Goal: Contribute content: Contribute content

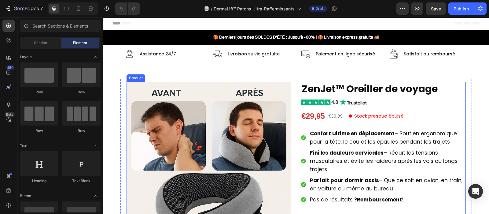
click at [293, 118] on div "Product Images ZenJet™ Oreiller de voyage Product Title Image €29,95 Product Pr…" at bounding box center [296, 215] width 339 height 266
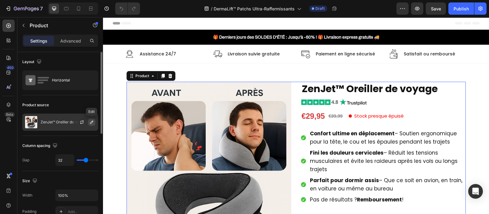
click at [94, 118] on button "button" at bounding box center [91, 121] width 7 height 7
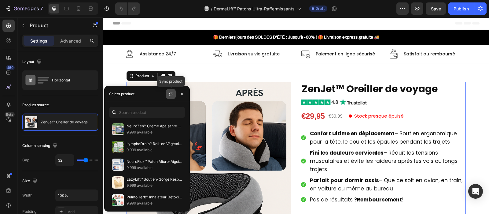
click at [169, 94] on icon "button" at bounding box center [170, 93] width 5 height 5
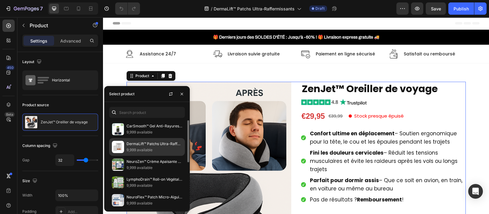
click at [148, 147] on p "9,999 available" at bounding box center [155, 150] width 56 height 6
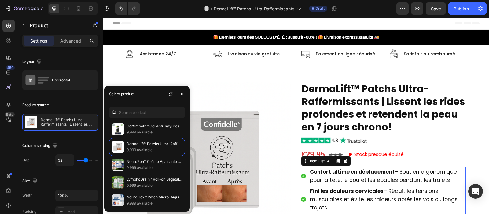
click at [330, 181] on span "Confort ultime en déplacement – Soutien ergonomique pour la tête, le cou et les…" at bounding box center [383, 176] width 147 height 16
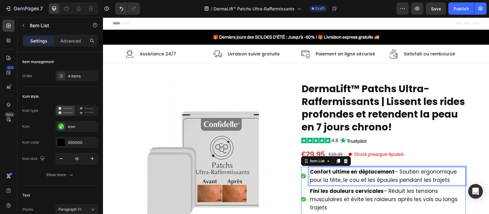
click at [330, 181] on span "Confort ultime en déplacement – Soutien ergonomique pour la tête, le cou et les…" at bounding box center [383, 176] width 147 height 16
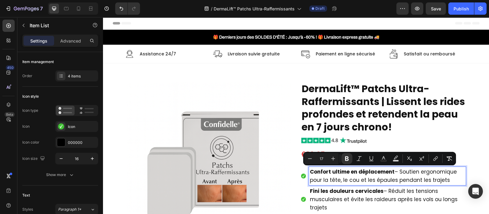
click at [330, 181] on span "Confort ultime en déplacement – Soutien ergonomique pour la tête, le cou et les…" at bounding box center [383, 176] width 147 height 16
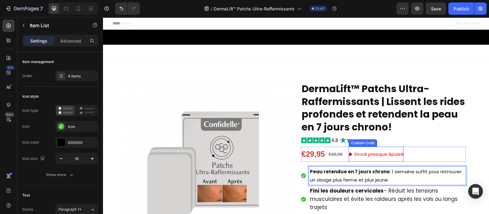
scroll to position [72, 0]
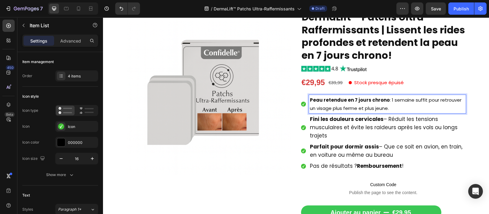
click at [312, 129] on span "Fini les douleurs cervicales – Réduit les tensions musculaires et évite les rai…" at bounding box center [384, 127] width 148 height 24
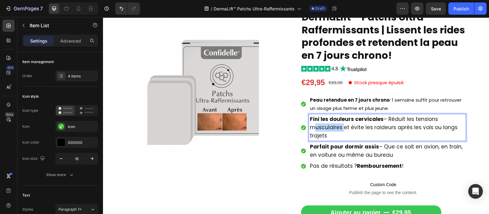
click at [312, 129] on span "Fini les douleurs cervicales – Réduit les tensions musculaires et évite les rai…" at bounding box center [384, 127] width 148 height 24
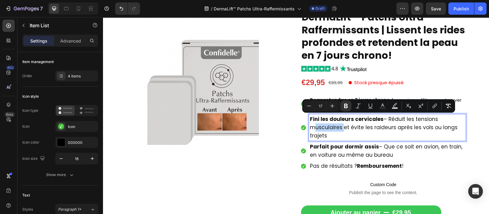
click at [312, 129] on span "Fini les douleurs cervicales – Réduit les tensions musculaires et évite les rai…" at bounding box center [384, 127] width 148 height 24
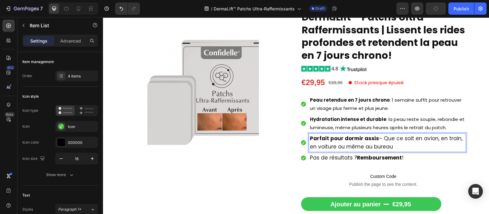
click at [355, 144] on span "Parfait pour dormir assis – Que ce soit en avion, en train, en voiture ou même …" at bounding box center [386, 143] width 153 height 16
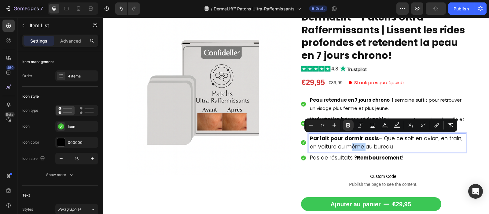
click at [355, 144] on span "Parfait pour dormir assis – Que ce soit en avion, en train, en voiture ou même …" at bounding box center [386, 143] width 153 height 16
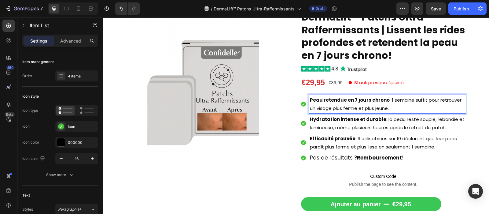
click at [343, 108] on p "Peau retendue en 7 jours chrono : 1 semaine suffit pour retrouver un visage plu…" at bounding box center [387, 104] width 155 height 17
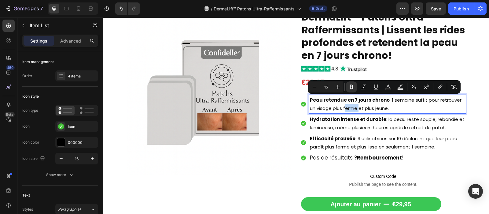
click at [343, 108] on p "Peau retendue en 7 jours chrono : 1 semaine suffit pour retrouver un visage plu…" at bounding box center [387, 104] width 155 height 17
click at [339, 86] on icon "Editor contextual toolbar" at bounding box center [338, 87] width 6 height 6
type input "17"
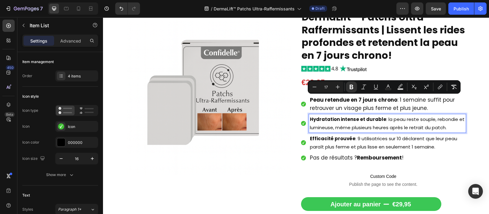
click at [355, 123] on p "Hydratation intense et durable : la peau reste souple, rebondie et lumineuse, m…" at bounding box center [387, 123] width 155 height 17
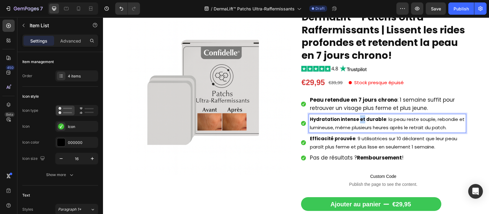
click at [355, 123] on p "Hydratation intense et durable : la peau reste souple, rebondie et lumineuse, m…" at bounding box center [387, 123] width 155 height 17
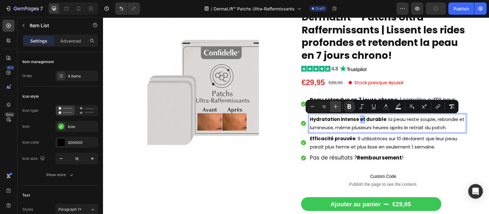
click at [337, 107] on icon "Editor contextual toolbar" at bounding box center [336, 106] width 6 height 6
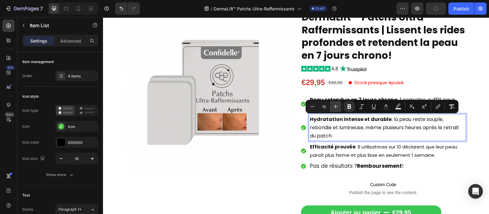
click at [337, 107] on icon "Editor contextual toolbar" at bounding box center [336, 106] width 6 height 6
type input "17"
click at [334, 150] on p "Efficacité prouvée : 9 utilisatrices sur 10 déclarent que leur peau paraît plus…" at bounding box center [387, 150] width 155 height 17
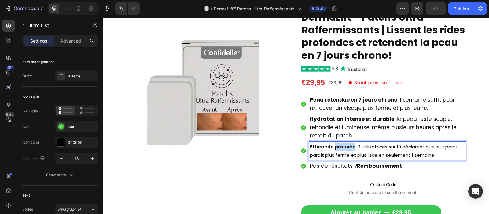
click at [334, 150] on p "Efficacité prouvée : 9 utilisatrices sur 10 déclarent que leur peau paraît plus…" at bounding box center [387, 150] width 155 height 17
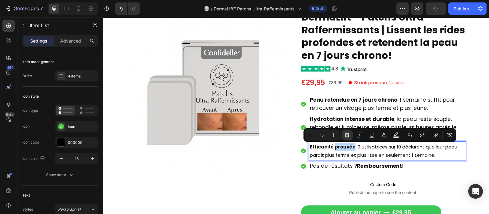
click at [334, 150] on p "Efficacité prouvée : 9 utilisatrices sur 10 déclarent que leur peau paraît plus…" at bounding box center [387, 150] width 155 height 17
click at [332, 132] on icon "Editor contextual toolbar" at bounding box center [334, 135] width 6 height 6
type input "17"
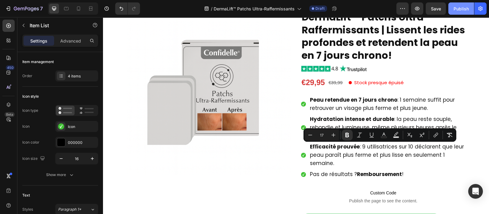
click at [462, 7] on div "Publish" at bounding box center [461, 9] width 15 height 6
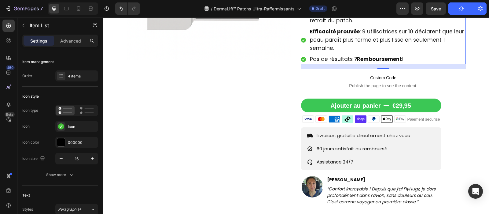
scroll to position [222, 0]
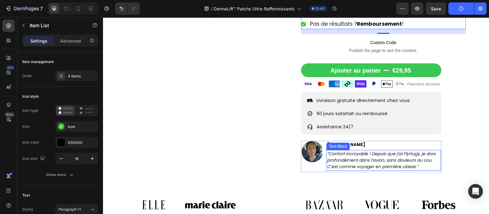
click at [355, 157] on icon "“Confort incroyable ! Depuis que j’ai FlyHugz, je dors profondément dans l’avio…" at bounding box center [381, 159] width 109 height 19
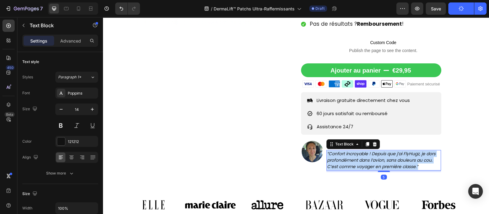
click at [355, 157] on icon "“Confort incroyable ! Depuis que j’ai FlyHugz, je dors profondément dans l’avio…" at bounding box center [381, 159] width 109 height 19
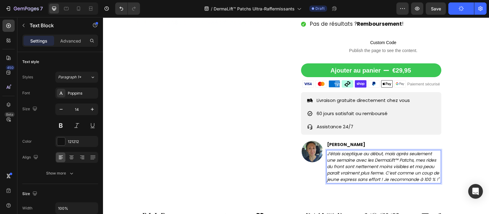
click at [327, 155] on div "J’étais sceptique au début, mais après seulement une semaine avec les DermaLift…" at bounding box center [384, 166] width 115 height 33
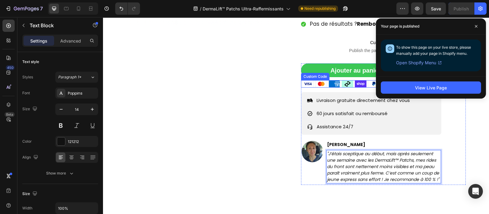
scroll to position [186, 0]
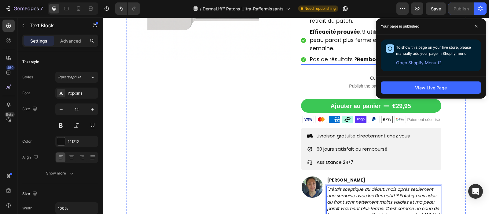
click at [342, 62] on span "Pas de résultats ? Remboursement !" at bounding box center [357, 59] width 94 height 7
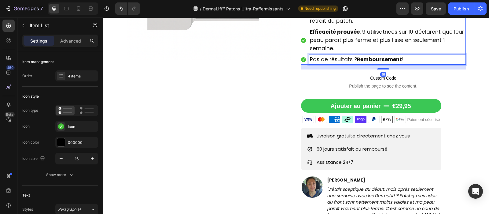
click at [342, 62] on span "Pas de résultats ? Remboursement !" at bounding box center [357, 59] width 94 height 7
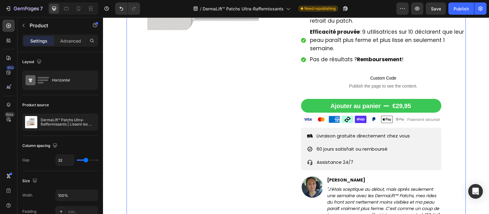
scroll to position [359, 0]
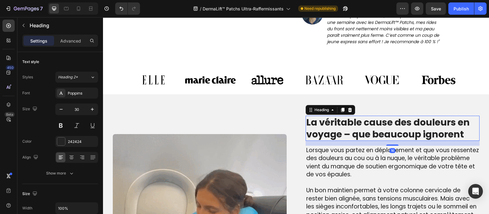
click at [364, 131] on h2 "La véritable cause des douleurs en voyage – que beaucoup ignorent" at bounding box center [393, 128] width 174 height 25
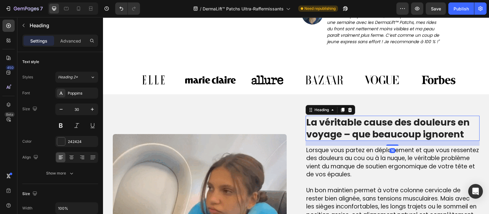
click at [364, 131] on h2 "La véritable cause des douleurs en voyage – que beaucoup ignorent" at bounding box center [393, 128] width 174 height 25
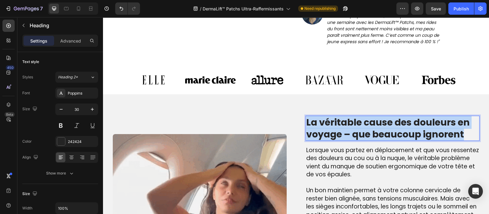
click at [364, 131] on p "La véritable cause des douleurs en voyage – que beaucoup ignorent" at bounding box center [392, 128] width 173 height 24
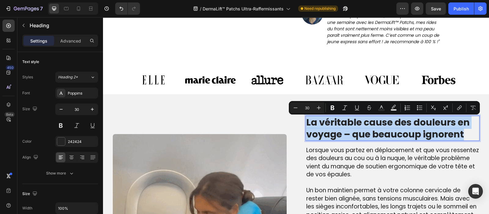
click at [364, 131] on p "La véritable cause des douleurs en voyage – que beaucoup ignorent" at bounding box center [392, 128] width 173 height 24
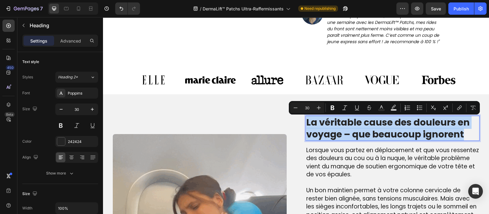
copy p "La véritable cause des douleurs en voyage – que beaucoup ignorent"
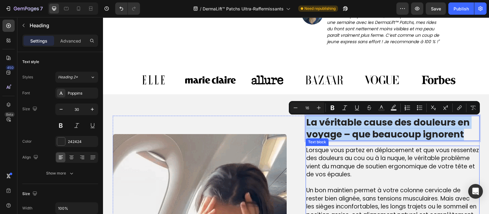
click at [316, 167] on span "Lorsque vous partez en déplacement et que vous ressentez des douleurs au cou ou…" at bounding box center [392, 162] width 173 height 33
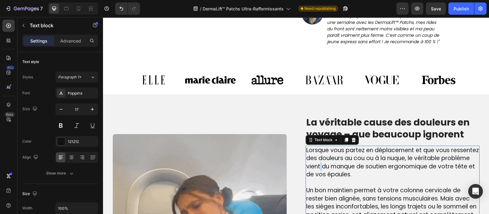
click at [316, 167] on span "Lorsque vous partez en déplacement et que vous ressentez des douleurs au cou ou…" at bounding box center [392, 162] width 173 height 33
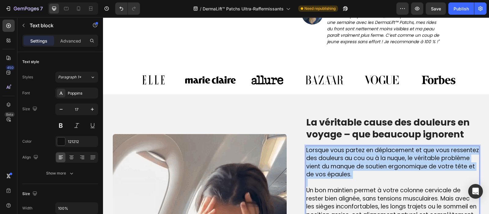
click at [316, 167] on span "Lorsque vous partez en déplacement et que vous ressentez des douleurs au cou ou…" at bounding box center [392, 162] width 173 height 33
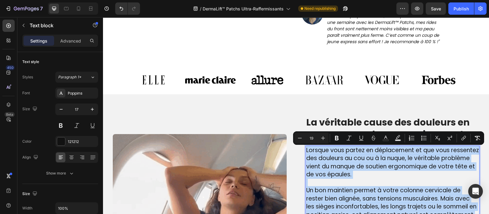
copy div "Lorsque vous partez en déplacement et que vous ressentez des douleurs au cou ou…"
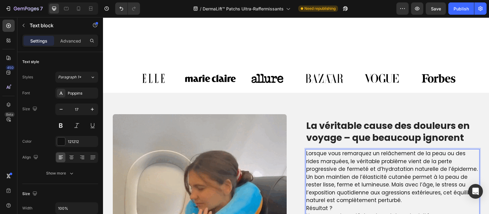
scroll to position [436, 0]
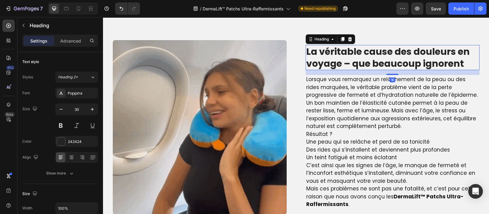
click at [353, 57] on p "La véritable cause des douleurs en voyage – que beaucoup ignorent" at bounding box center [392, 58] width 173 height 24
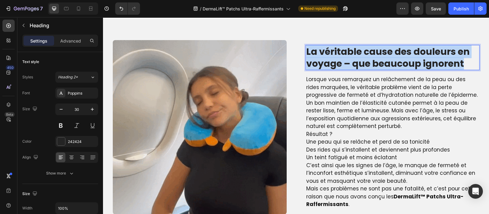
click at [353, 57] on p "La véritable cause des douleurs en voyage – que beaucoup ignorent" at bounding box center [392, 58] width 173 height 24
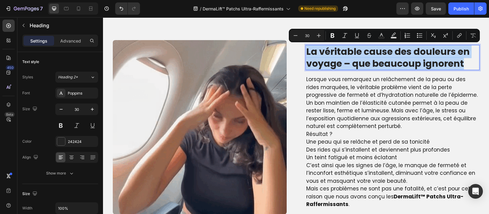
click at [353, 57] on p "La véritable cause des douleurs en voyage – que beaucoup ignorent" at bounding box center [392, 58] width 173 height 24
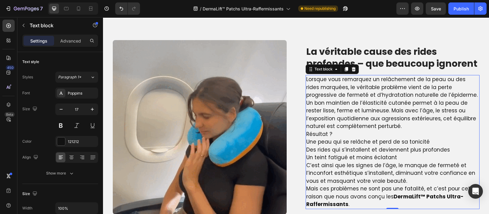
click at [373, 88] on p "Lorsque vous remarquez un relâchement de la peau ou des rides marquées, le véri…" at bounding box center [392, 88] width 173 height 24
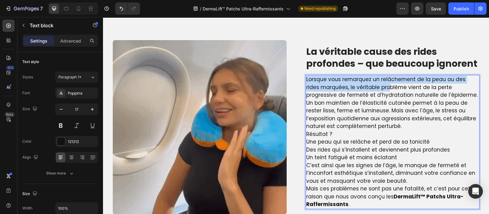
click at [373, 88] on p "Lorsque vous remarquez un relâchement de la peau ou des rides marquées, le véri…" at bounding box center [392, 88] width 173 height 24
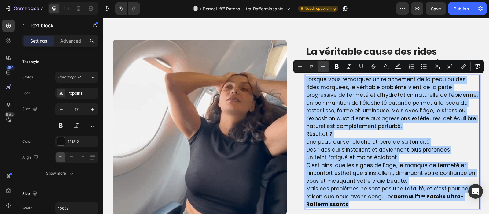
click at [325, 68] on icon "Editor contextual toolbar" at bounding box center [323, 66] width 6 height 6
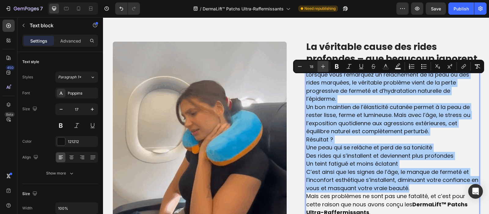
click at [325, 68] on icon "Editor contextual toolbar" at bounding box center [323, 66] width 6 height 6
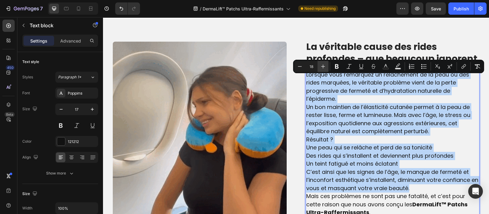
type input "19"
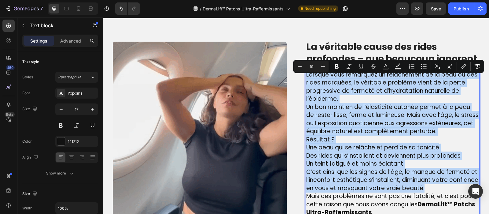
click at [335, 101] on span "Lorsque vous remarquez un relâchement de la peau ou des rides marquées, le véri…" at bounding box center [391, 86] width 171 height 33
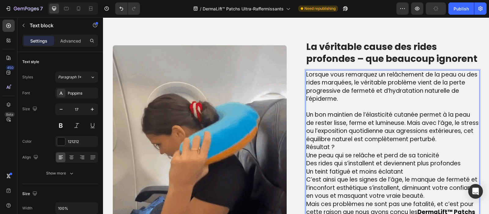
click at [337, 143] on p "Un bon maintien de l’élasticité cutanée permet à la peau de rester lisse, ferme…" at bounding box center [392, 127] width 173 height 32
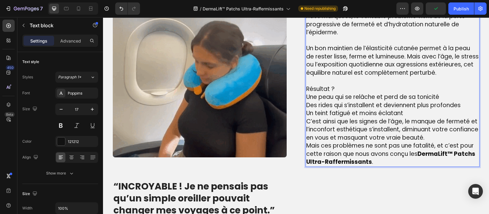
scroll to position [503, 0]
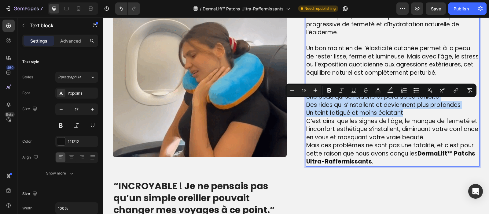
drag, startPoint x: 403, startPoint y: 121, endPoint x: 303, endPoint y: 106, distance: 101.2
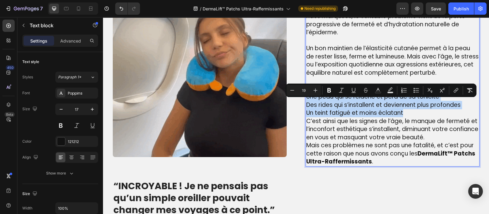
click at [306, 106] on div "Lorsque vous remarquez un relâchement de la peau ou des rides marquées, le véri…" at bounding box center [393, 85] width 174 height 163
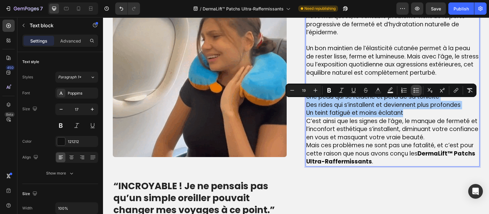
click at [414, 91] on icon "Editor contextual toolbar" at bounding box center [416, 90] width 6 height 6
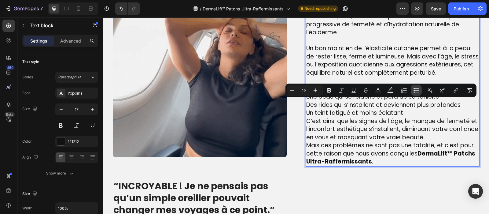
scroll to position [508, 0]
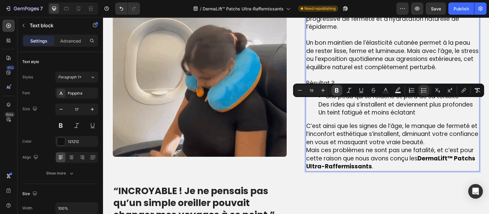
click at [339, 91] on icon "Editor contextual toolbar" at bounding box center [337, 90] width 6 height 6
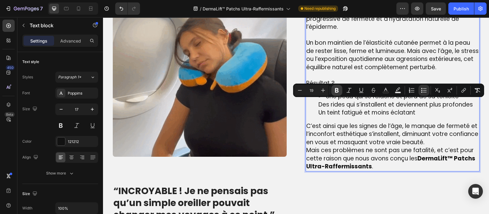
scroll to position [512, 0]
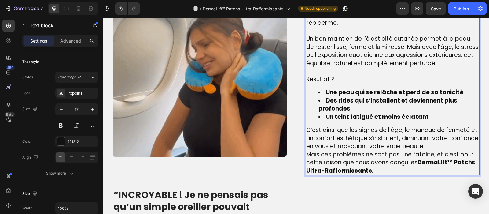
click at [454, 150] on p "C’est ainsi que les signes de l’âge, le manque de fermeté et l’inconfort esthét…" at bounding box center [392, 138] width 173 height 24
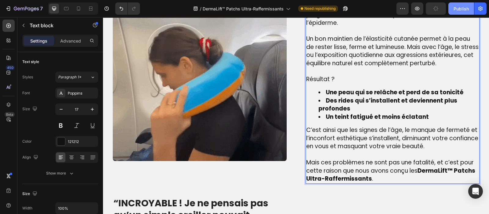
click at [465, 8] on div "Publish" at bounding box center [461, 9] width 15 height 6
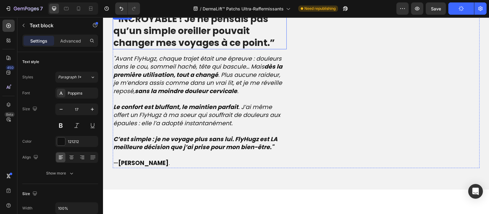
scroll to position [697, 0]
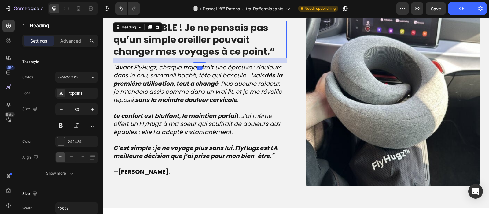
click at [191, 45] on strong "“INCROYABLE ! Je ne pensais pas qu’un simple oreiller pouvait changer mes voyag…" at bounding box center [193, 39] width 161 height 37
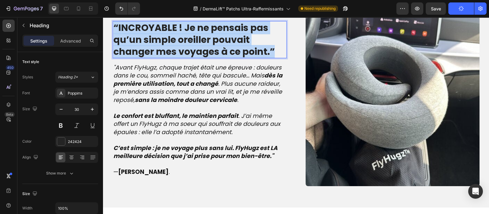
click at [191, 45] on strong "“INCROYABLE ! Je ne pensais pas qu’un simple oreiller pouvait changer mes voyag…" at bounding box center [193, 39] width 161 height 37
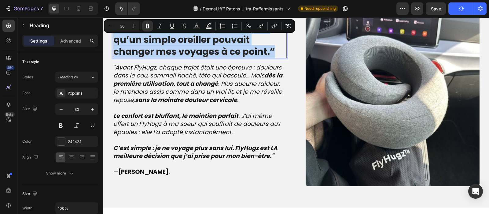
click at [191, 45] on strong "“INCROYABLE ! Je ne pensais pas qu’un simple oreiller pouvait changer mes voyag…" at bounding box center [193, 39] width 161 height 37
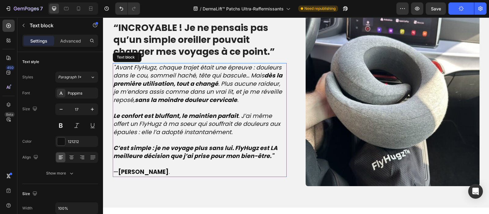
click at [161, 88] on strong "dès la première utilisation, tout a changé" at bounding box center [197, 79] width 169 height 17
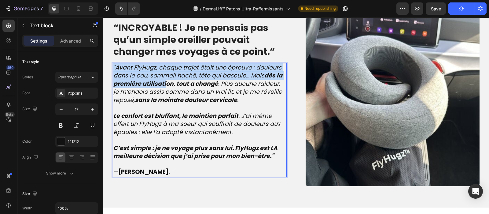
click at [161, 88] on strong "dès la première utilisation, tout a changé" at bounding box center [197, 79] width 169 height 17
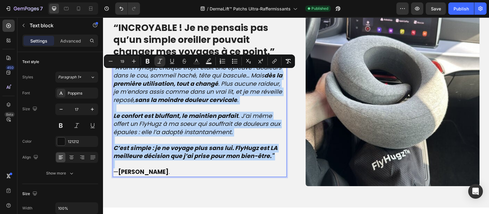
click at [199, 136] on icon "Le confort est bluffant, le maintien parfait . J’ai même offert un FlyHugz à ma…" at bounding box center [196, 124] width 167 height 24
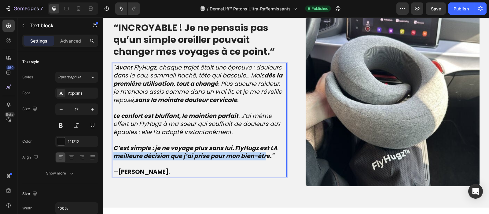
drag, startPoint x: 275, startPoint y: 157, endPoint x: 262, endPoint y: 161, distance: 13.4
click at [262, 160] on p "C’est simple : je ne voyage plus sans lui. FlyHugz est LA meilleure décision qu…" at bounding box center [199, 152] width 173 height 16
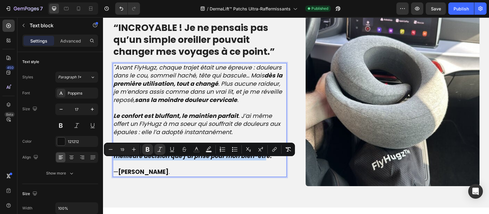
click at [262, 160] on strong "C’est simple : je ne voyage plus sans lui. FlyHugz est LA meilleure décision qu…" at bounding box center [195, 152] width 164 height 17
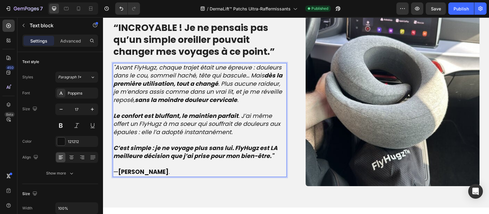
click at [275, 160] on p "C’est simple : je ne voyage plus sans lui. FlyHugz est LA meilleure décision qu…" at bounding box center [199, 152] width 173 height 16
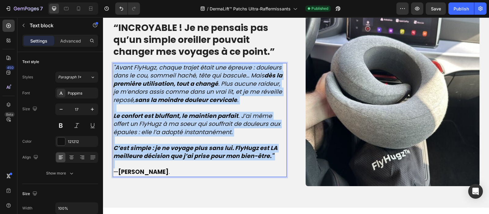
drag, startPoint x: 275, startPoint y: 161, endPoint x: 109, endPoint y: 76, distance: 187.0
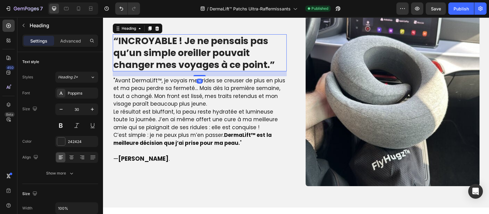
click at [161, 61] on strong "“INCROYABLE ! Je ne pensais pas qu’un simple oreiller pouvait changer mes voyag…" at bounding box center [193, 52] width 161 height 37
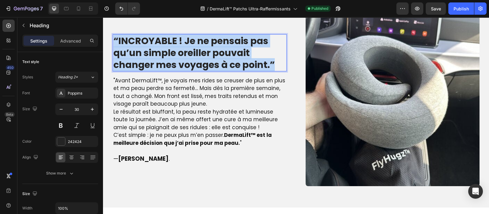
click at [161, 61] on strong "“INCROYABLE ! Je ne pensais pas qu’un simple oreiller pouvait changer mes voyag…" at bounding box center [193, 52] width 161 height 37
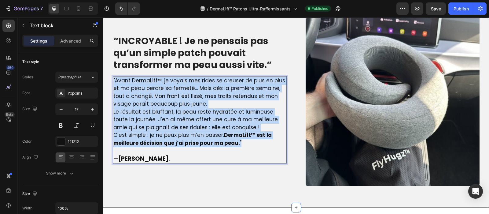
drag, startPoint x: 242, startPoint y: 152, endPoint x: 108, endPoint y: 83, distance: 150.0
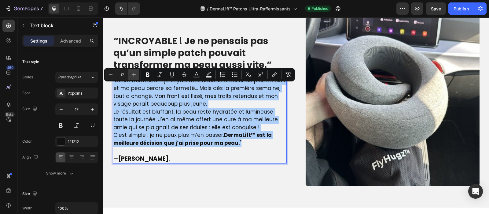
click at [138, 72] on button "Plus" at bounding box center [133, 74] width 11 height 11
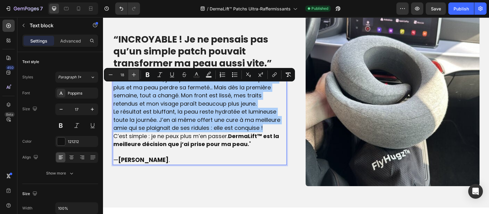
click at [138, 72] on button "Plus" at bounding box center [133, 74] width 11 height 11
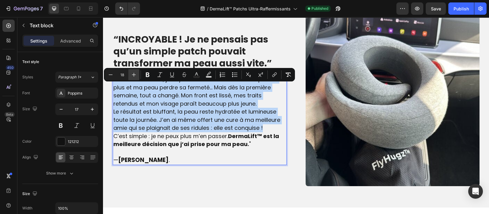
type input "19"
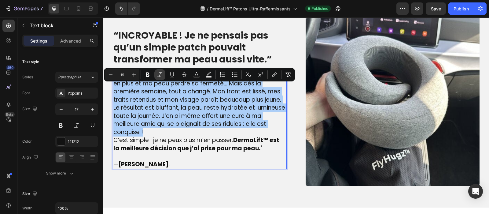
click at [159, 76] on icon "Editor contextual toolbar" at bounding box center [160, 75] width 6 height 6
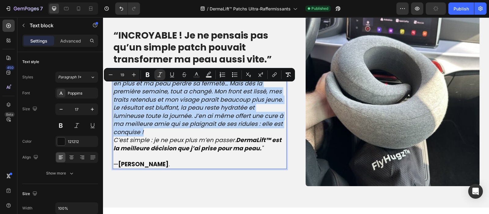
click at [279, 104] on p ""Avant DermaLift™, je voyais mes rides se creuser de plus en plus et ma peau pe…" at bounding box center [199, 87] width 173 height 32
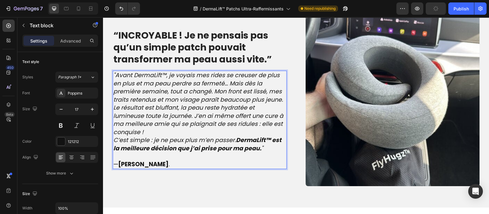
scroll to position [693, 0]
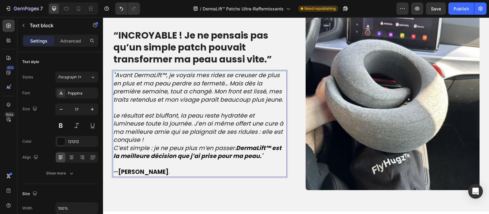
click at [142, 144] on p "Le résultat est bluffant, la peau reste hydratée et lumineuse toute la journée.…" at bounding box center [199, 128] width 173 height 32
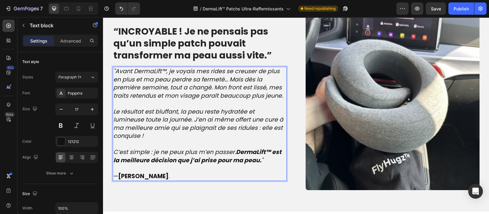
scroll to position [689, 0]
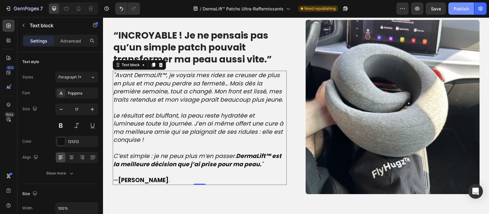
click at [458, 7] on div "Publish" at bounding box center [461, 9] width 15 height 6
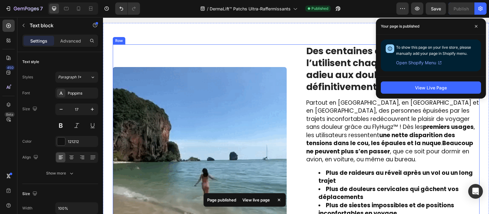
scroll to position [881, 0]
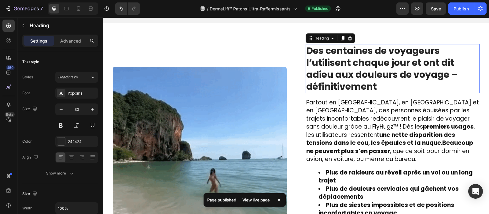
click at [334, 82] on strong "Des centaines de voyageurs l’utilisent chaque jour et ont dit adieu aux douleur…" at bounding box center [381, 68] width 151 height 49
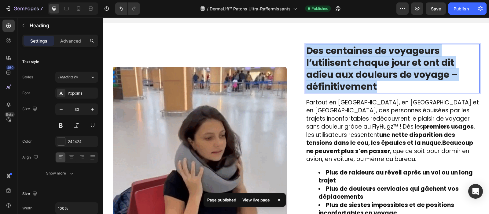
click at [334, 82] on strong "Des centaines de voyageurs l’utilisent chaque jour et ont dit adieu aux douleur…" at bounding box center [381, 68] width 151 height 49
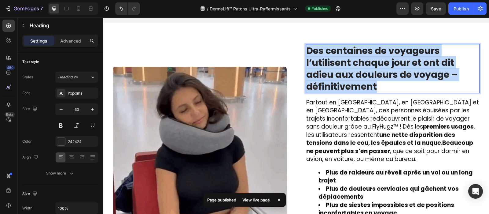
click at [334, 82] on strong "Des centaines de voyageurs l’utilisent chaque jour et ont dit adieu aux douleur…" at bounding box center [381, 68] width 151 height 49
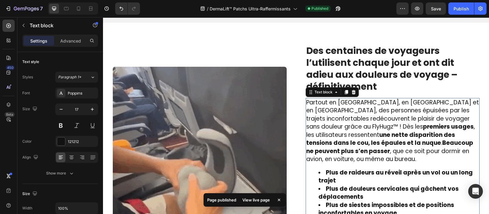
click at [333, 138] on strong "une nette disparition des tensions dans le cou, les épaules et la nuque" at bounding box center [380, 139] width 149 height 17
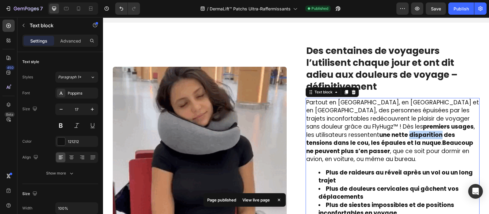
click at [333, 138] on strong "une nette disparition des tensions dans le cou, les épaules et la nuque" at bounding box center [380, 139] width 149 height 17
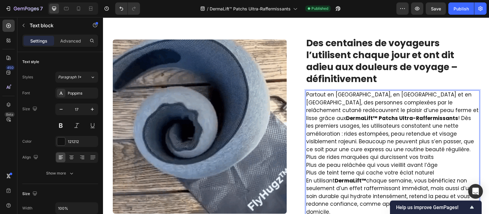
scroll to position [896, 0]
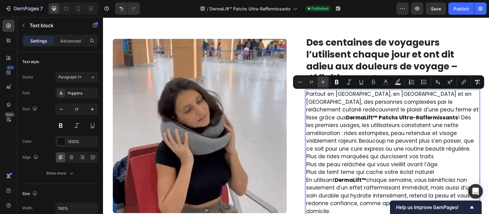
click at [320, 82] on icon "Editor contextual toolbar" at bounding box center [323, 82] width 6 height 6
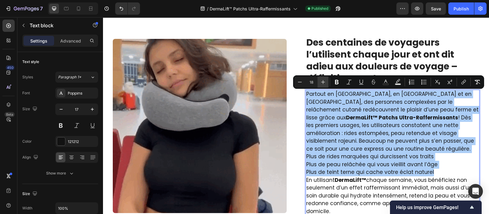
click at [320, 82] on icon "Editor contextual toolbar" at bounding box center [323, 82] width 6 height 6
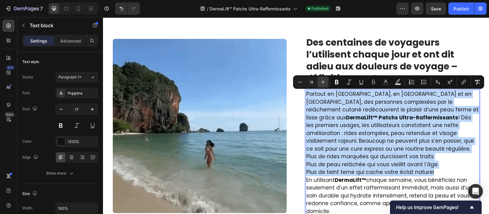
type input "19"
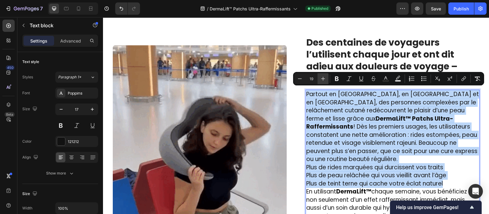
scroll to position [898, 0]
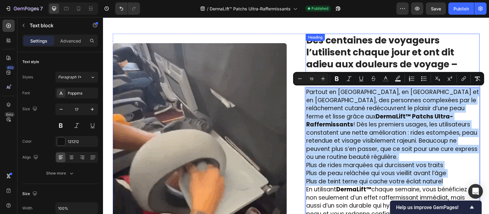
click at [344, 50] on strong "Des centaines de voyageurs l’utilisent chaque jour et ont dit adieu aux douleur…" at bounding box center [381, 58] width 151 height 49
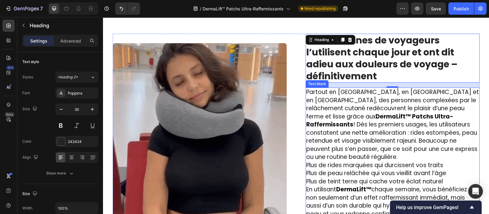
click at [351, 132] on span "Partout en [GEOGRAPHIC_DATA], en [GEOGRAPHIC_DATA] et en [GEOGRAPHIC_DATA], des…" at bounding box center [392, 124] width 173 height 73
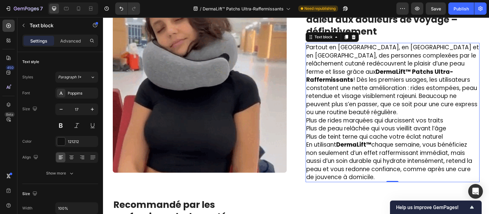
scroll to position [947, 0]
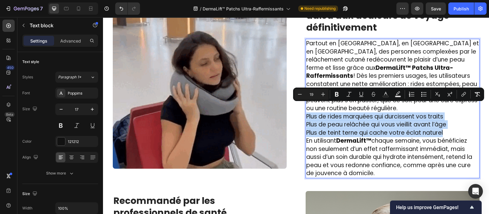
drag, startPoint x: 442, startPoint y: 124, endPoint x: 304, endPoint y: 106, distance: 139.7
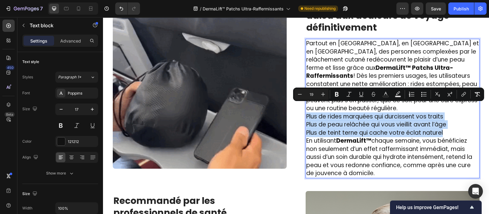
click at [306, 106] on div "Partout en [GEOGRAPHIC_DATA], en [GEOGRAPHIC_DATA] et en [GEOGRAPHIC_DATA], des…" at bounding box center [393, 108] width 174 height 139
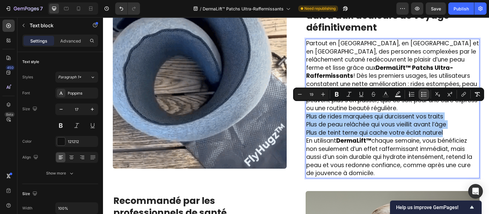
click at [425, 94] on icon "Editor contextual toolbar" at bounding box center [424, 94] width 6 height 6
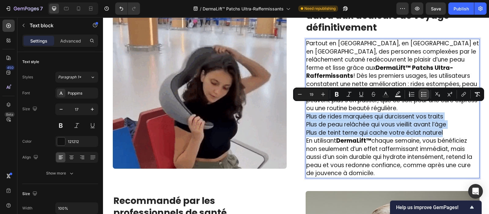
scroll to position [952, 0]
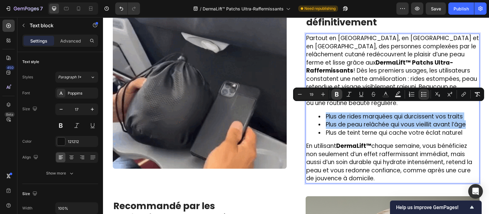
click at [336, 95] on icon "Editor contextual toolbar" at bounding box center [337, 94] width 4 height 5
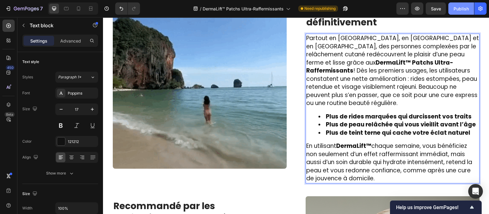
click at [461, 7] on div "Publish" at bounding box center [461, 9] width 15 height 6
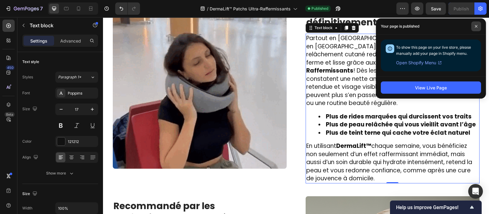
click at [477, 26] on icon at bounding box center [476, 26] width 3 height 3
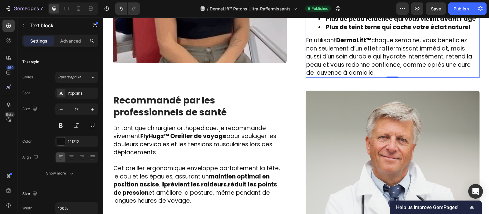
scroll to position [1064, 0]
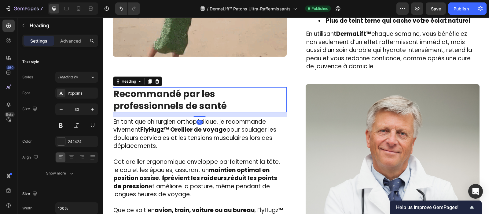
click at [216, 87] on strong "Recommandé par les professionnels de santé" at bounding box center [169, 99] width 113 height 25
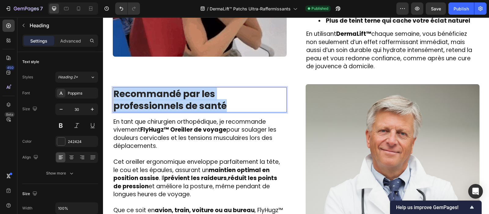
click at [216, 87] on strong "Recommandé par les professionnels de santé" at bounding box center [169, 99] width 113 height 25
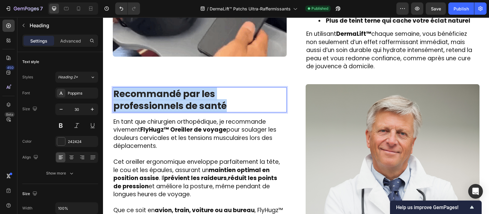
click at [216, 87] on strong "Recommandé par les professionnels de santé" at bounding box center [169, 99] width 113 height 25
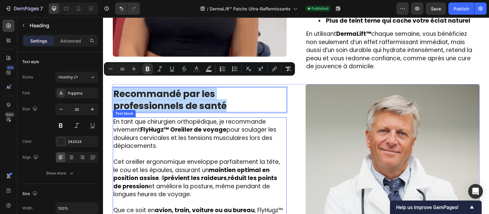
click at [176, 134] on p "En tant que chirurgien orthopédique, je recommande vivement FlyHugz™ Oreiller d…" at bounding box center [199, 134] width 173 height 32
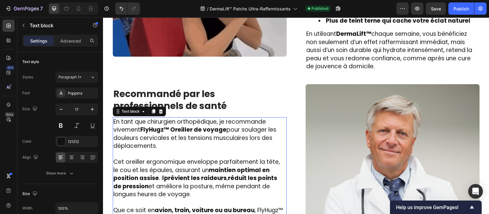
click at [176, 134] on p "En tant que chirurgien orthopédique, je recommande vivement FlyHugz™ Oreiller d…" at bounding box center [199, 134] width 173 height 32
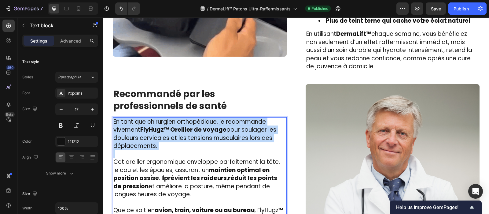
click at [176, 134] on p "En tant que chirurgien orthopédique, je recommande vivement FlyHugz™ Oreiller d…" at bounding box center [199, 134] width 173 height 32
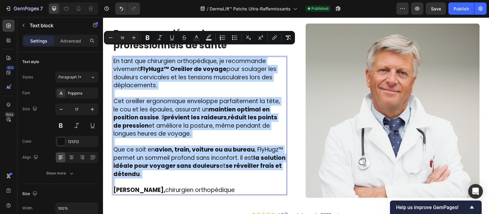
scroll to position [1126, 0]
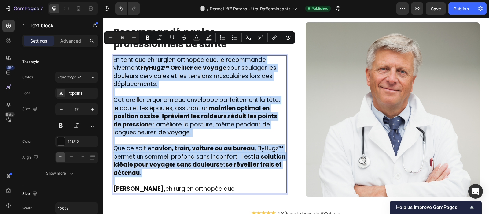
click at [161, 164] on p "Que ce soit en avion, train, voiture ou au bureau , FlyHugz™ permet un sommeil …" at bounding box center [199, 160] width 173 height 32
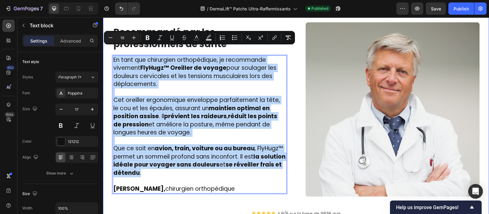
drag, startPoint x: 161, startPoint y: 164, endPoint x: 104, endPoint y: 35, distance: 141.0
click at [104, 35] on div "Image ⁠⁠⁠⁠⁠⁠⁠ Des centaines de voyageurs l’utilisent chaque jour et ont dit adi…" at bounding box center [296, 24] width 386 height 479
type input "17"
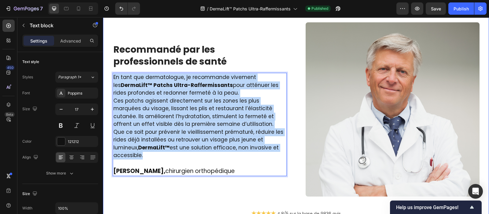
scroll to position [1147, 0]
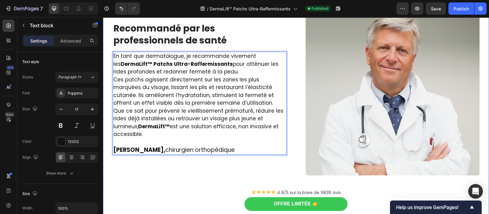
drag, startPoint x: 278, startPoint y: 121, endPoint x: 107, endPoint y: 51, distance: 185.0
click at [107, 51] on div "Image ⁠⁠⁠⁠⁠⁠⁠ Des centaines de voyageurs l’utilisent chaque jour et ont dit adi…" at bounding box center [296, 3] width 386 height 479
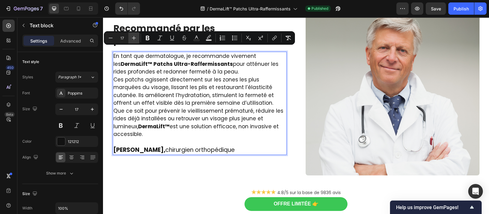
click at [134, 41] on button "Plus" at bounding box center [133, 37] width 11 height 11
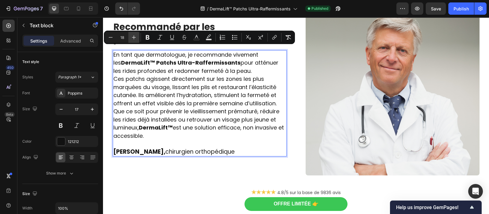
click at [134, 41] on button "Plus" at bounding box center [133, 37] width 11 height 11
type input "19"
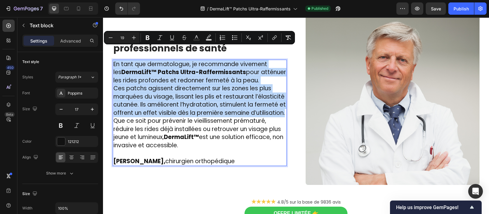
click at [152, 108] on p "Ces patchs agissent directement sur les zones les plus marquées du visage, liss…" at bounding box center [199, 100] width 173 height 32
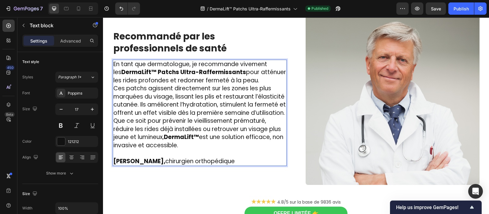
scroll to position [1134, 0]
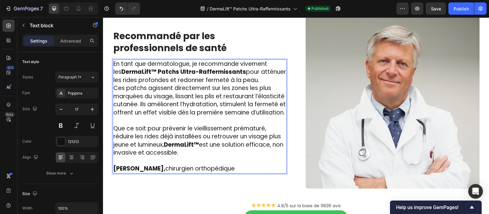
click at [249, 67] on p "En tant que dermatologue, je recommande vivement les DermaLift™ Patchs Ultra-Ra…" at bounding box center [199, 72] width 173 height 24
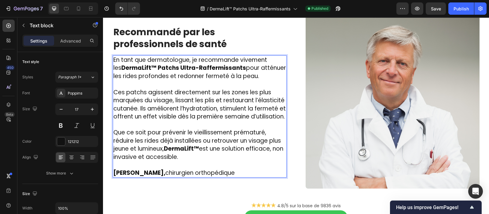
scroll to position [1130, 0]
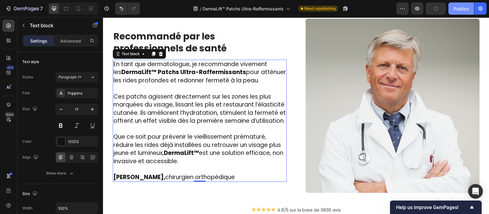
click at [467, 10] on div "Publish" at bounding box center [461, 9] width 15 height 6
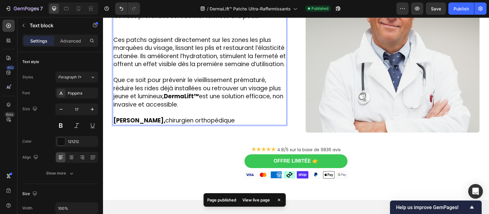
scroll to position [1196, 0]
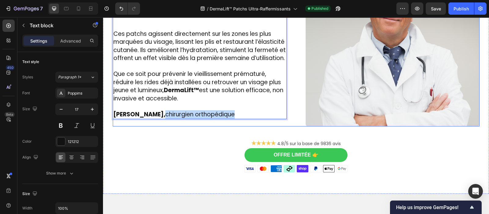
drag, startPoint x: 173, startPoint y: 111, endPoint x: 247, endPoint y: 114, distance: 74.7
click at [247, 114] on div "⁠⁠⁠⁠⁠⁠⁠ Recommandé par les professionnels de santé Heading En tant que dermatol…" at bounding box center [200, 39] width 174 height 174
drag, startPoint x: 173, startPoint y: 110, endPoint x: 216, endPoint y: 110, distance: 42.2
click at [211, 110] on strong "[PERSON_NAME], dermatologue" at bounding box center [162, 114] width 98 height 8
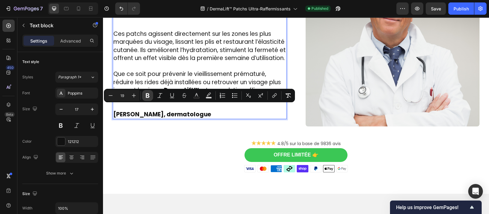
click at [148, 96] on icon "Editor contextual toolbar" at bounding box center [148, 95] width 6 height 6
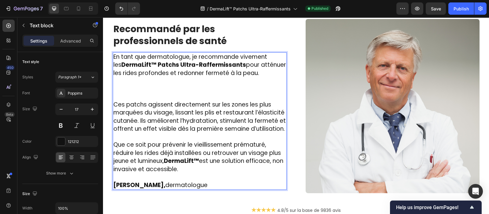
scroll to position [1127, 0]
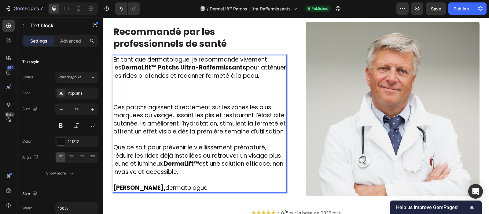
click at [117, 87] on p "Rich Text Editor. Editing area: main" at bounding box center [199, 92] width 173 height 24
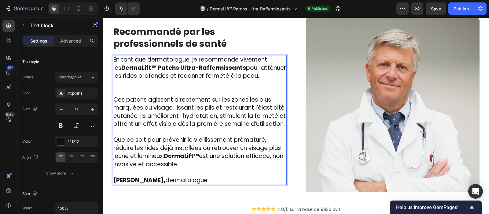
scroll to position [1134, 0]
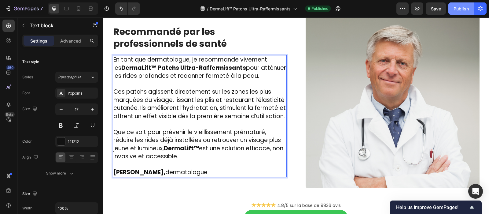
click at [460, 9] on div "Publish" at bounding box center [461, 9] width 15 height 6
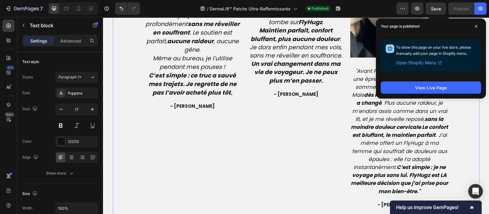
scroll to position [1564, 0]
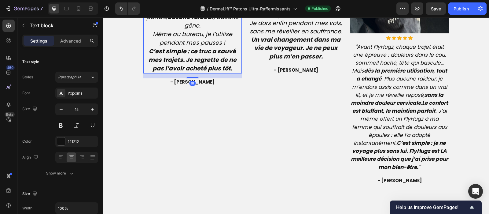
click at [191, 47] on icon "Même au bureau, je l’utilise pendant mes pauses !" at bounding box center [193, 38] width 80 height 17
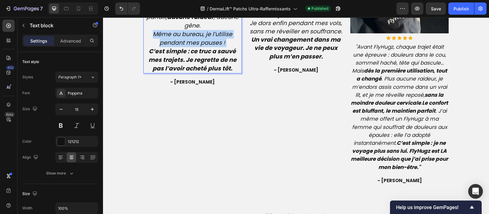
click at [191, 47] on icon "Même au bureau, je l’utilise pendant mes pauses !" at bounding box center [193, 38] width 80 height 17
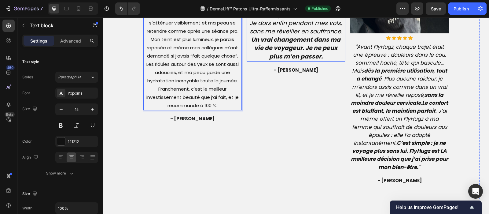
click at [316, 35] on icon "Maintien parfait, confort bluffant, plus aucune douleur . Je dors enfin pendant…" at bounding box center [296, 18] width 93 height 33
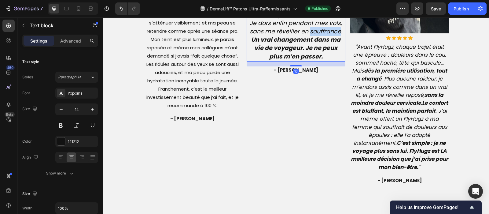
click at [316, 35] on icon "Maintien parfait, confort bluffant, plus aucune douleur . Je dors enfin pendant…" at bounding box center [296, 18] width 93 height 33
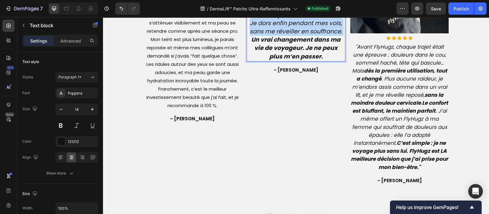
click at [316, 35] on icon "Maintien parfait, confort bluffant, plus aucune douleur . Je dors enfin pendant…" at bounding box center [296, 18] width 93 height 33
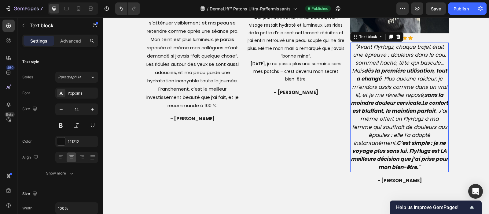
click at [394, 118] on icon ""Avant FlyHugz, chaque trajet était une épreuve : douleurs dans le cou, sommeil…" at bounding box center [399, 107] width 97 height 128
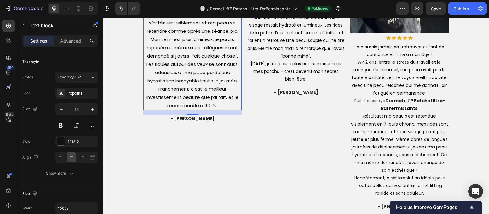
click at [209, 109] on p "Waouh, je n’ai jamais vu un changement aussi rapide sur ma peau ! À 48 ans, mes…" at bounding box center [193, 26] width 98 height 165
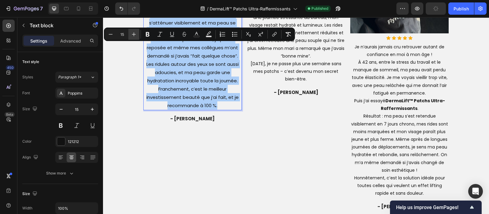
click at [137, 33] on button "Plus" at bounding box center [133, 34] width 11 height 11
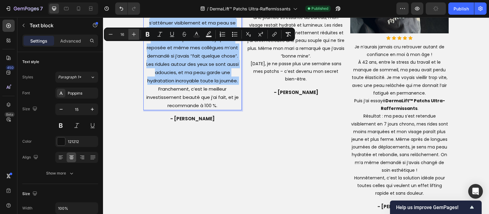
click at [137, 33] on button "Plus" at bounding box center [133, 34] width 11 height 11
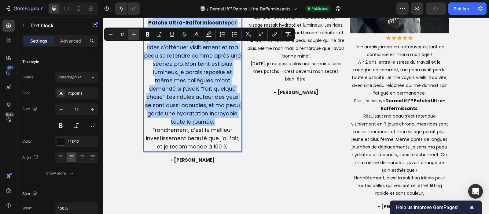
click at [137, 33] on button "Plus" at bounding box center [133, 34] width 11 height 11
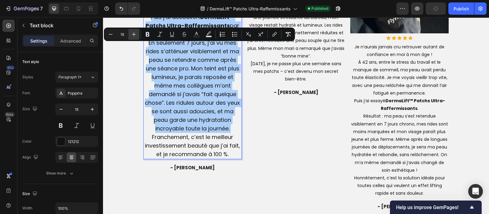
click at [137, 33] on button "Plus" at bounding box center [133, 34] width 11 height 11
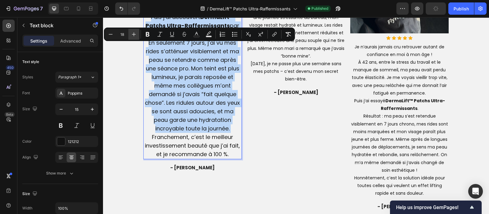
type input "19"
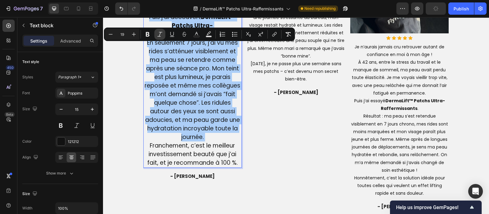
click at [158, 39] on button "Italic" at bounding box center [159, 34] width 11 height 11
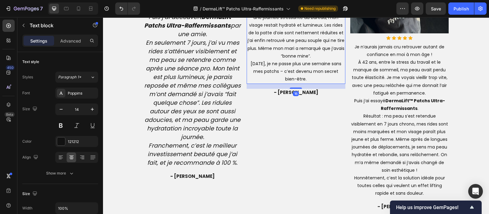
click at [287, 83] on p "Incroyable comme un simple geste du soir peut transformer une routine beauté ! …" at bounding box center [296, 13] width 98 height 139
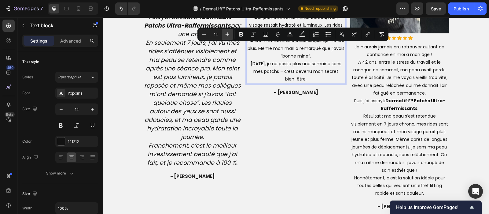
click at [230, 34] on icon "Editor contextual toolbar" at bounding box center [227, 34] width 6 height 6
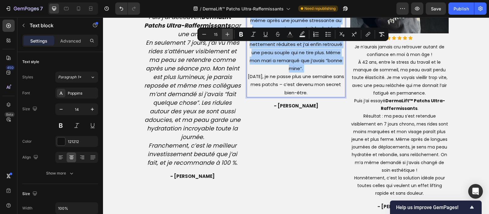
click at [230, 34] on icon "Editor contextual toolbar" at bounding box center [227, 34] width 6 height 6
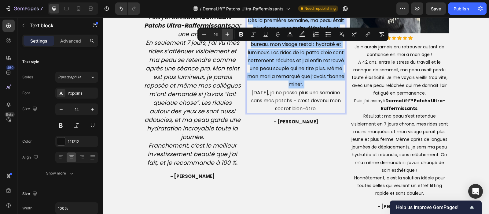
click at [230, 34] on icon "Editor contextual toolbar" at bounding box center [227, 34] width 6 height 6
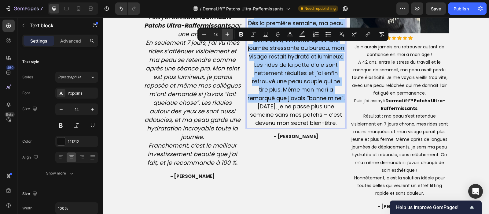
click at [230, 34] on icon "Editor contextual toolbar" at bounding box center [227, 34] width 6 height 6
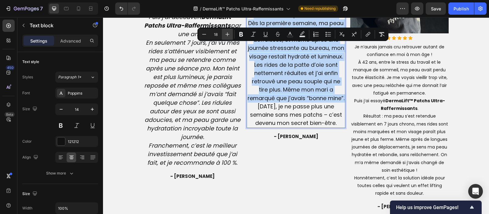
type input "19"
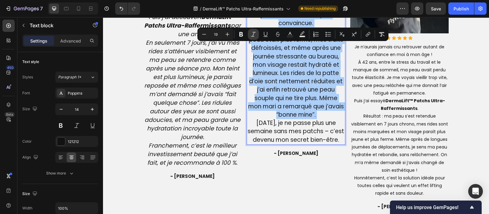
click at [253, 37] on icon "Editor contextual toolbar" at bounding box center [253, 34] width 6 height 6
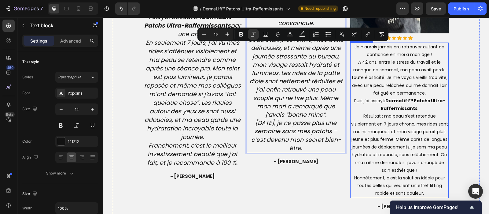
click at [397, 94] on p "Je n’aurais jamais cru retrouver autant de confiance en moi à mon âge ! À 42 an…" at bounding box center [400, 120] width 98 height 154
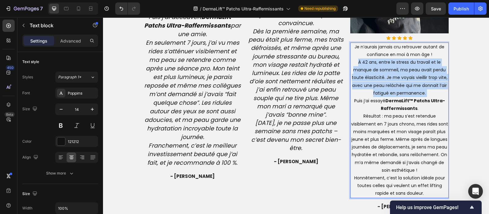
click at [397, 94] on p "Je n’aurais jamais cru retrouver autant de confiance en moi à mon âge ! À 42 an…" at bounding box center [400, 120] width 98 height 154
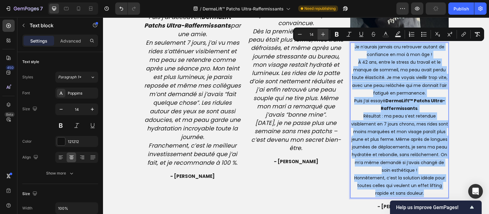
click at [324, 34] on icon "Editor contextual toolbar" at bounding box center [323, 34] width 4 height 4
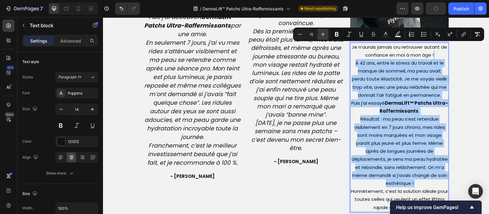
click at [324, 34] on icon "Editor contextual toolbar" at bounding box center [323, 34] width 4 height 4
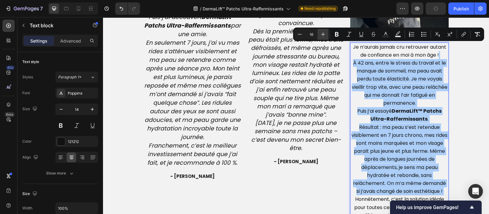
click at [324, 34] on icon "Editor contextual toolbar" at bounding box center [323, 34] width 4 height 4
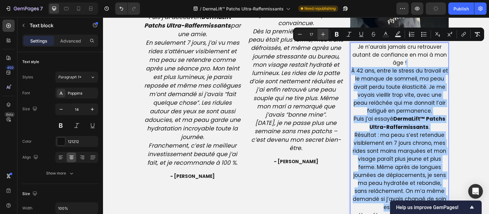
click at [324, 34] on icon "Editor contextual toolbar" at bounding box center [323, 34] width 4 height 4
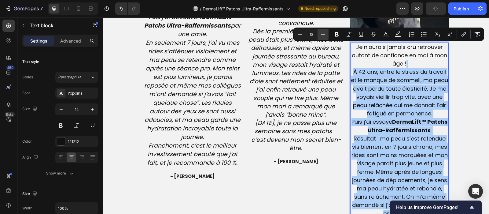
click at [324, 34] on icon "Editor contextual toolbar" at bounding box center [323, 34] width 4 height 4
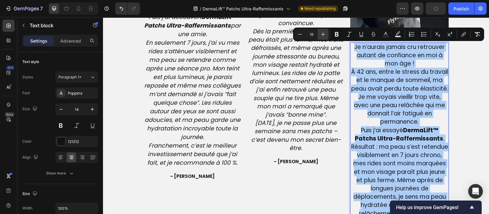
click at [324, 34] on icon "Editor contextual toolbar" at bounding box center [323, 34] width 4 height 4
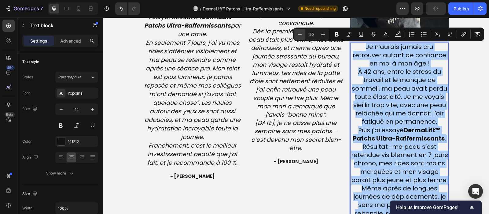
click at [303, 35] on button "Minus" at bounding box center [299, 34] width 11 height 11
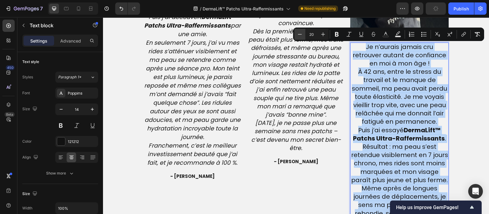
type input "19"
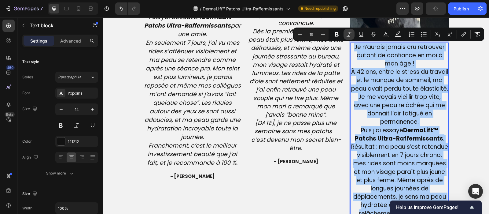
click at [349, 35] on icon "Editor contextual toolbar" at bounding box center [349, 34] width 5 height 5
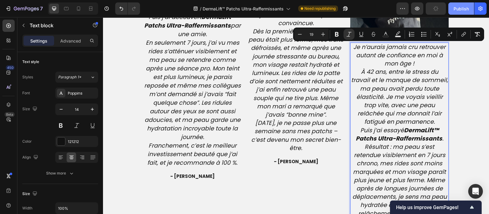
click at [463, 11] on div "Publish" at bounding box center [461, 9] width 15 height 6
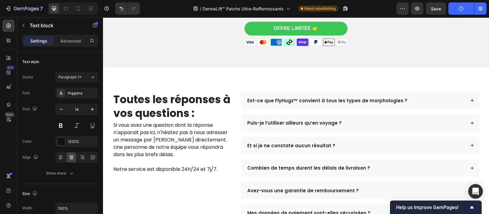
scroll to position [1891, 0]
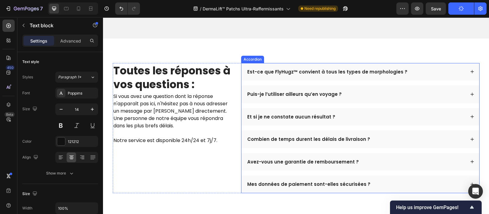
click at [286, 76] on div "Est-ce que FlyHugz™ convient à tous les types de morphologies ?" at bounding box center [327, 72] width 162 height 8
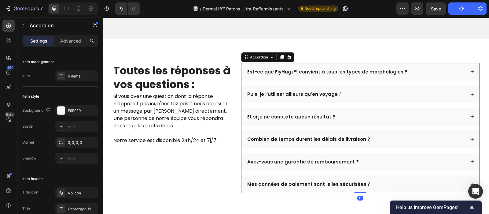
click at [286, 76] on div "Est-ce que FlyHugz™ convient à tous les types de morphologies ?" at bounding box center [327, 72] width 162 height 8
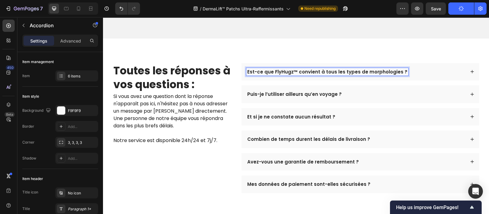
click at [297, 74] on p "Est-ce que FlyHugz™ convient à tous les types de morphologies ?" at bounding box center [327, 72] width 160 height 6
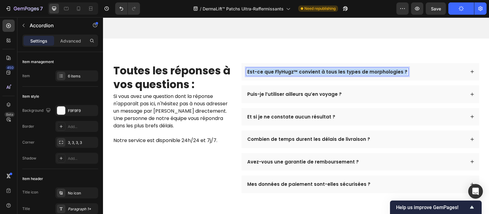
click at [297, 74] on p "Est-ce que FlyHugz™ convient à tous les types de morphologies ?" at bounding box center [327, 72] width 160 height 6
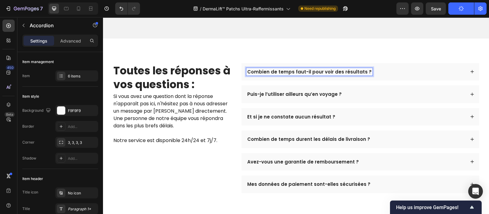
click at [318, 97] on p "Puis-je l’utiliser ailleurs qu’en voyage ?" at bounding box center [294, 94] width 94 height 6
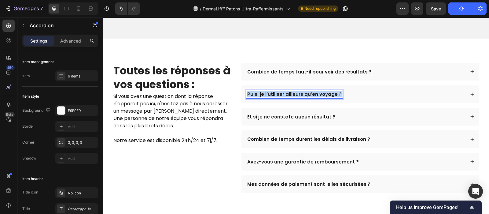
click at [318, 97] on p "Puis-je l’utiliser ailleurs qu’en voyage ?" at bounding box center [294, 94] width 94 height 6
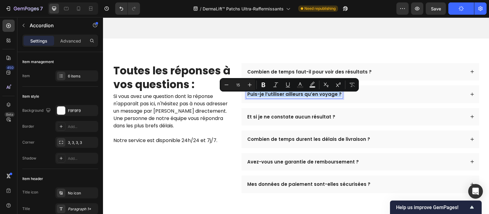
click at [318, 97] on p "Puis-je l’utiliser ailleurs qu’en voyage ?" at bounding box center [294, 94] width 94 height 6
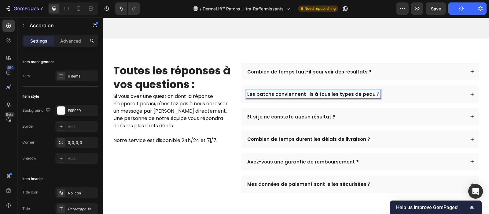
click at [303, 118] on p "Et si je ne constate aucun résultat ?" at bounding box center [291, 117] width 88 height 6
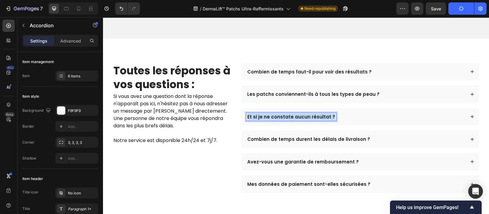
click at [303, 118] on p "Et si je ne constate aucun résultat ?" at bounding box center [291, 117] width 88 height 6
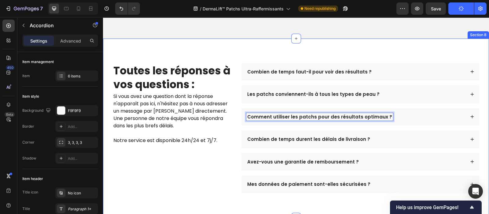
click at [399, 76] on div "Combien de temps faut-il pour voir des résultats ?" at bounding box center [355, 72] width 219 height 8
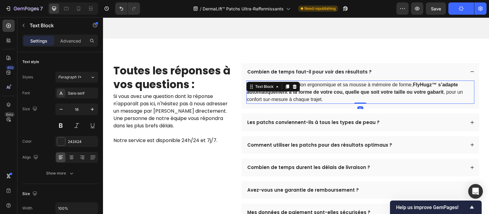
click at [361, 93] on strong "FlyHugz™ s’adapte automatiquement à la forme de votre cou, quelle que soit votr…" at bounding box center [352, 88] width 211 height 13
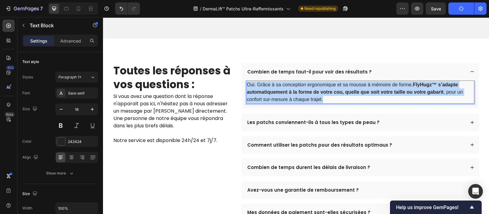
click at [361, 93] on strong "FlyHugz™ s’adapte automatiquement à la forme de votre cou, quelle que soit votr…" at bounding box center [352, 88] width 211 height 13
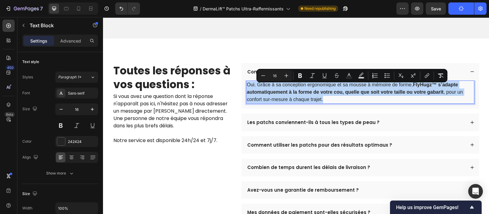
click at [361, 93] on strong "FlyHugz™ s’adapte automatiquement à la forme de votre cou, quelle que soit votr…" at bounding box center [352, 88] width 211 height 13
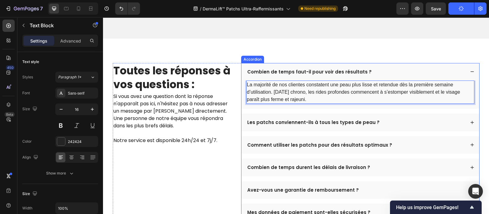
click at [413, 126] on div "Les patchs conviennent-ils à tous les types de peau ?" at bounding box center [355, 122] width 219 height 8
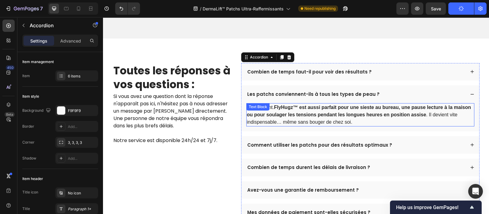
click at [361, 117] on strong "FlyHugz™ est aussi parfait pour une sieste au bureau, une pause lecture à la ma…" at bounding box center [359, 111] width 224 height 13
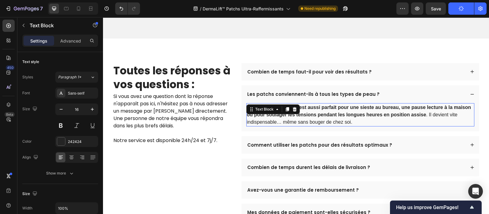
click at [361, 117] on strong "FlyHugz™ est aussi parfait pour une sieste au bureau, une pause lecture à la ma…" at bounding box center [359, 111] width 224 height 13
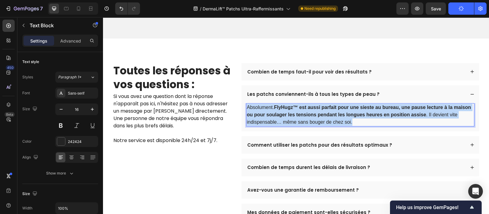
click at [361, 117] on strong "FlyHugz™ est aussi parfait pour une sieste au bureau, une pause lecture à la ma…" at bounding box center [359, 111] width 224 height 13
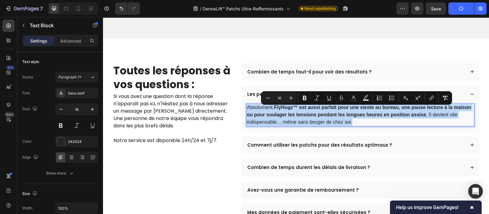
click at [361, 117] on strong "FlyHugz™ est aussi parfait pour une sieste au bureau, une pause lecture à la ma…" at bounding box center [359, 111] width 224 height 13
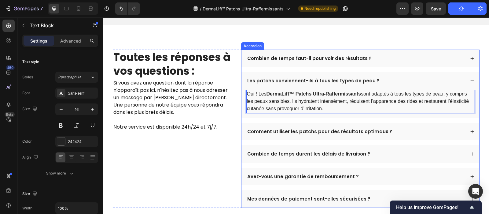
scroll to position [1925, 0]
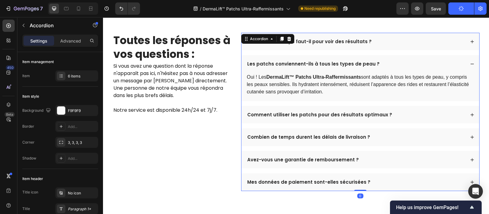
click at [409, 117] on div "Comment utiliser les patchs pour des résultats optimaux ?" at bounding box center [355, 115] width 219 height 8
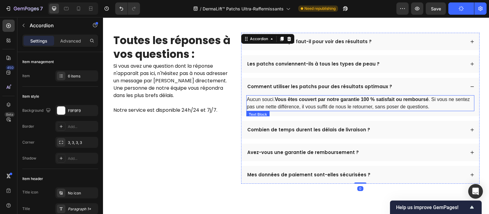
click at [349, 101] on p "Aucun souci. Vous êtes couvert par notre garantie 100 % satisfait ou remboursé …" at bounding box center [360, 103] width 227 height 15
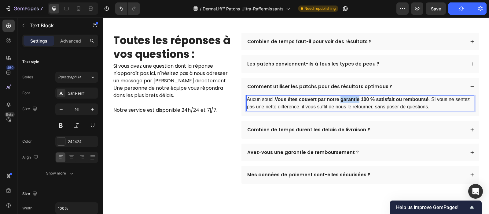
click at [349, 101] on p "Aucun souci. Vous êtes couvert par notre garantie 100 % satisfait ou remboursé …" at bounding box center [360, 103] width 227 height 15
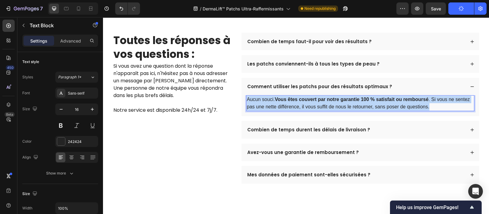
click at [349, 101] on p "Aucun souci. Vous êtes couvert par notre garantie 100 % satisfait ou remboursé …" at bounding box center [360, 103] width 227 height 15
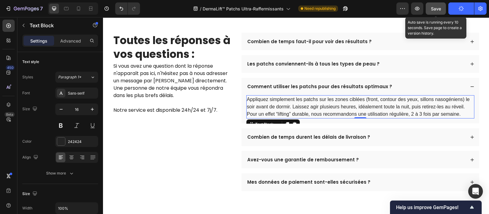
click at [432, 7] on span "Save" at bounding box center [436, 8] width 10 height 5
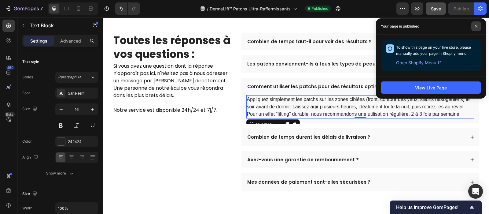
click at [477, 25] on icon at bounding box center [476, 26] width 2 height 2
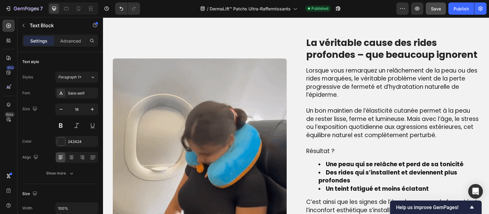
scroll to position [446, 0]
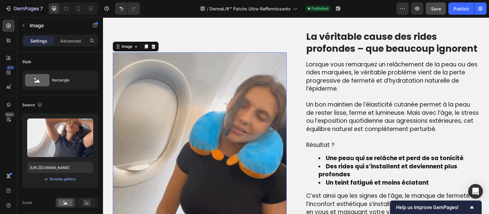
click at [213, 126] on img at bounding box center [200, 139] width 174 height 174
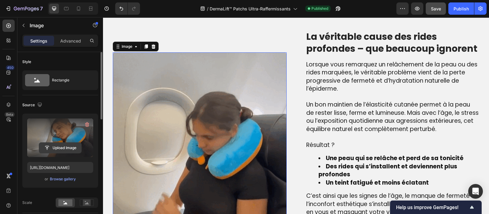
click at [65, 143] on input "file" at bounding box center [60, 147] width 42 height 10
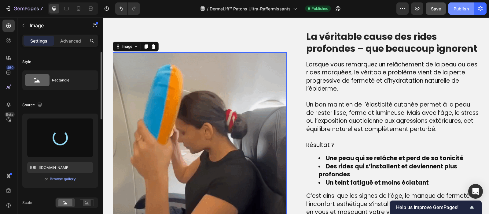
click at [461, 8] on div "Publish" at bounding box center [461, 9] width 15 height 6
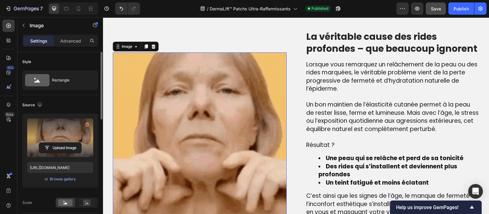
type input "[URL][DOMAIN_NAME]"
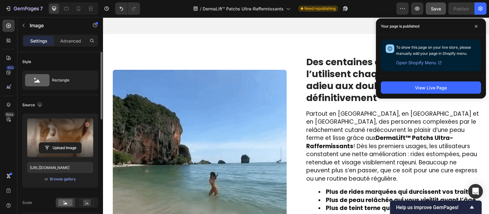
scroll to position [879, 0]
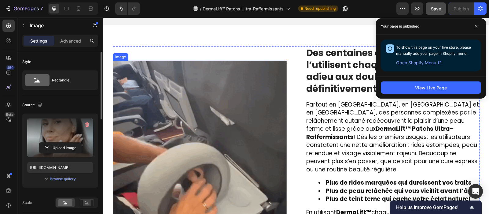
click at [187, 142] on img at bounding box center [200, 148] width 174 height 174
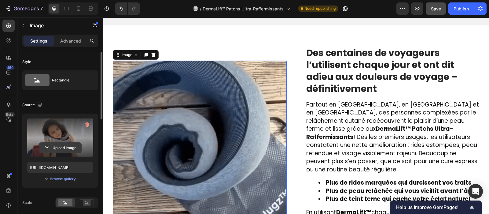
click at [52, 147] on input "file" at bounding box center [60, 147] width 42 height 10
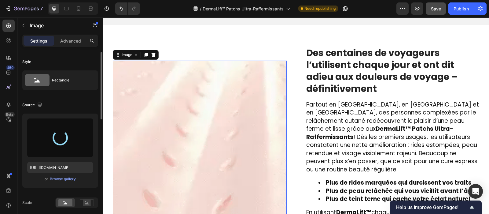
type input "[URL][DOMAIN_NAME]"
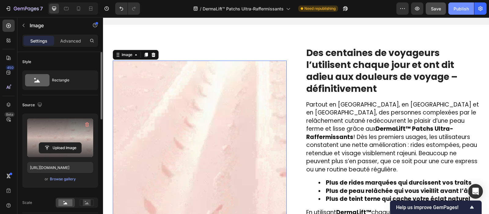
drag, startPoint x: 459, startPoint y: 8, endPoint x: 272, endPoint y: 42, distance: 190.1
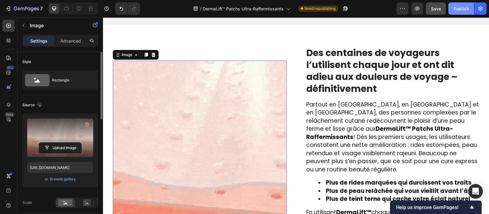
click at [459, 8] on div "Publish" at bounding box center [461, 9] width 15 height 6
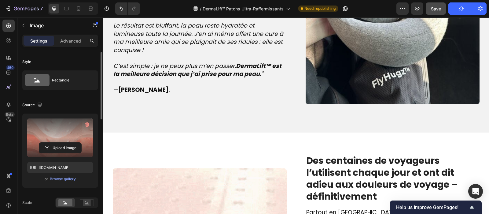
scroll to position [698, 0]
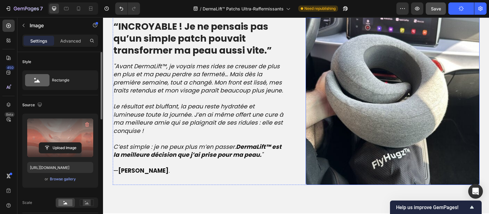
click at [352, 93] on img at bounding box center [393, 98] width 174 height 174
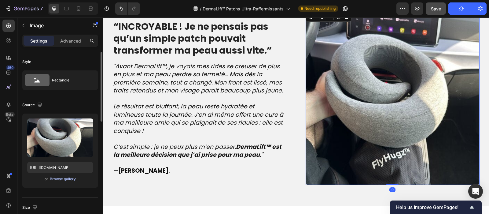
click at [61, 178] on div "Browse gallery" at bounding box center [63, 179] width 26 height 6
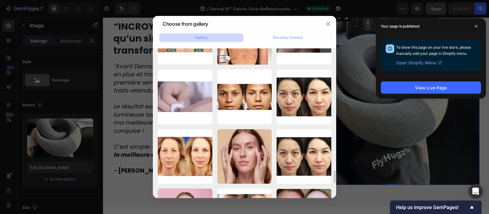
scroll to position [1446, 0]
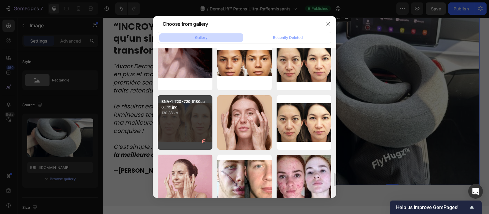
click at [191, 126] on div "BNA-1_720x720_6180aa6...1c.jpg 130.88 kb" at bounding box center [185, 122] width 55 height 55
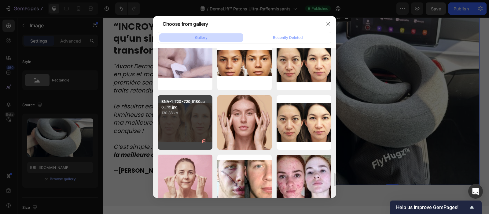
type input "[URL][DOMAIN_NAME]"
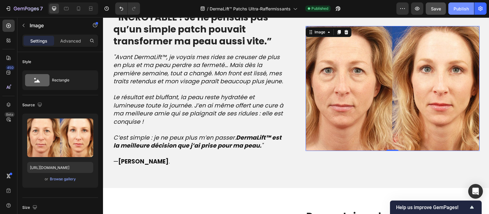
drag, startPoint x: 467, startPoint y: 9, endPoint x: 268, endPoint y: 102, distance: 219.6
click at [467, 9] on div "Publish" at bounding box center [461, 9] width 15 height 6
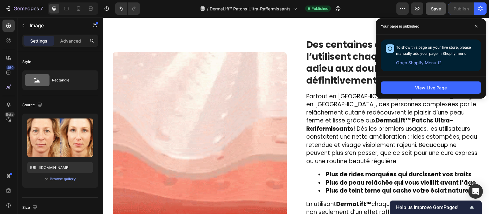
scroll to position [857, 0]
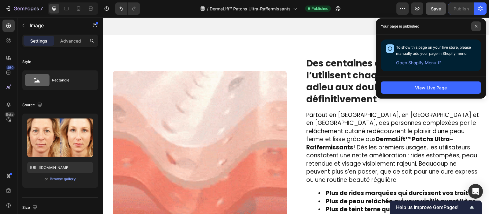
click at [477, 26] on icon at bounding box center [476, 26] width 3 height 3
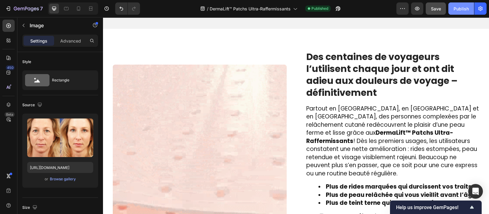
click at [463, 9] on div "Publish" at bounding box center [461, 9] width 15 height 6
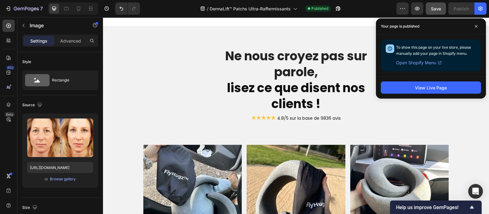
scroll to position [1411, 0]
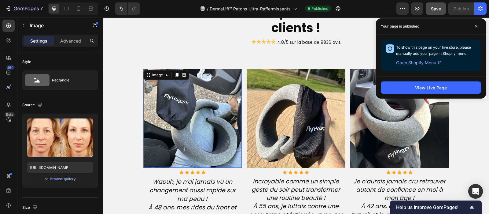
click at [180, 126] on img at bounding box center [192, 118] width 99 height 99
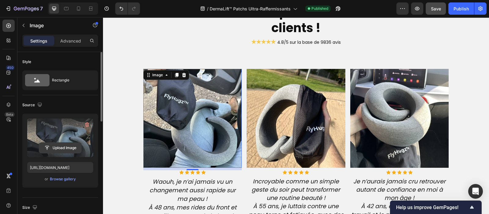
click at [64, 146] on input "file" at bounding box center [60, 147] width 42 height 10
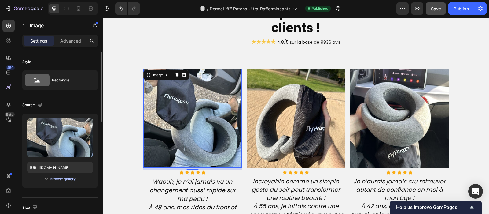
click at [67, 178] on div "Browse gallery" at bounding box center [63, 179] width 26 height 6
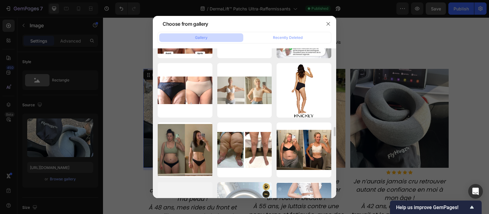
scroll to position [1969, 0]
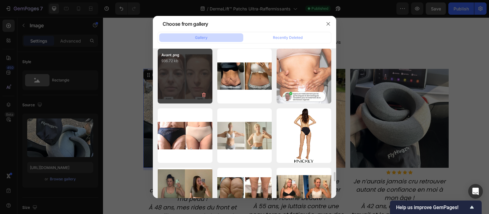
click at [191, 83] on div "Avant.png 936.72 kb" at bounding box center [185, 76] width 55 height 55
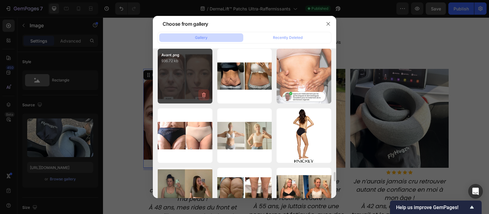
type input "[URL][DOMAIN_NAME]"
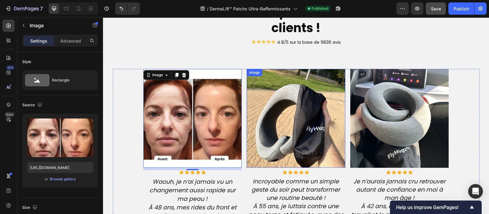
click at [277, 133] on img at bounding box center [296, 118] width 99 height 99
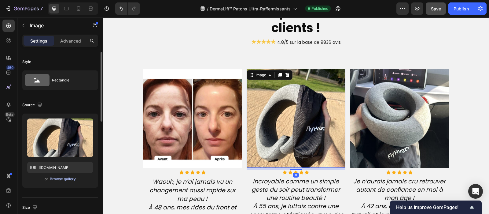
click at [66, 178] on div "Browse gallery" at bounding box center [63, 179] width 26 height 6
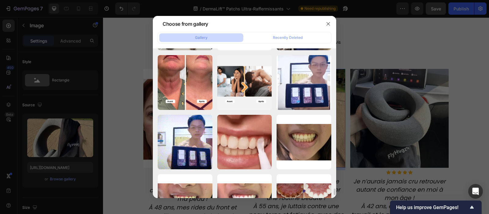
scroll to position [3040, 0]
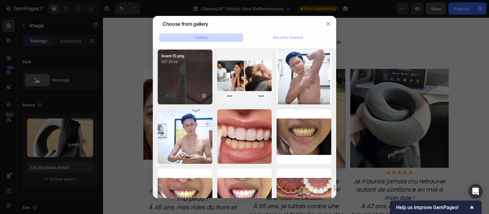
click at [186, 75] on div "Avant (1).png 897.35 kb" at bounding box center [185, 77] width 55 height 55
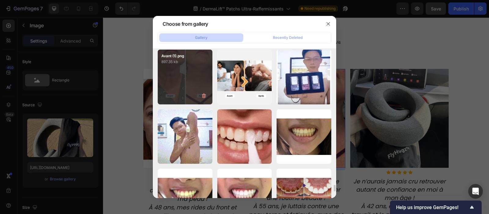
type input "[URL][DOMAIN_NAME]"
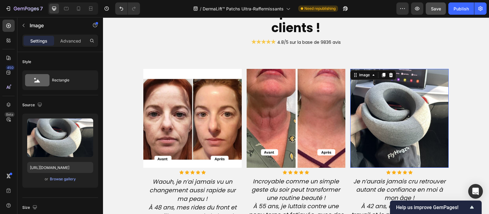
click at [377, 123] on img at bounding box center [399, 118] width 99 height 99
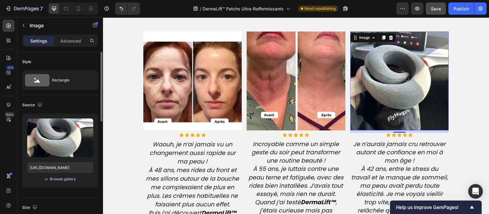
click at [61, 180] on div "Browse gallery" at bounding box center [63, 179] width 26 height 6
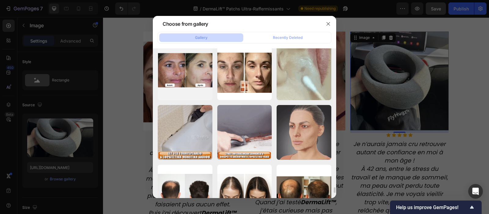
scroll to position [3699, 0]
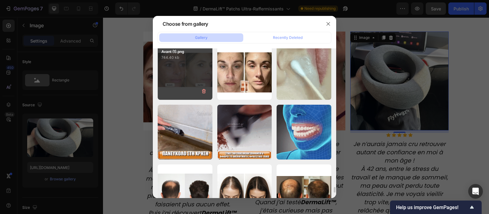
click at [177, 66] on div "Avant (1).png 744.40 kb" at bounding box center [185, 72] width 55 height 55
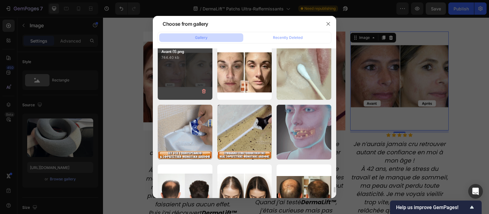
type input "[URL][DOMAIN_NAME]"
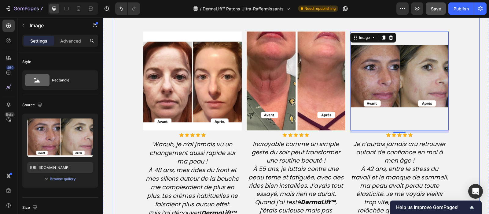
click at [466, 19] on div "Ne nous croyez pas sur parole, lisez ce que disent nos clients ! Heading ★★★★★ …" at bounding box center [296, 163] width 367 height 458
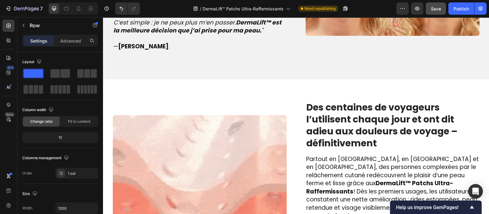
scroll to position [812, 0]
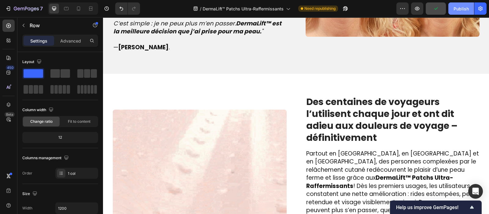
click at [463, 7] on div "Publish" at bounding box center [461, 9] width 15 height 6
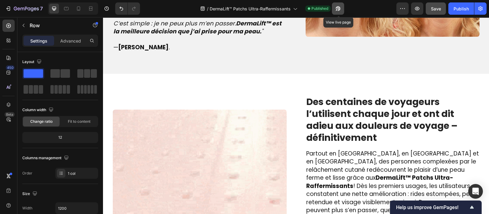
click at [337, 9] on icon "button" at bounding box center [337, 10] width 2 height 2
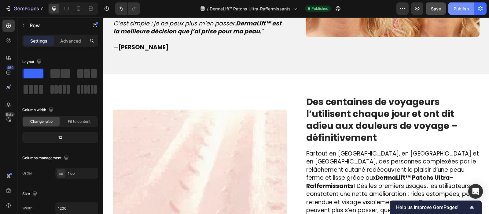
click at [465, 8] on div "Publish" at bounding box center [461, 9] width 15 height 6
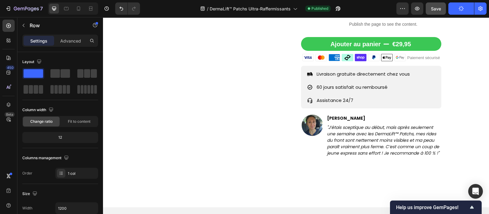
scroll to position [0, 0]
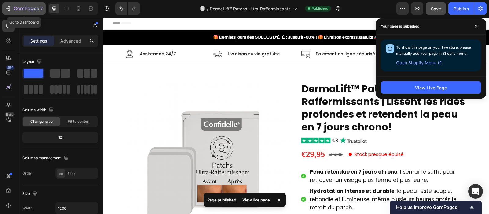
click at [28, 7] on icon "button" at bounding box center [26, 8] width 25 height 5
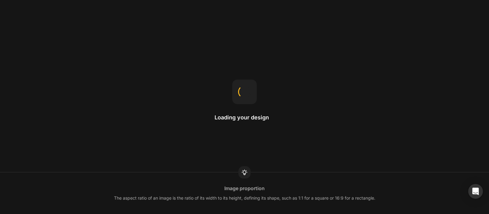
click at [228, 131] on div "Loading your design" at bounding box center [245, 107] width 60 height 55
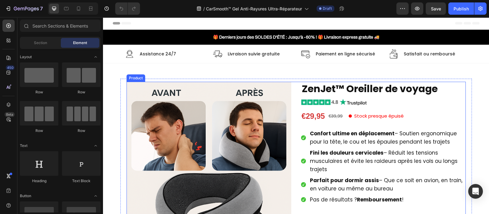
click at [295, 103] on div "Product Images ZenJet™ Oreiller de voyage Product Title Image €29,95 Product Pr…" at bounding box center [296, 215] width 339 height 266
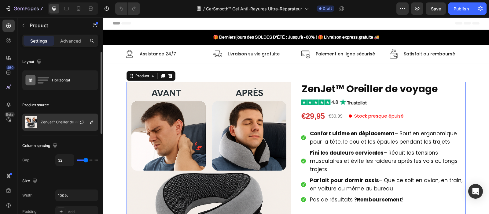
click at [95, 125] on div at bounding box center [84, 122] width 27 height 17
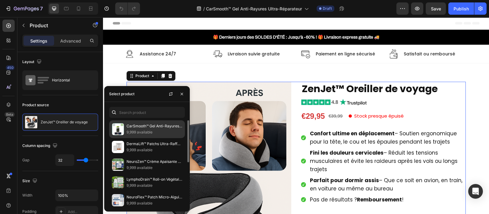
click at [154, 128] on p "CarSmooth™ Gel Anti-Rayures Ultra-Réparateur | Efface 99 % des rayures en seule…" at bounding box center [155, 126] width 56 height 6
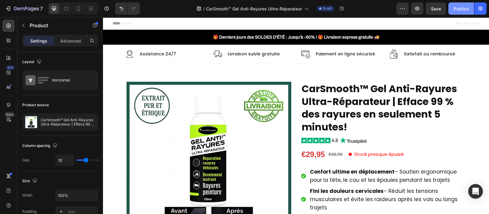
click at [465, 7] on div "Publish" at bounding box center [461, 9] width 15 height 6
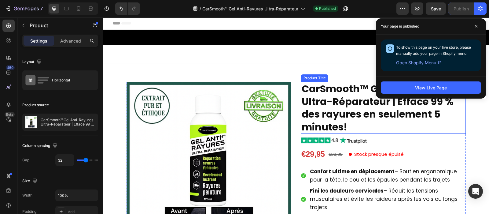
scroll to position [61, 0]
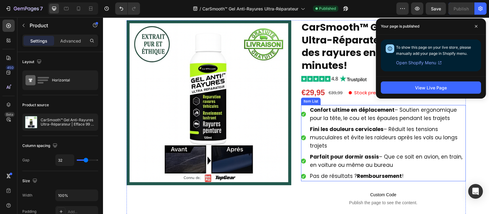
click at [335, 117] on span "Confort ultime en déplacement – Soutien ergonomique pour la tête, le cou et les…" at bounding box center [383, 114] width 147 height 16
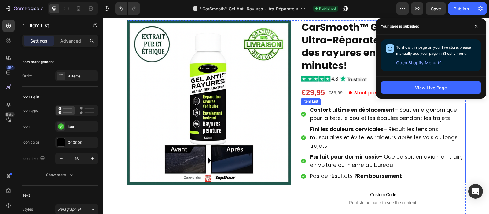
click at [335, 117] on span "Confort ultime en déplacement – Soutien ergonomique pour la tête, le cou et les…" at bounding box center [383, 114] width 147 height 16
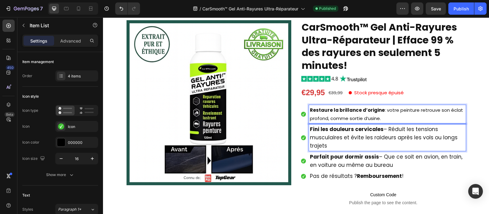
click at [350, 137] on span "Fini les douleurs cervicales – Réduit les tensions musculaires et évite les rai…" at bounding box center [384, 137] width 148 height 24
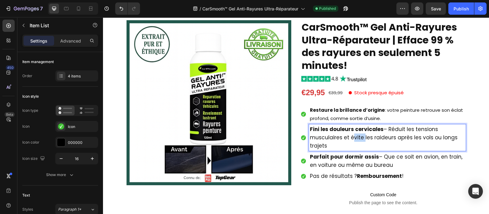
click at [350, 137] on span "Fini les douleurs cervicales – Réduit les tensions musculaires et évite les rai…" at bounding box center [384, 137] width 148 height 24
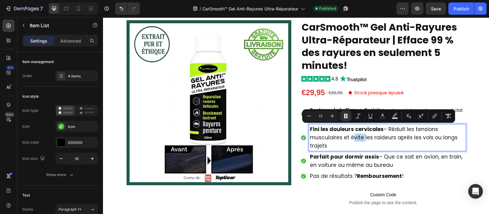
click at [350, 137] on span "Fini les douleurs cervicales – Réduit les tensions musculaires et évite les rai…" at bounding box center [384, 137] width 148 height 24
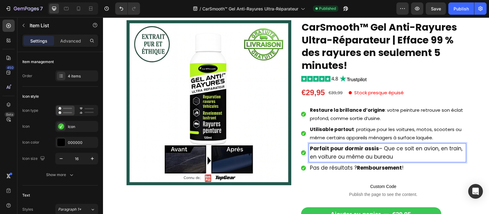
click at [329, 154] on span "Parfait pour dormir assis – Que ce soit en avion, en train, en voiture ou même …" at bounding box center [386, 153] width 153 height 16
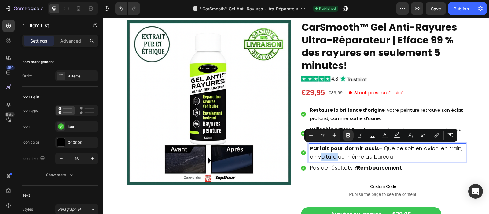
click at [329, 154] on span "Parfait pour dormir assis – Que ce soit en avion, en train, en voiture ou même …" at bounding box center [386, 153] width 153 height 16
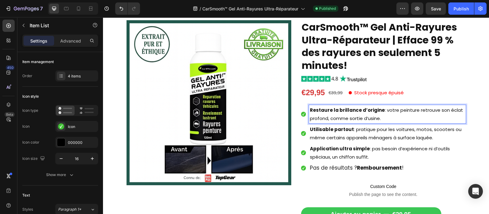
click at [337, 118] on p "Restaure la brillance d’origine : votre peinture retrouve son éclat profond, co…" at bounding box center [387, 114] width 155 height 17
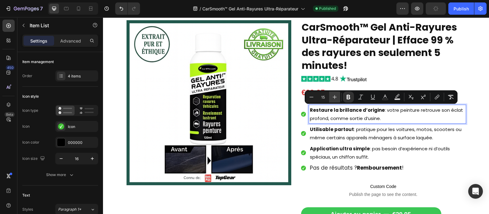
click at [334, 97] on icon "Editor contextual toolbar" at bounding box center [335, 97] width 6 height 6
type input "17"
click at [338, 135] on p "Utilisable partout : pratique pour les voitures, motos, scooters ou même certai…" at bounding box center [387, 133] width 155 height 17
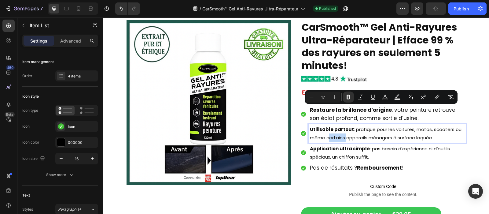
click at [338, 135] on p "Utilisable partout : pratique pour les voitures, motos, scooters ou même certai…" at bounding box center [387, 133] width 155 height 17
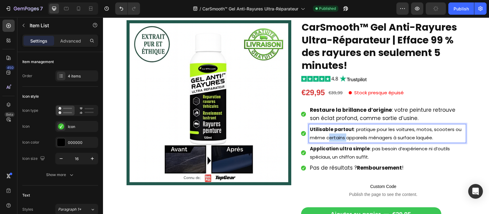
click at [338, 135] on p "Utilisable partout : pratique pour les voitures, motos, scooters ou même certai…" at bounding box center [387, 133] width 155 height 17
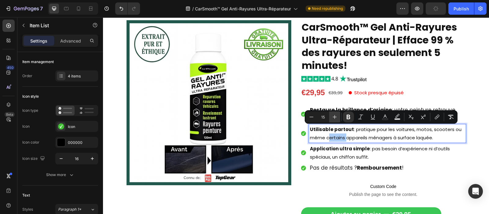
click at [338, 117] on icon "Editor contextual toolbar" at bounding box center [335, 117] width 6 height 6
type input "17"
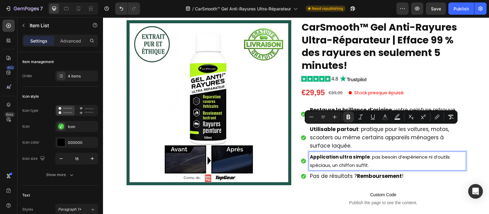
click at [335, 161] on p "Application ultra simple : pas besoin d’expérience ni d’outils spéciaux, un chi…" at bounding box center [387, 161] width 155 height 17
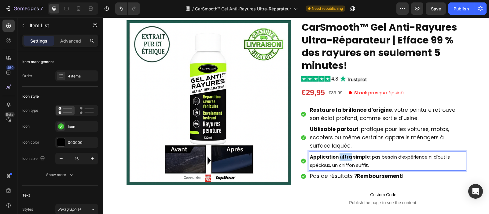
drag, startPoint x: 441, startPoint y: 139, endPoint x: 335, endPoint y: 161, distance: 107.4
click at [335, 161] on p "Application ultra simple : pas besoin d’expérience ni d’outils spéciaux, un chi…" at bounding box center [387, 161] width 155 height 17
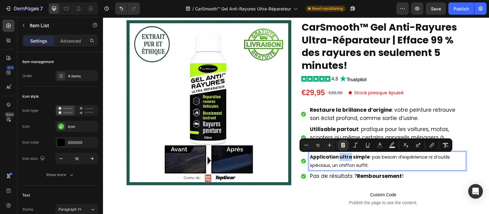
drag, startPoint x: 335, startPoint y: 161, endPoint x: 328, endPoint y: 144, distance: 18.6
click at [328, 144] on div "Restaure la brillance d’origine : votre peinture retrouve son éclat profond, co…" at bounding box center [383, 143] width 165 height 76
click at [328, 144] on icon "Editor contextual toolbar" at bounding box center [330, 145] width 6 height 6
type input "17"
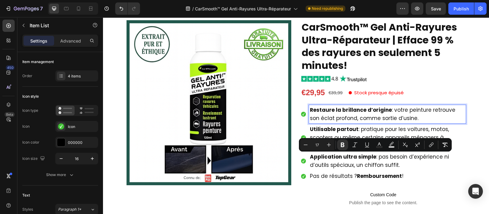
click at [391, 111] on span "Restaure la brillance d’origine : votre peinture retrouve son éclat profond, co…" at bounding box center [383, 114] width 146 height 16
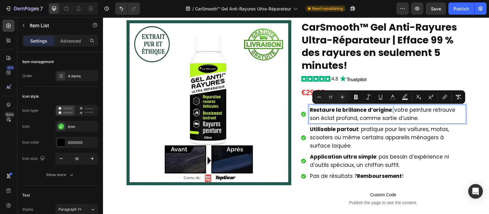
type input "11"
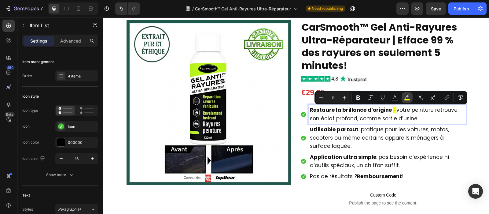
click at [410, 96] on button "color" at bounding box center [407, 97] width 11 height 11
type input "FFFF00"
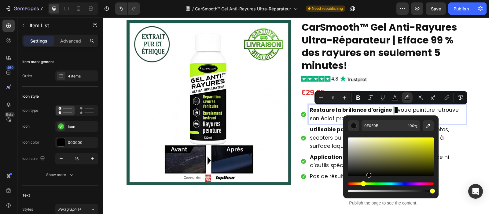
type input "020201"
click at [368, 176] on div "Editor contextual toolbar" at bounding box center [391, 156] width 86 height 39
type input "1"
drag, startPoint x: 535, startPoint y: 205, endPoint x: 336, endPoint y: 182, distance: 200.2
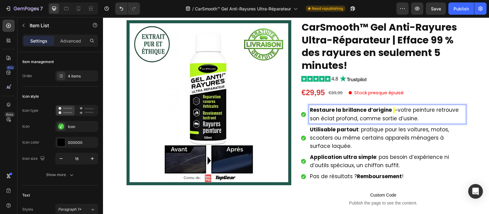
click at [387, 108] on strong "Restaure la brillance d’origine" at bounding box center [351, 109] width 82 height 7
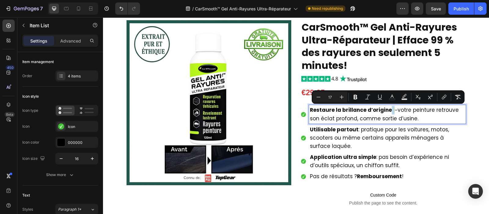
click at [394, 108] on span "Rich Text Editor. Editing area: main" at bounding box center [394, 110] width 1 height 6
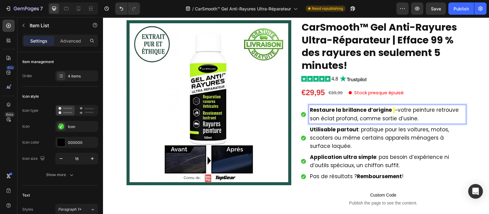
click at [395, 109] on span "–" at bounding box center [396, 110] width 3 height 6
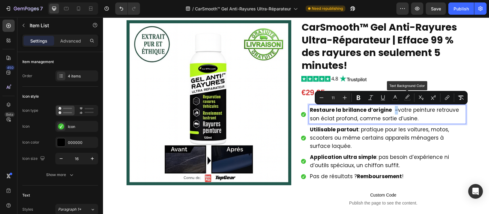
copy span "–"
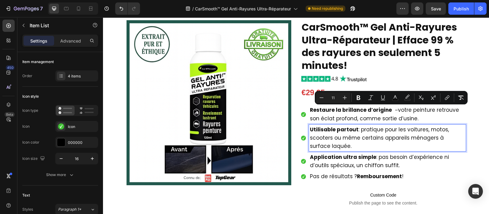
click at [355, 132] on span "Utilisable partout : pratique pour les voitures, motos, scooters ou même certai…" at bounding box center [379, 138] width 139 height 24
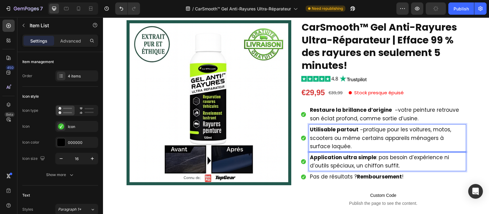
click at [374, 158] on span "Application ultra simple : pas besoin d’expérience ni d’outils spéciaux, un chi…" at bounding box center [379, 162] width 139 height 16
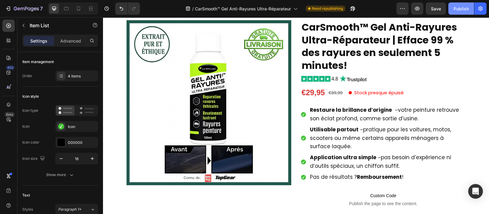
click at [458, 11] on div "Publish" at bounding box center [461, 9] width 15 height 6
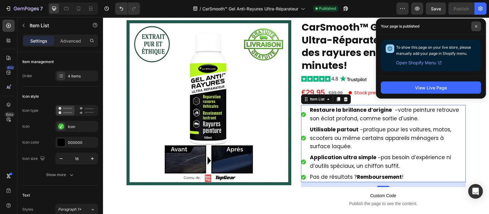
click at [477, 28] on icon at bounding box center [476, 26] width 3 height 3
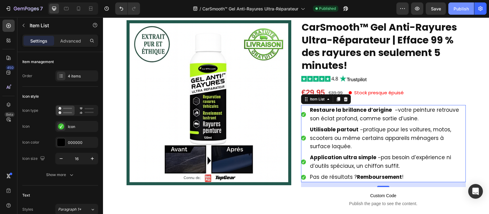
click at [462, 9] on div "Publish" at bounding box center [461, 9] width 15 height 6
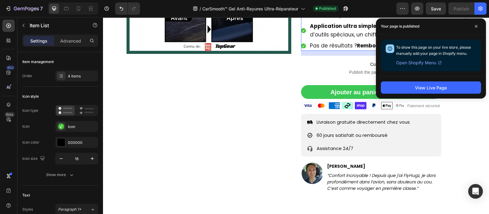
scroll to position [214, 0]
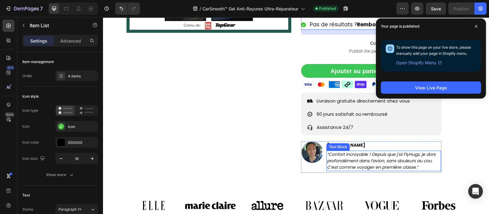
click at [343, 157] on icon "“Confort incroyable ! Depuis que j’ai FlyHugz, je dors profondément dans l’avio…" at bounding box center [381, 160] width 109 height 19
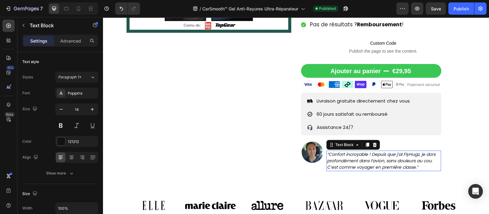
click at [343, 157] on icon "“Confort incroyable ! Depuis que j’ai FlyHugz, je dors profondément dans l’avio…" at bounding box center [381, 160] width 109 height 19
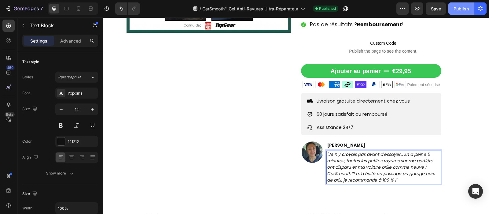
drag, startPoint x: 465, startPoint y: 8, endPoint x: 197, endPoint y: 48, distance: 270.9
click at [465, 8] on div "Publish" at bounding box center [461, 9] width 15 height 6
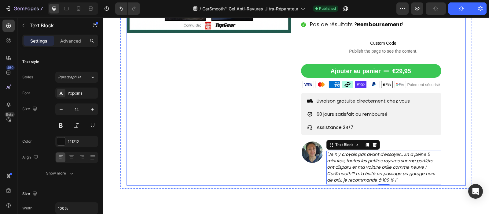
click at [222, 111] on div "Product Images" at bounding box center [209, 26] width 165 height 317
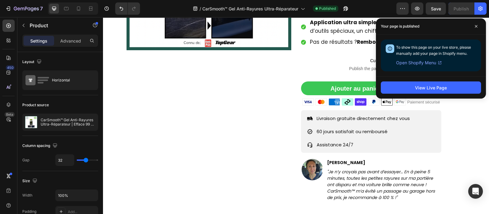
scroll to position [196, 0]
click at [330, 42] on span "Pas de résultats ? Remboursement !" at bounding box center [357, 42] width 94 height 7
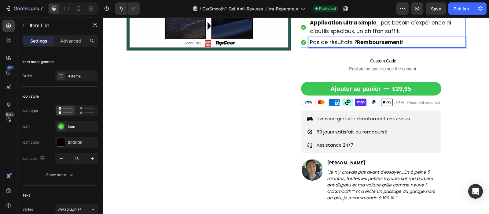
click at [330, 42] on span "Pas de résultats ? Remboursement !" at bounding box center [357, 42] width 94 height 7
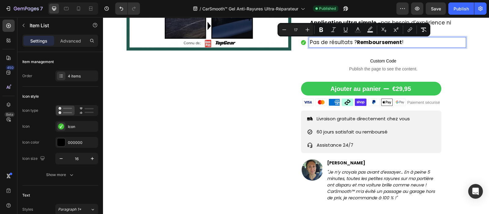
copy span "Pas de résultats ? Remboursement !"
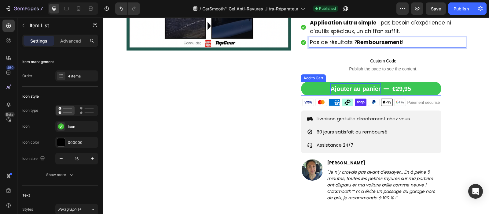
scroll to position [361, 0]
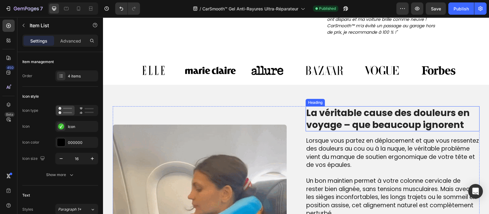
click at [346, 118] on h2 "La véritable cause des douleurs en voyage – que beaucoup ignorent" at bounding box center [393, 118] width 174 height 25
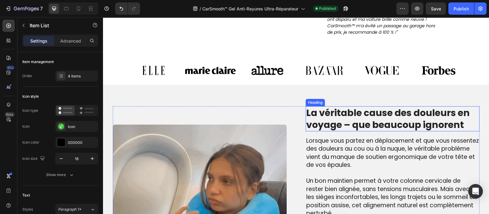
click at [346, 118] on h2 "La véritable cause des douleurs en voyage – que beaucoup ignorent" at bounding box center [393, 118] width 174 height 25
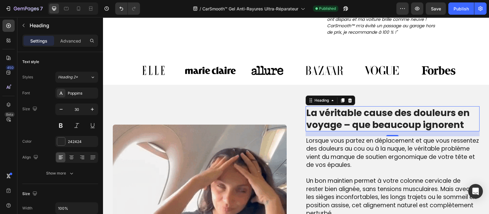
click at [346, 118] on p "La véritable cause des douleurs en voyage – que beaucoup ignorent" at bounding box center [392, 119] width 173 height 24
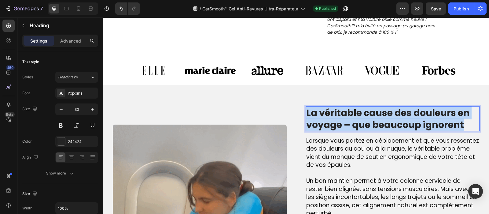
click at [346, 118] on p "La véritable cause des douleurs en voyage – que beaucoup ignorent" at bounding box center [392, 119] width 173 height 24
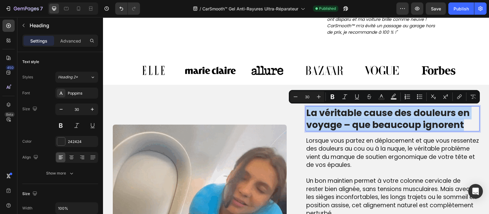
click at [346, 118] on p "La véritable cause des douleurs en voyage – que beaucoup ignorent" at bounding box center [392, 119] width 173 height 24
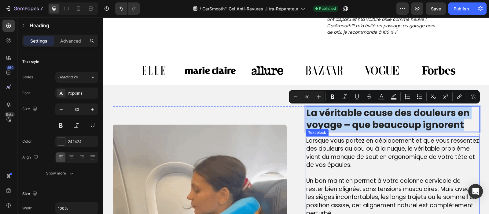
click at [332, 166] on span "Lorsque vous partez en déplacement et que vous ressentez des douleurs au cou ou…" at bounding box center [392, 152] width 173 height 33
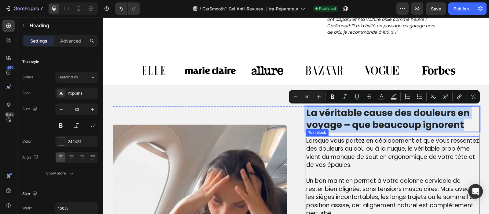
click at [332, 166] on span "Lorsque vous partez en déplacement et que vous ressentez des douleurs au cou ou…" at bounding box center [392, 152] width 173 height 33
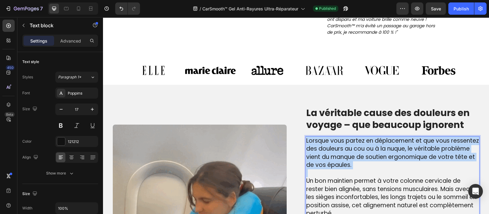
click at [332, 166] on span "Lorsque vous partez en déplacement et que vous ressentez des douleurs au cou ou…" at bounding box center [392, 152] width 173 height 33
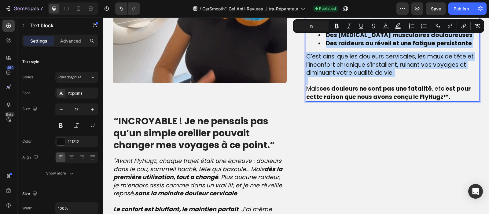
scroll to position [579, 0]
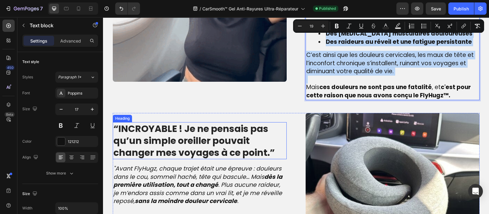
click at [207, 135] on strong "“INCROYABLE ! Je ne pensais pas qu’un simple oreiller pouvait changer mes voyag…" at bounding box center [193, 140] width 161 height 37
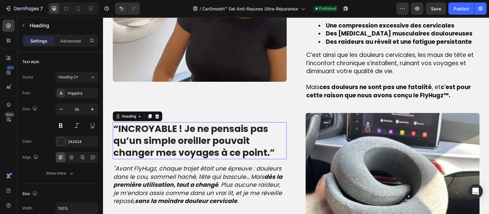
click at [207, 135] on strong "“INCROYABLE ! Je ne pensais pas qu’un simple oreiller pouvait changer mes voyag…" at bounding box center [193, 140] width 161 height 37
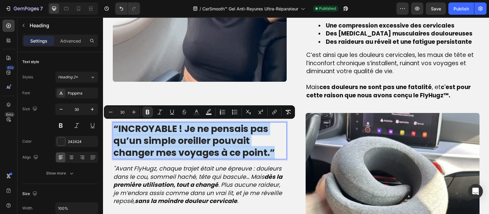
click at [207, 135] on strong "“INCROYABLE ! Je ne pensais pas qu’un simple oreiller pouvait changer mes voyag…" at bounding box center [193, 140] width 161 height 37
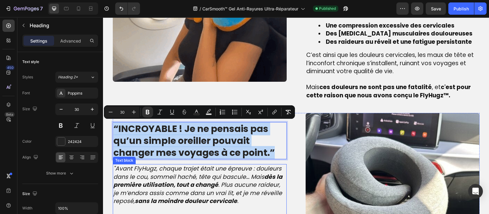
click at [183, 174] on icon ""Avant FlyHugz, chaque trajet était une épreuve : douleurs dans le cou, sommeil…" at bounding box center [197, 184] width 169 height 41
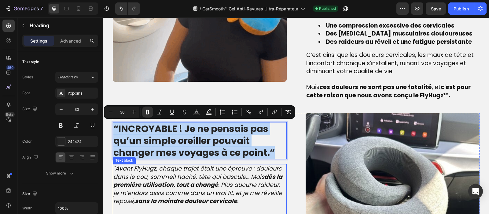
click at [183, 174] on icon ""Avant FlyHugz, chaque trajet était une épreuve : douleurs dans le cou, sommeil…" at bounding box center [197, 184] width 169 height 41
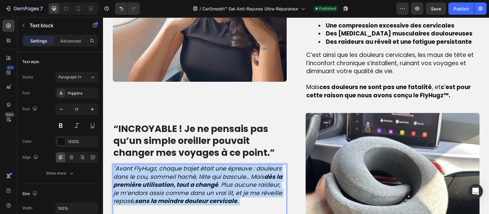
click at [183, 174] on icon ""Avant FlyHugz, chaque trajet était une épreuve : douleurs dans le cou, sommeil…" at bounding box center [197, 184] width 169 height 41
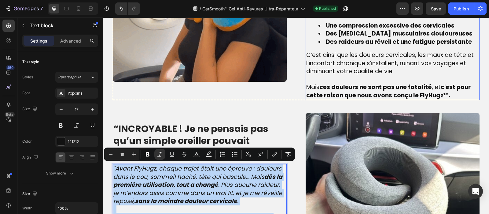
click at [328, 75] on p "C’est ainsi que les douleurs cervicales, les maux de tête et l’inconfort chroni…" at bounding box center [392, 67] width 173 height 32
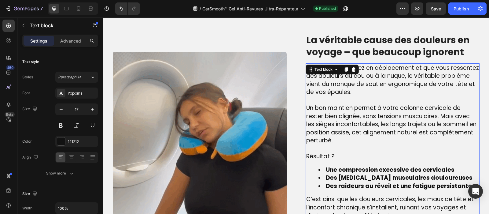
scroll to position [432, 0]
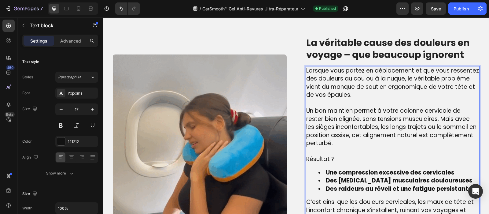
click at [372, 91] on p "Lorsque vous partez en déplacement et que vous ressentez des douleurs au cou ou…" at bounding box center [392, 83] width 173 height 32
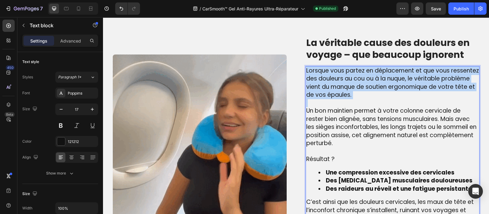
click at [372, 91] on p "Lorsque vous partez en déplacement et que vous ressentez des douleurs au cou ou…" at bounding box center [392, 83] width 173 height 32
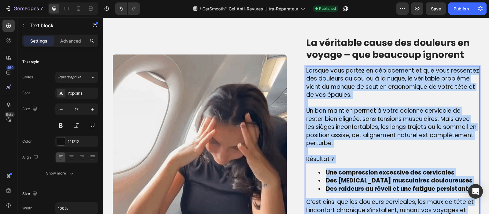
scroll to position [433, 0]
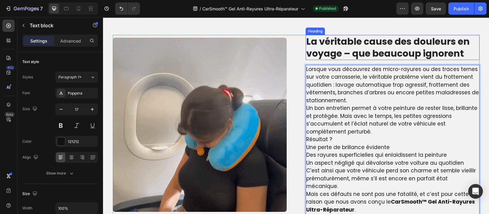
click at [350, 43] on p "La véritable cause des douleurs en voyage – que beaucoup ignorent" at bounding box center [392, 47] width 173 height 24
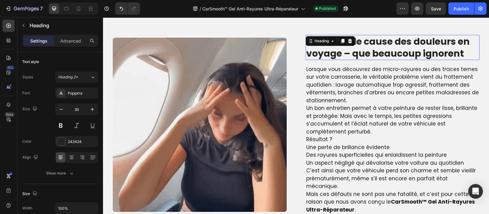
click at [350, 43] on div "La véritable cause des douleurs en voyage – que beaucoup ignorent Heading 0" at bounding box center [393, 47] width 174 height 25
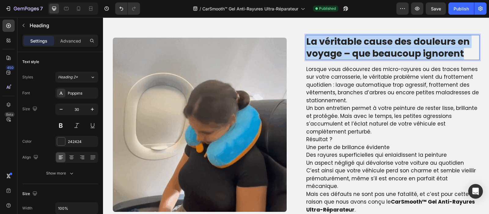
click at [350, 43] on p "La véritable cause des douleurs en voyage – que beaucoup ignorent" at bounding box center [392, 47] width 173 height 24
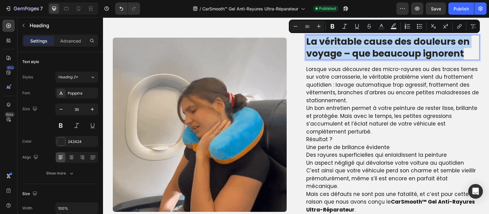
scroll to position [432, 0]
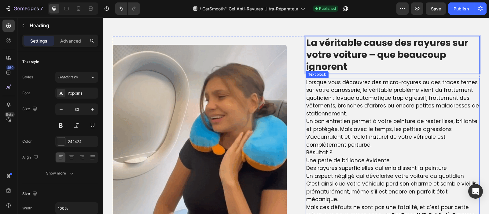
click at [347, 120] on p "Un bon entretien permet à votre peinture de rester lisse, brillante et protégée…" at bounding box center [392, 132] width 173 height 31
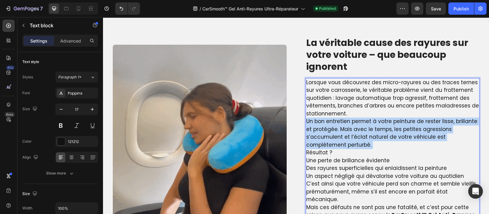
click at [347, 120] on p "Un bon entretien permet à votre peinture de rester lisse, brillante et protégée…" at bounding box center [392, 132] width 173 height 31
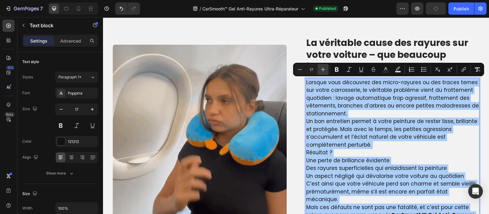
click at [319, 71] on button "Plus" at bounding box center [323, 69] width 11 height 11
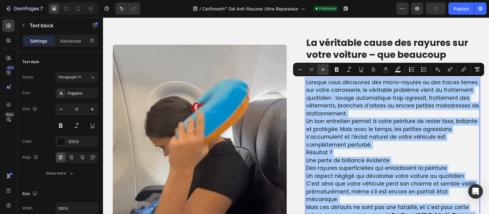
click at [319, 71] on div "Minus 17 Plus Bold Italic Underline Strikethrough Text Color Text Background Co…" at bounding box center [388, 69] width 191 height 13
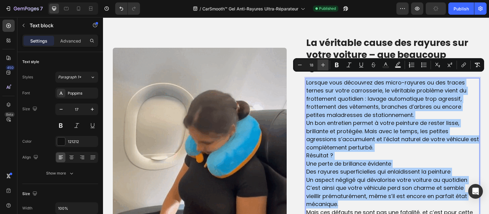
scroll to position [436, 0]
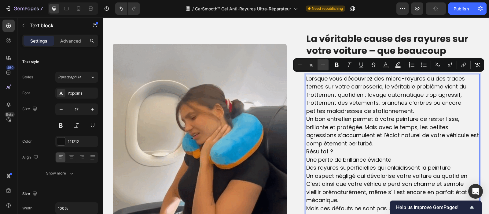
click at [320, 64] on icon "Editor contextual toolbar" at bounding box center [323, 65] width 6 height 6
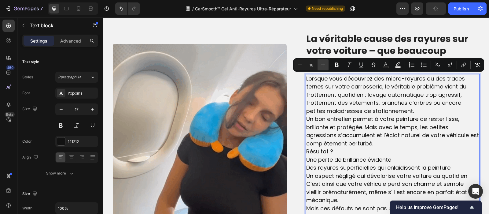
type input "19"
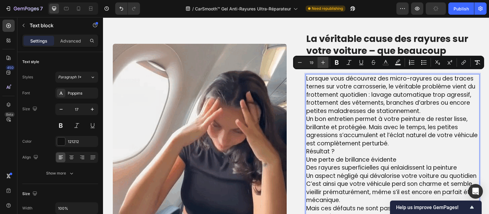
scroll to position [438, 0]
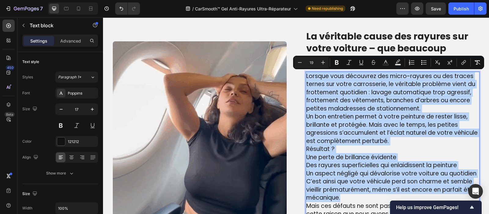
click at [424, 108] on p "Lorsque vous découvrez des micro-rayures ou des traces ternes sur votre carross…" at bounding box center [392, 92] width 173 height 41
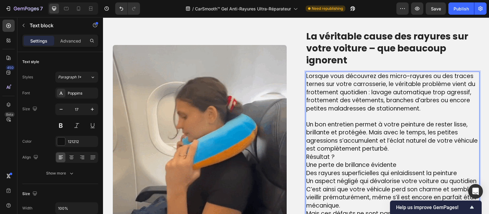
click at [386, 147] on p "Un bon entretien permet à votre peinture de rester lisse, brillante et protégée…" at bounding box center [392, 136] width 173 height 32
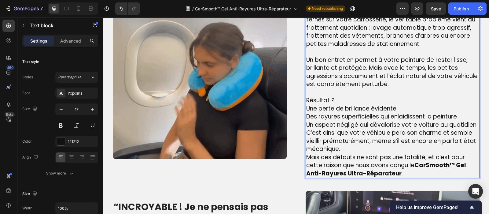
scroll to position [506, 0]
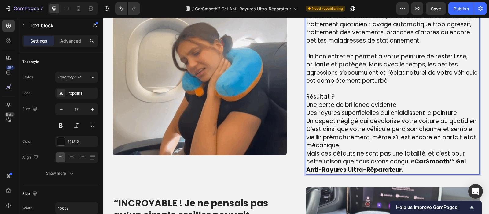
click at [474, 120] on span "Un aspect négligé qui dévalorise votre voiture au quotidien" at bounding box center [391, 121] width 170 height 8
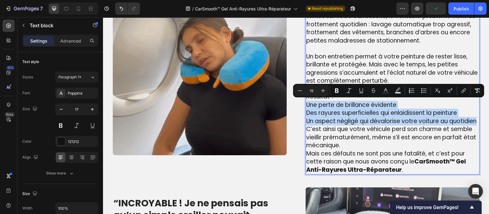
drag, startPoint x: 474, startPoint y: 120, endPoint x: 304, endPoint y: 105, distance: 171.0
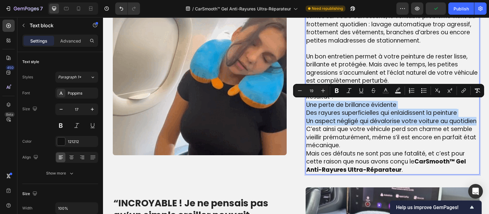
click at [306, 105] on p "Une perte de brillance évidente Des rayures superficielles qui enlaidissent la …" at bounding box center [392, 113] width 173 height 24
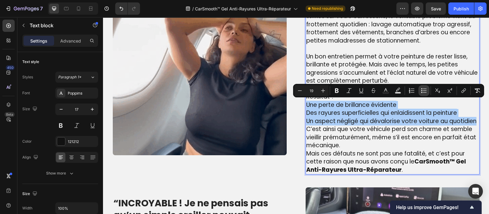
click at [424, 88] on icon "Editor contextual toolbar" at bounding box center [424, 90] width 6 height 6
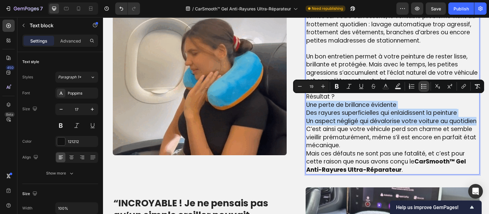
scroll to position [516, 0]
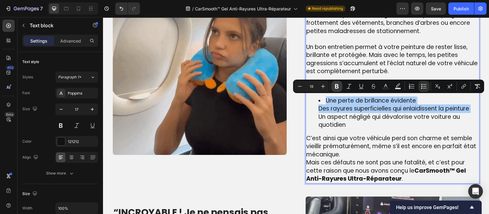
click at [337, 87] on icon "Editor contextual toolbar" at bounding box center [337, 86] width 6 height 6
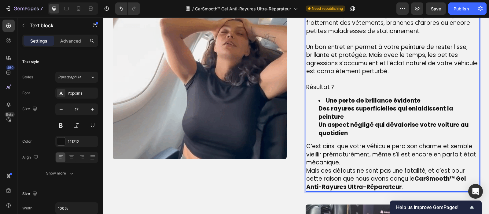
click at [315, 109] on ul "Une perte de brillance évidente Des rayures superficielles qui enlaidissent la …" at bounding box center [392, 117] width 173 height 41
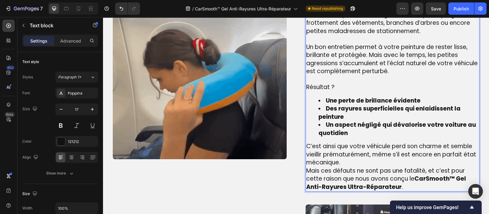
scroll to position [585, 0]
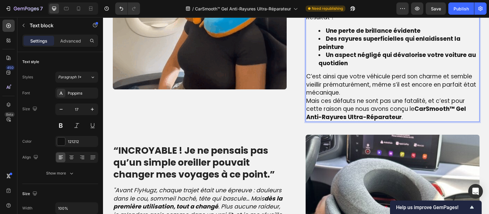
click at [349, 90] on p "C’est ainsi que votre véhicule perd son charme et semble vieillir prématurément…" at bounding box center [392, 84] width 173 height 24
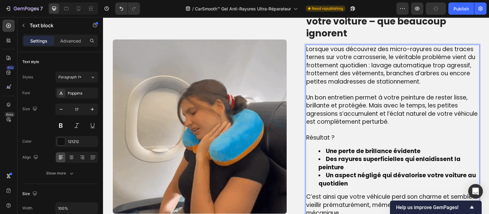
scroll to position [459, 0]
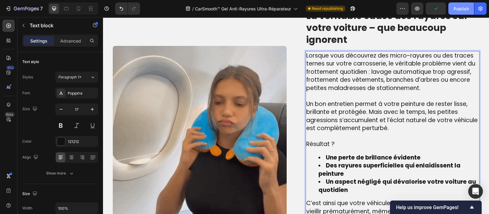
drag, startPoint x: 462, startPoint y: 9, endPoint x: 327, endPoint y: 4, distance: 135.3
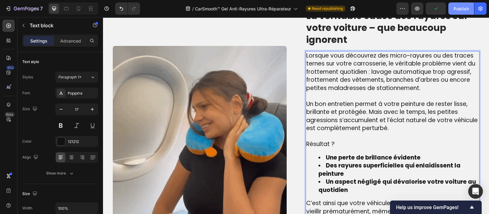
click at [462, 9] on div "Publish" at bounding box center [461, 9] width 15 height 6
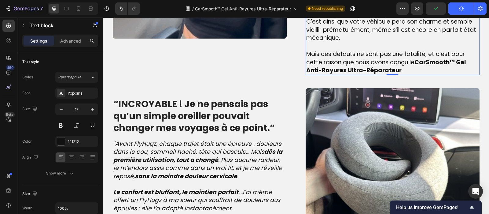
scroll to position [641, 0]
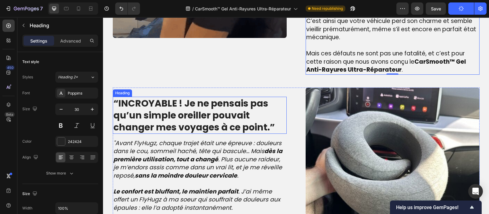
click at [170, 114] on strong "“INCROYABLE ! Je ne pensais pas qu’un simple oreiller pouvait changer mes voyag…" at bounding box center [193, 115] width 161 height 37
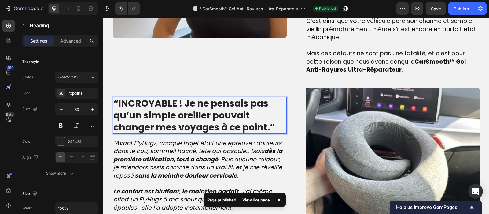
click at [207, 120] on strong "“INCROYABLE ! Je ne pensais pas qu’un simple oreiller pouvait changer mes voyag…" at bounding box center [193, 115] width 161 height 37
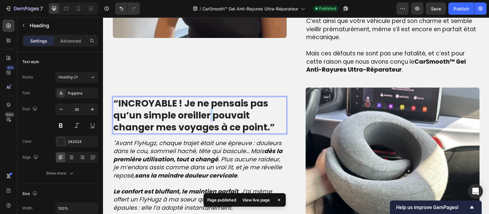
click at [207, 120] on strong "“INCROYABLE ! Je ne pensais pas qu’un simple oreiller pouvait changer mes voyag…" at bounding box center [193, 115] width 161 height 37
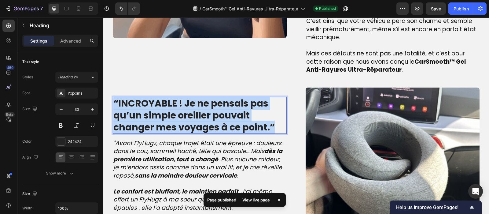
click at [207, 120] on strong "“INCROYABLE ! Je ne pensais pas qu’un simple oreiller pouvait changer mes voyag…" at bounding box center [193, 115] width 161 height 37
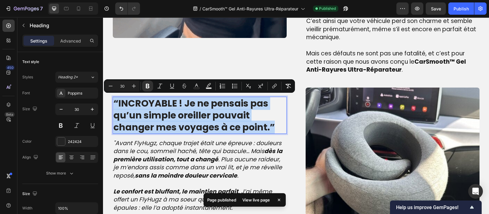
click at [207, 120] on strong "“INCROYABLE ! Je ne pensais pas qu’un simple oreiller pouvait changer mes voyag…" at bounding box center [193, 115] width 161 height 37
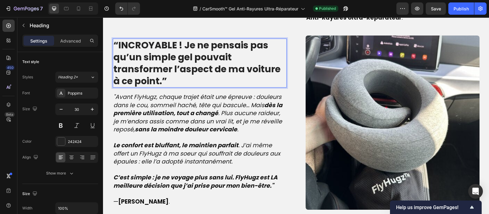
scroll to position [709, 0]
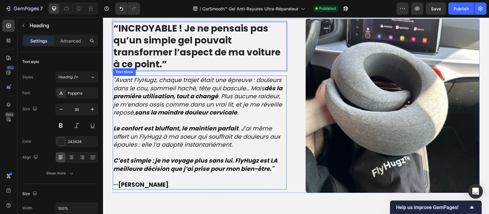
click at [274, 165] on p "C’est simple : je ne voyage plus sans lui. FlyHugz est LA meilleure décision qu…" at bounding box center [199, 165] width 173 height 16
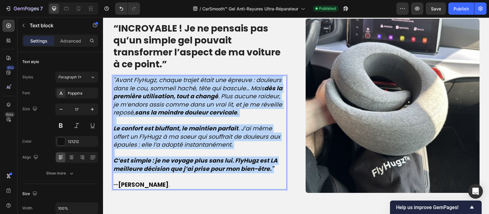
drag, startPoint x: 274, startPoint y: 166, endPoint x: 97, endPoint y: 78, distance: 197.2
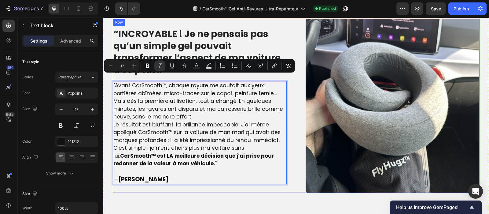
scroll to position [714, 0]
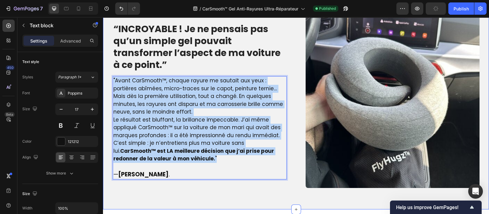
drag, startPoint x: 171, startPoint y: 157, endPoint x: 93, endPoint y: 75, distance: 113.6
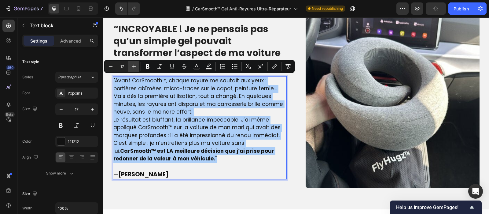
click at [134, 66] on icon "Editor contextual toolbar" at bounding box center [134, 66] width 6 height 6
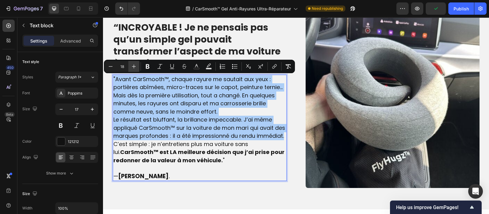
click at [134, 66] on icon "Editor contextual toolbar" at bounding box center [134, 66] width 6 height 6
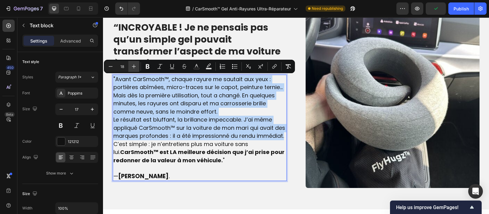
type input "19"
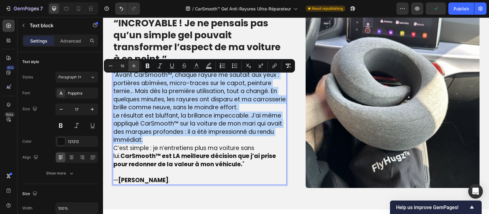
scroll to position [709, 0]
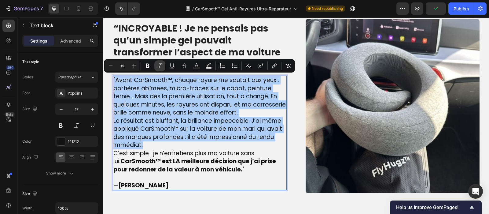
click at [161, 62] on button "Italic" at bounding box center [159, 65] width 11 height 11
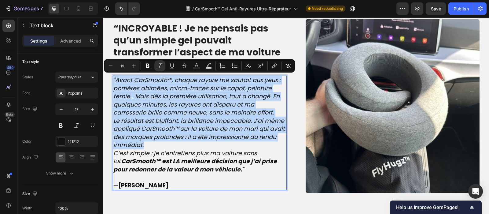
click at [147, 141] on p "Le résultat est bluffant, la brillance impeccable. J’ai même appliqué CarSmooth…" at bounding box center [199, 133] width 173 height 32
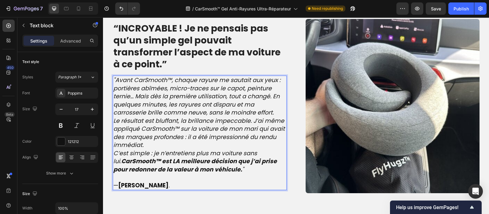
scroll to position [706, 0]
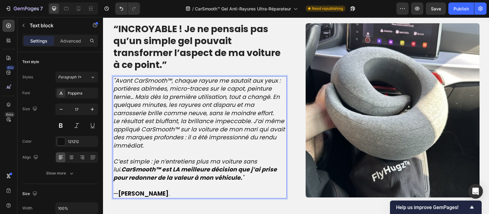
click at [272, 110] on p ""Avant CarSmooth™, chaque rayure me sautait aux yeux : portières abîmées, micro…" at bounding box center [199, 97] width 173 height 41
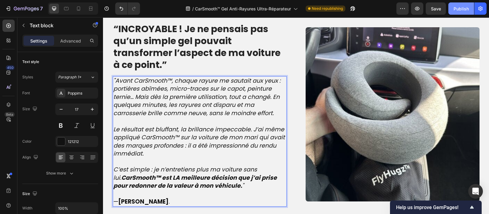
drag, startPoint x: 464, startPoint y: 6, endPoint x: 287, endPoint y: 38, distance: 180.0
click at [464, 6] on div "Publish" at bounding box center [461, 9] width 15 height 6
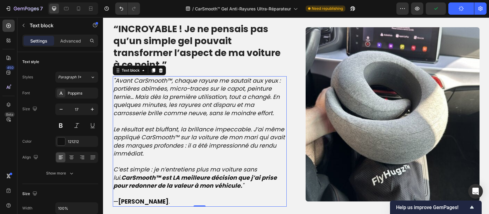
scroll to position [752, 0]
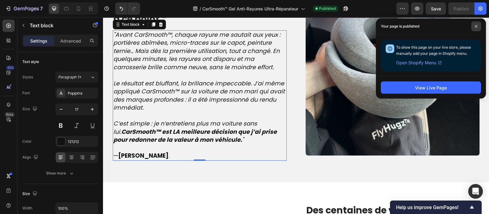
click at [476, 28] on span at bounding box center [477, 26] width 10 height 10
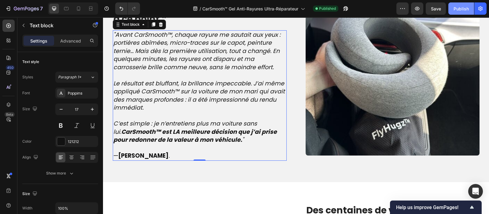
click at [459, 7] on div "Publish" at bounding box center [461, 9] width 15 height 6
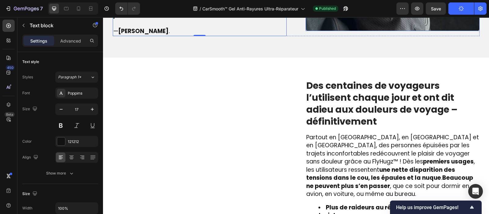
scroll to position [890, 0]
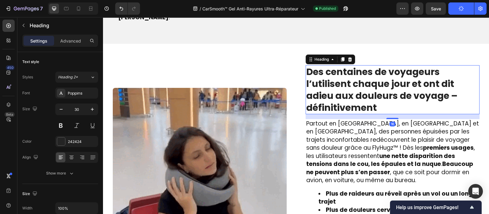
click at [349, 92] on strong "Des centaines de voyageurs l’utilisent chaque jour et ont dit adieu aux douleur…" at bounding box center [381, 89] width 151 height 49
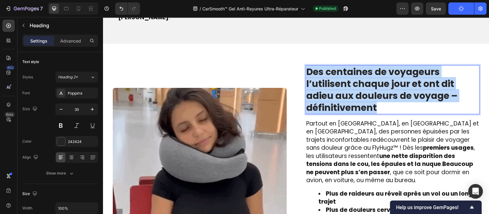
click at [349, 92] on strong "Des centaines de voyageurs l’utilisent chaque jour et ont dit adieu aux douleur…" at bounding box center [381, 89] width 151 height 49
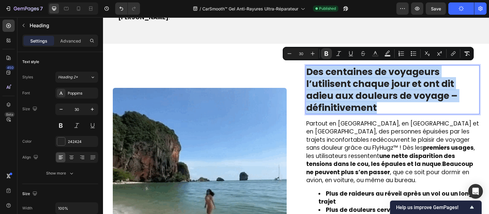
click at [349, 92] on strong "Des centaines de voyageurs l’utilisent chaque jour et ont dit adieu aux douleur…" at bounding box center [381, 89] width 151 height 49
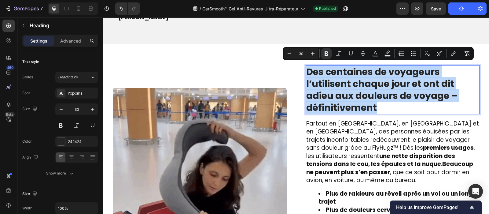
copy strong "Des centaines de voyageurs l’utilisent chaque jour et ont dit adieu aux douleur…"
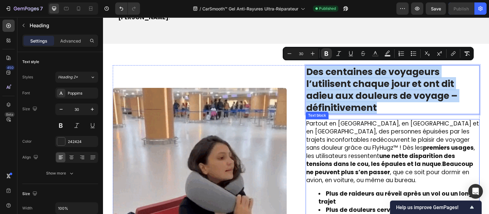
click at [423, 148] on strong "premiers usages" at bounding box center [448, 147] width 51 height 8
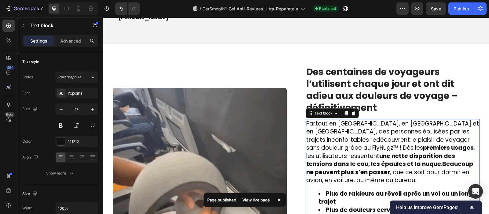
click at [423, 148] on strong "premiers usages" at bounding box center [448, 147] width 51 height 8
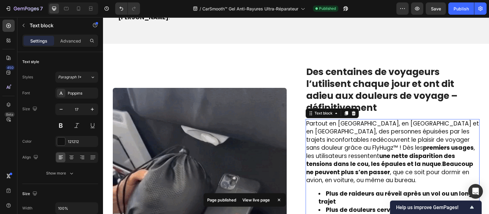
click at [423, 148] on strong "premiers usages" at bounding box center [448, 147] width 51 height 8
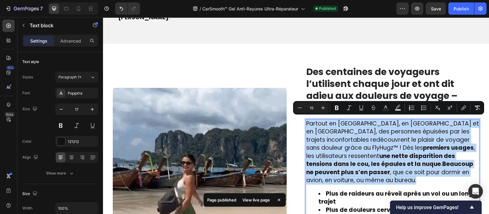
click at [423, 148] on strong "premiers usages" at bounding box center [448, 147] width 51 height 8
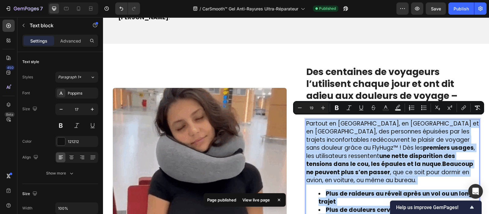
copy div "Partout en France, en Belgique et en Suisse, des personnes épuisées par les tra…"
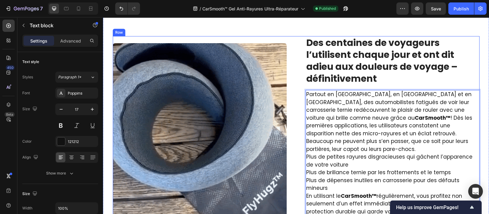
scroll to position [917, 0]
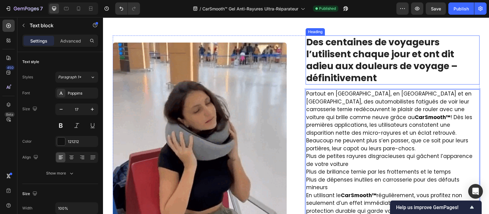
click at [374, 59] on strong "Des centaines de voyageurs l’utilisent chaque jour et ont dit adieu aux douleur…" at bounding box center [381, 59] width 151 height 49
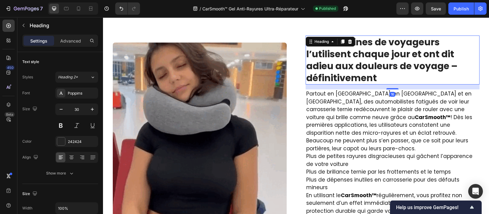
click at [374, 59] on strong "Des centaines de voyageurs l’utilisent chaque jour et ont dit adieu aux douleur…" at bounding box center [381, 59] width 151 height 49
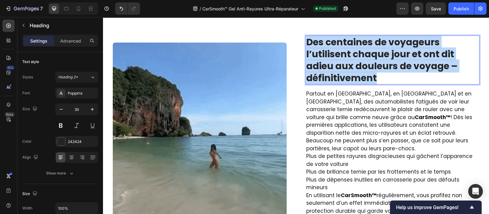
click at [374, 59] on strong "Des centaines de voyageurs l’utilisent chaque jour et ont dit adieu aux douleur…" at bounding box center [381, 59] width 151 height 49
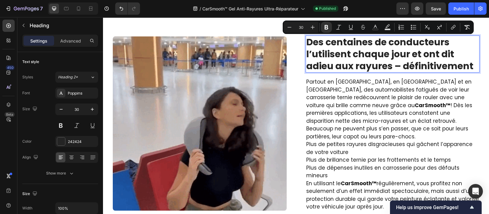
scroll to position [923, 0]
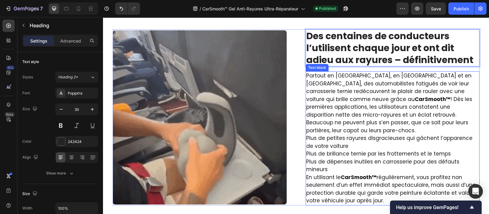
click at [336, 117] on p "Partout en France, en Belgique et en Suisse, des automobilistes fatigués de voi…" at bounding box center [392, 103] width 173 height 62
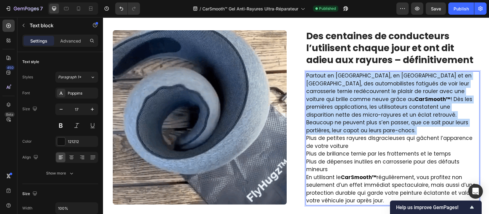
click at [336, 117] on p "Partout en France, en Belgique et en Suisse, des automobilistes fatigués de voi…" at bounding box center [392, 103] width 173 height 62
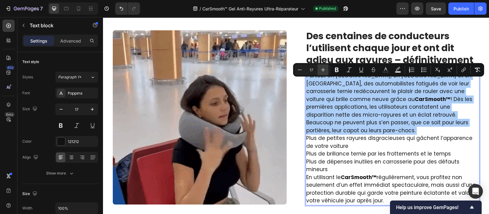
click at [323, 69] on icon "Editor contextual toolbar" at bounding box center [323, 70] width 4 height 4
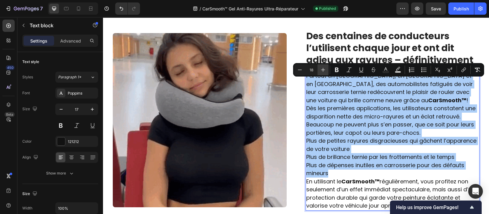
click at [323, 69] on icon "Editor contextual toolbar" at bounding box center [323, 70] width 4 height 4
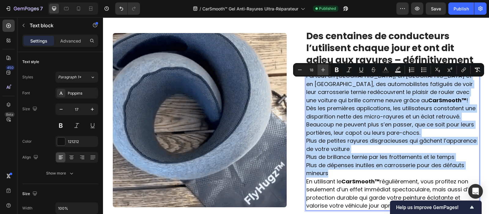
type input "19"
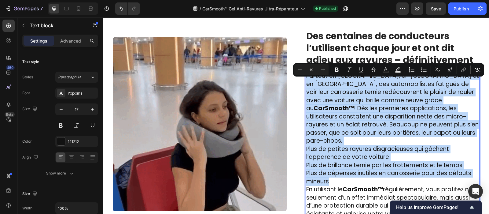
click at [357, 115] on span "Partout en France, en Belgique et en Suisse, des automobilistes fatigués de voi…" at bounding box center [392, 108] width 173 height 73
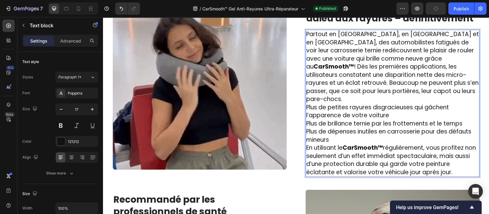
scroll to position [969, 0]
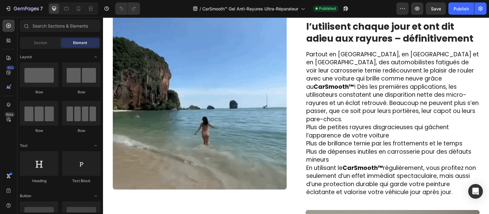
scroll to position [951, 0]
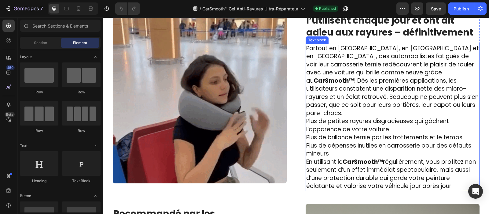
click at [330, 145] on p "Plus de dépenses inutiles en carrosserie pour des défauts mineurs" at bounding box center [392, 150] width 173 height 16
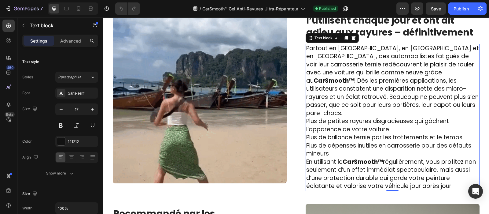
click at [330, 145] on p "Plus de dépenses inutiles en carrosserie pour des défauts mineurs" at bounding box center [392, 150] width 173 height 16
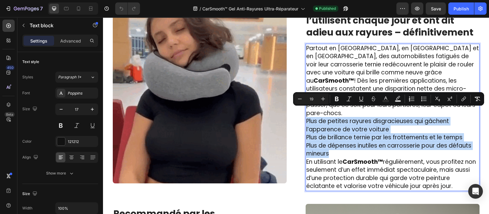
drag, startPoint x: 330, startPoint y: 145, endPoint x: 303, endPoint y: 113, distance: 41.4
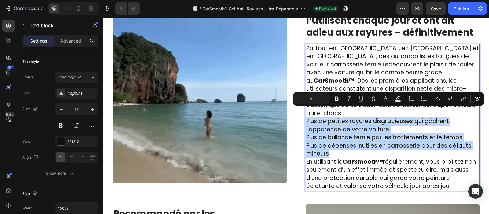
click at [306, 113] on div "Partout en France, en Belgique et en Suisse, des automobilistes fatigués de voi…" at bounding box center [393, 117] width 174 height 147
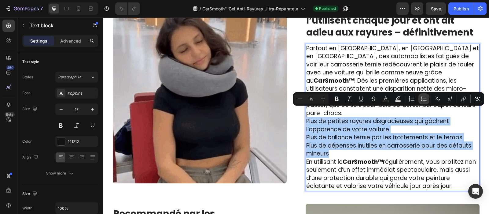
click at [426, 98] on icon "Editor contextual toolbar" at bounding box center [424, 99] width 6 height 6
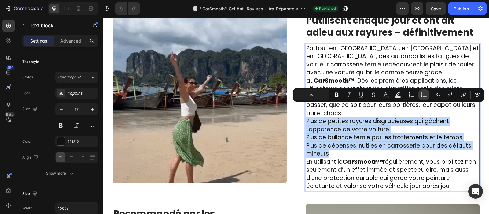
scroll to position [960, 0]
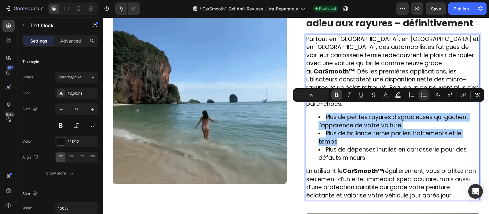
click at [337, 95] on icon "Editor contextual toolbar" at bounding box center [337, 95] width 6 height 6
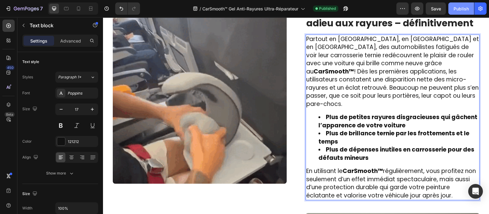
click at [460, 8] on div "Publish" at bounding box center [461, 9] width 15 height 6
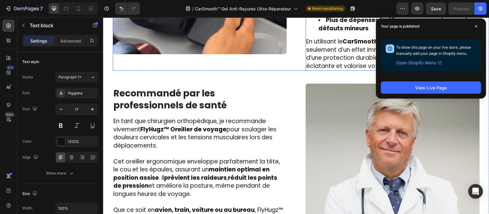
scroll to position [1094, 0]
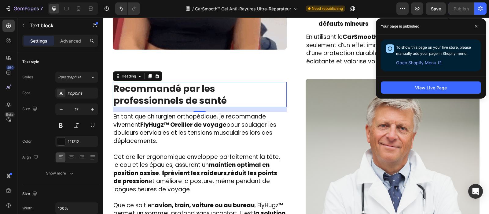
click at [147, 87] on strong "Recommandé par les professionnels de santé" at bounding box center [169, 94] width 113 height 25
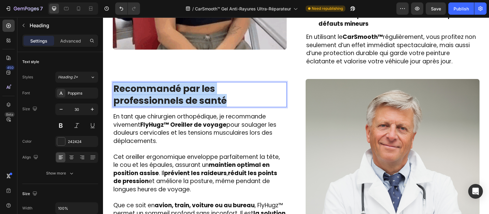
click at [147, 87] on strong "Recommandé par les professionnels de santé" at bounding box center [169, 94] width 113 height 25
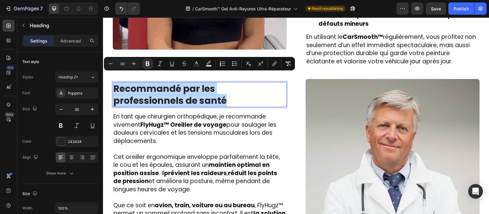
click at [147, 87] on strong "Recommandé par les professionnels de santé" at bounding box center [169, 94] width 113 height 25
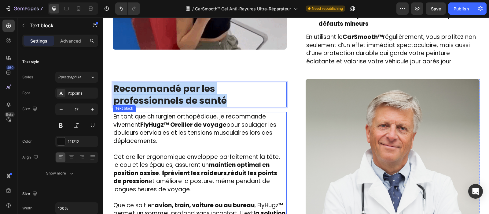
click at [201, 112] on span "En tant que chirurgien orthopédique, je recommande vivement FlyHugz™ Oreiller d…" at bounding box center [194, 128] width 163 height 33
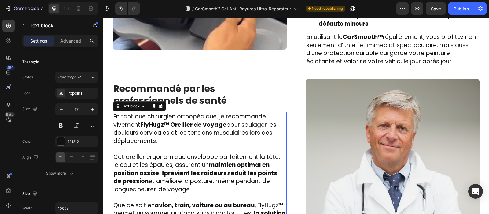
click at [201, 112] on span "En tant que chirurgien orthopédique, je recommande vivement FlyHugz™ Oreiller d…" at bounding box center [194, 128] width 163 height 33
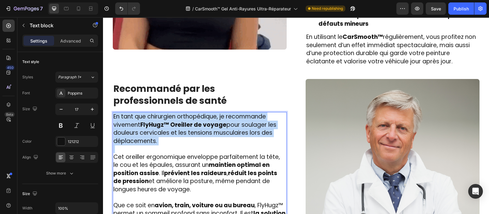
click at [201, 112] on span "En tant que chirurgien orthopédique, je recommande vivement FlyHugz™ Oreiller d…" at bounding box center [194, 128] width 163 height 33
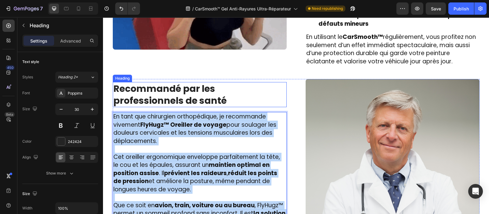
click at [187, 82] on strong "Recommandé par les professionnels de santé" at bounding box center [169, 94] width 113 height 25
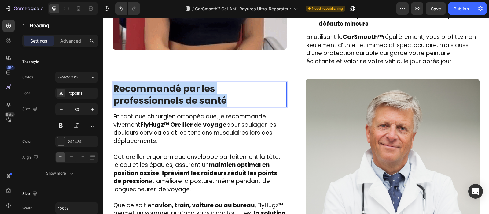
click at [187, 82] on strong "Recommandé par les professionnels de santé" at bounding box center [169, 94] width 113 height 25
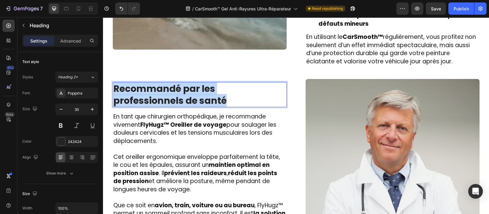
click at [187, 82] on strong "Recommandé par les professionnels de santé" at bounding box center [169, 94] width 113 height 25
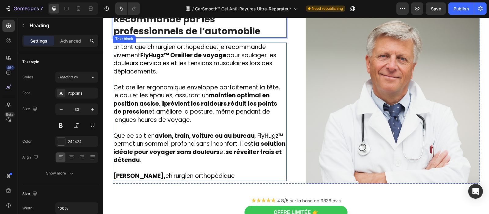
scroll to position [1167, 0]
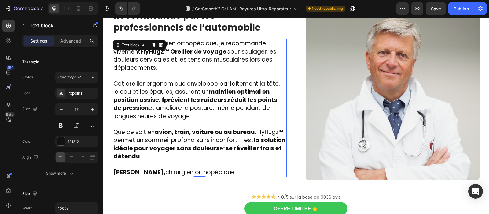
click at [164, 146] on p "Que ce soit en avion, train, voiture ou au bureau , FlyHugz™ permet un sommeil …" at bounding box center [199, 144] width 173 height 32
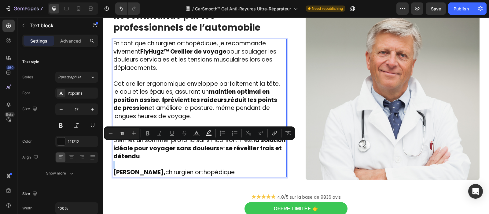
click at [164, 146] on p "Que ce soit en avion, train, voiture ou au bureau , FlyHugz™ permet un sommeil …" at bounding box center [199, 144] width 173 height 32
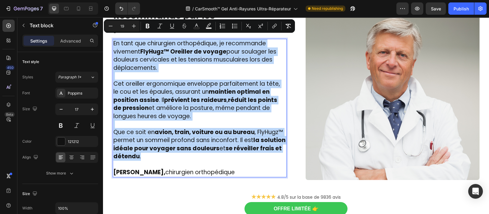
drag, startPoint x: 164, startPoint y: 146, endPoint x: 103, endPoint y: 11, distance: 147.7
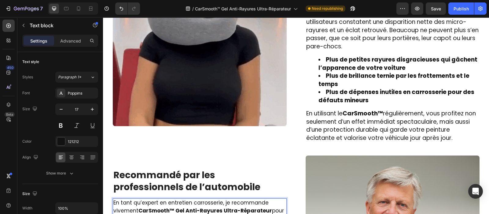
scroll to position [956, 0]
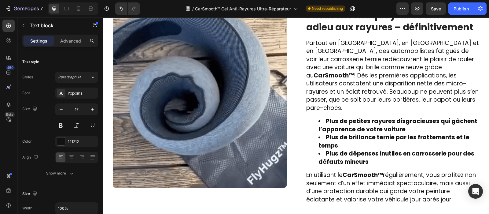
drag, startPoint x: 253, startPoint y: 125, endPoint x: 112, endPoint y: 165, distance: 146.5
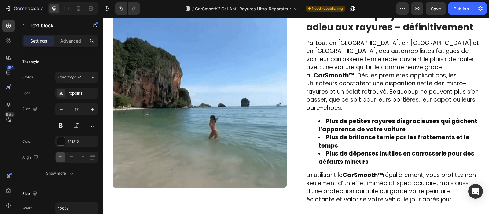
click at [112, 165] on div "Image Des centaines de conducteurs l’utilisent chaque jour et ont dit adieu aux…" at bounding box center [296, 217] width 377 height 440
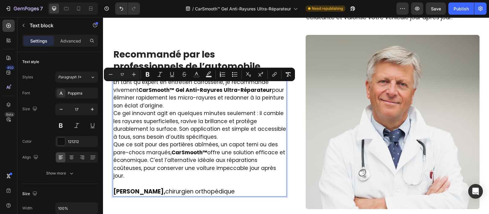
scroll to position [1110, 0]
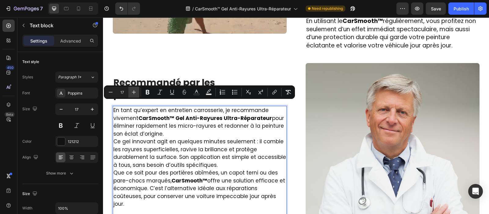
click at [128, 96] on button "Plus" at bounding box center [133, 92] width 11 height 11
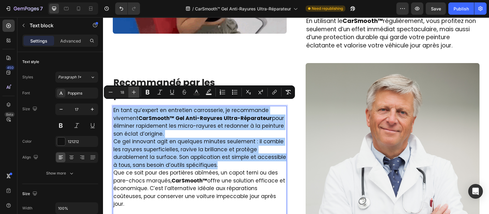
click at [128, 96] on button "Plus" at bounding box center [133, 92] width 11 height 11
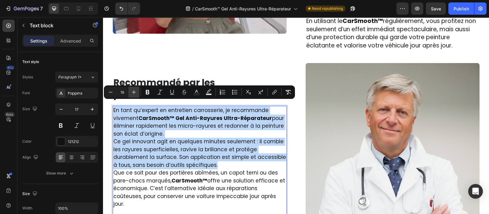
type input "19"
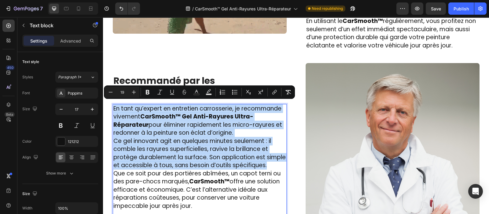
click at [232, 127] on p "En tant qu’expert en entretien carrosserie, je recommande vivement CarSmooth™ G…" at bounding box center [199, 121] width 173 height 32
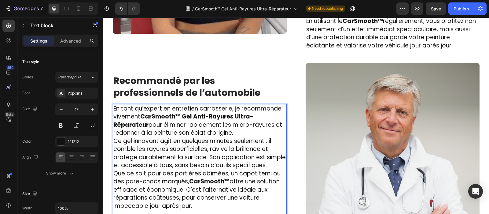
scroll to position [1106, 0]
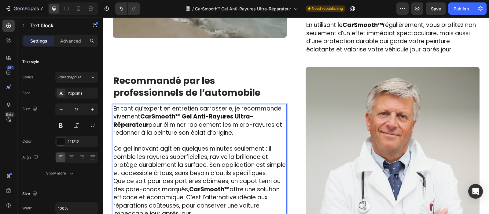
click at [269, 164] on p "Ce gel innovant agit en quelques minutes seulement : il comble les rayures supe…" at bounding box center [199, 161] width 173 height 32
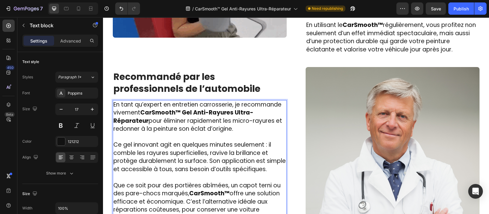
scroll to position [1102, 0]
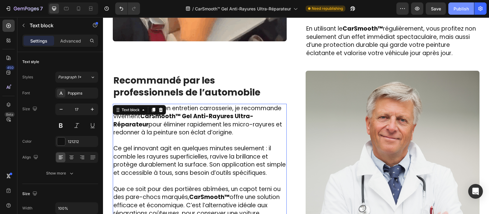
click at [463, 10] on div "Publish" at bounding box center [461, 9] width 15 height 6
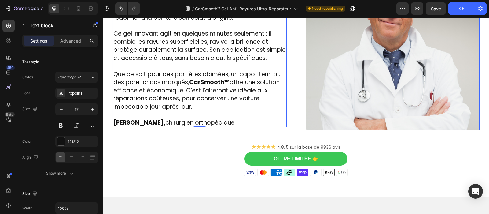
scroll to position [1217, 0]
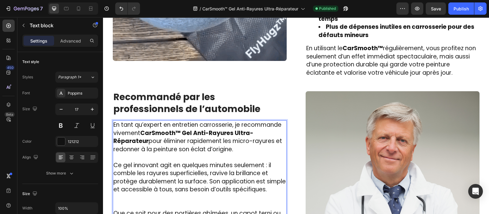
drag, startPoint x: 174, startPoint y: 112, endPoint x: 182, endPoint y: 125, distance: 14.9
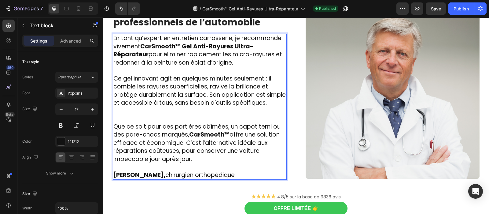
scroll to position [1183, 0]
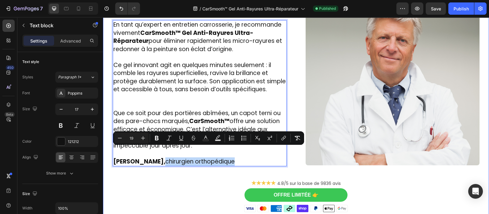
drag, startPoint x: 174, startPoint y: 152, endPoint x: 243, endPoint y: 161, distance: 69.4
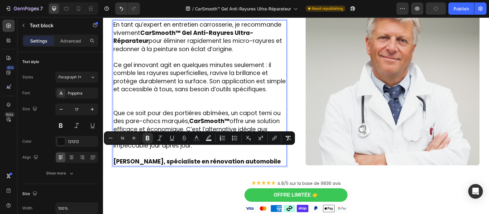
drag, startPoint x: 174, startPoint y: 151, endPoint x: 181, endPoint y: 160, distance: 11.3
click at [181, 160] on p "Dr. Laurent Bachelet, spécialiste en rénovation automobile" at bounding box center [199, 158] width 173 height 16
click at [146, 135] on icon "Editor contextual toolbar" at bounding box center [148, 138] width 6 height 6
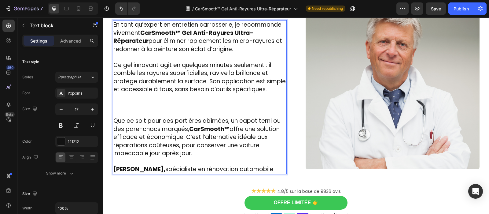
click at [113, 101] on p "Rich Text Editor. Editing area: main" at bounding box center [199, 106] width 173 height 24
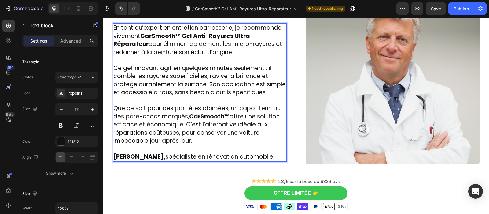
scroll to position [1186, 0]
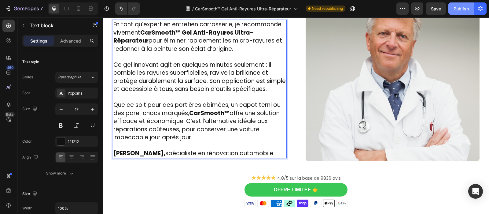
click at [468, 10] on div "Publish" at bounding box center [461, 9] width 15 height 6
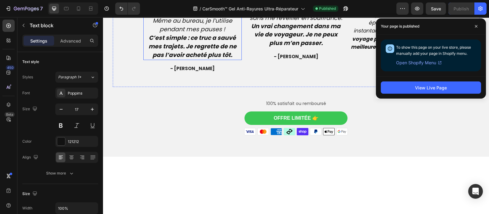
scroll to position [1603, 0]
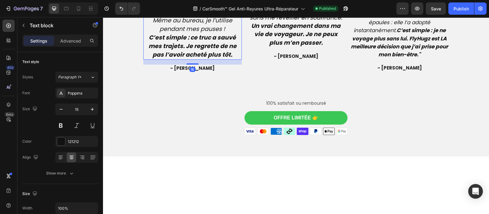
click at [187, 33] on icon "Même au bureau, je l’utilise pendant mes pauses !" at bounding box center [193, 24] width 80 height 17
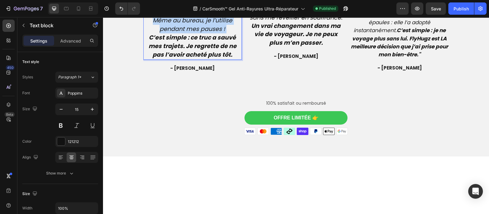
click at [187, 33] on icon "Même au bureau, je l’utilise pendant mes pauses !" at bounding box center [193, 24] width 80 height 17
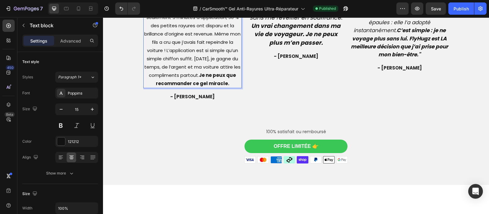
click at [208, 50] on p "Je n’aurais jamais cru que ma voiture puisse briller comme neuve après tant d’a…" at bounding box center [193, 9] width 98 height 157
drag, startPoint x: 208, startPoint y: 50, endPoint x: 143, endPoint y: 30, distance: 68.4
click at [144, 30] on p "Je n’aurais jamais cru que ma voiture puisse briller comme neuve après tant d’a…" at bounding box center [193, 9] width 98 height 157
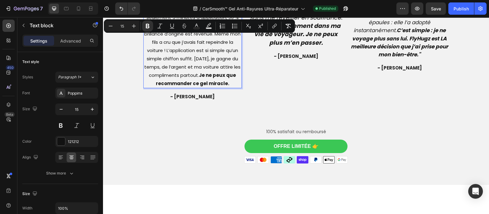
click at [181, 87] on p "Je n’aurais jamais cru que ma voiture puisse briller comme neuve après tant d’a…" at bounding box center [193, 9] width 98 height 157
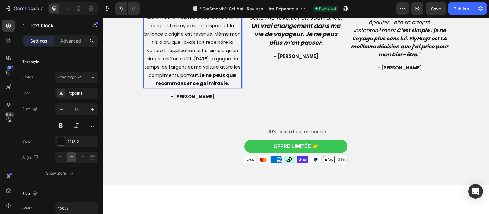
click at [181, 87] on p "Je n’aurais jamais cru que ma voiture puisse briller comme neuve après tant d’a…" at bounding box center [193, 9] width 98 height 157
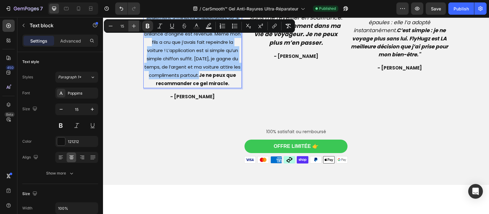
click at [133, 29] on icon "Editor contextual toolbar" at bounding box center [134, 26] width 6 height 6
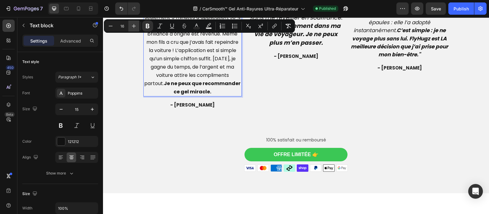
click at [133, 29] on icon "Editor contextual toolbar" at bounding box center [134, 26] width 6 height 6
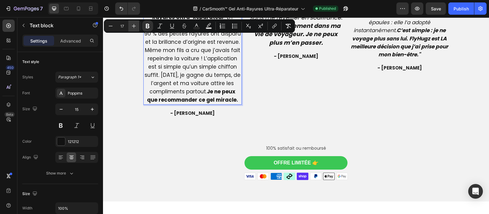
click at [133, 29] on icon "Editor contextual toolbar" at bounding box center [134, 26] width 6 height 6
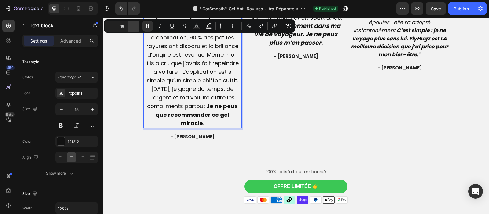
click at [133, 29] on icon "Editor contextual toolbar" at bounding box center [134, 26] width 6 height 6
type input "19"
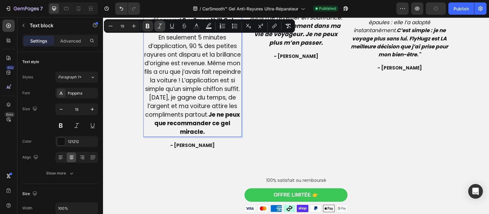
click at [158, 30] on button "Italic" at bounding box center [159, 25] width 11 height 11
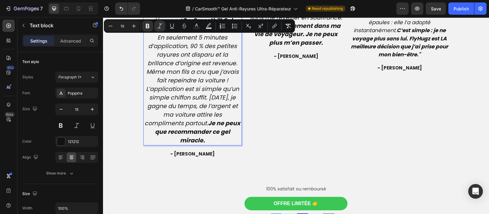
click at [234, 51] on p "Je n’aurais jamais cru que ma voiture puisse briller comme neuve après tant d’a…" at bounding box center [193, 38] width 98 height 214
drag, startPoint x: 234, startPoint y: 51, endPoint x: 242, endPoint y: 47, distance: 9.3
click at [139, 30] on div "Image Icon Icon Icon Icon Icon Icon List Hoz Je n’aurais jamais cru que ma voit…" at bounding box center [296, 47] width 367 height 252
click at [145, 28] on icon "Editor contextual toolbar" at bounding box center [148, 26] width 6 height 6
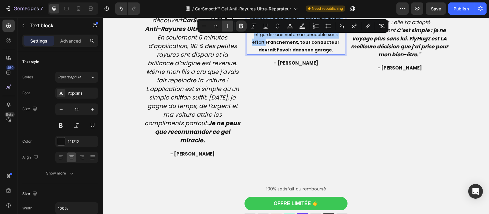
click at [224, 28] on button "Plus" at bounding box center [227, 25] width 11 height 11
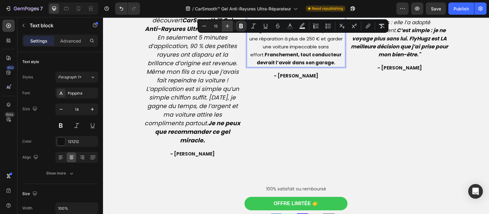
click at [224, 28] on button "Plus" at bounding box center [227, 25] width 11 height 11
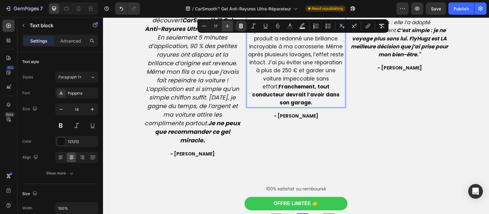
click at [224, 28] on button "Plus" at bounding box center [227, 25] width 11 height 11
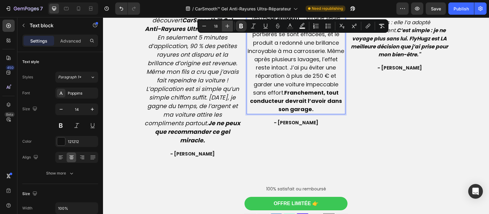
click at [224, 28] on button "Plus" at bounding box center [227, 25] width 11 height 11
type input "19"
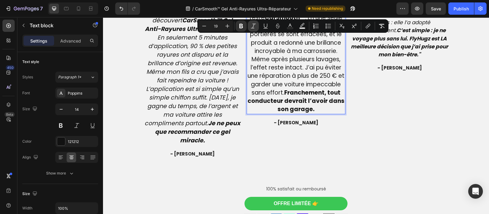
click at [252, 27] on icon "Editor contextual toolbar" at bounding box center [253, 26] width 6 height 6
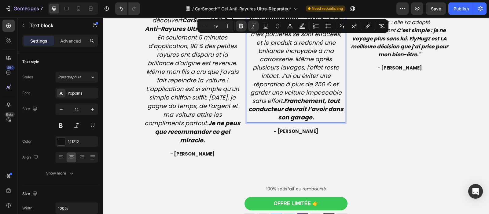
click at [309, 46] on p "Enfin une solution rapide et efficace sans dépenser une fortune ! En tant que c…" at bounding box center [296, 26] width 98 height 191
drag, startPoint x: 309, startPoint y: 46, endPoint x: 254, endPoint y: 31, distance: 56.8
click at [254, 31] on p "Enfin une solution rapide et efficace sans dépenser une fortune ! En tant que c…" at bounding box center [296, 26] width 98 height 191
click at [241, 25] on icon "Editor contextual toolbar" at bounding box center [241, 26] width 6 height 6
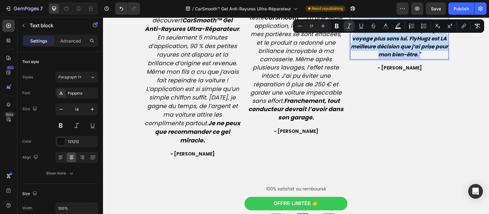
type input "14"
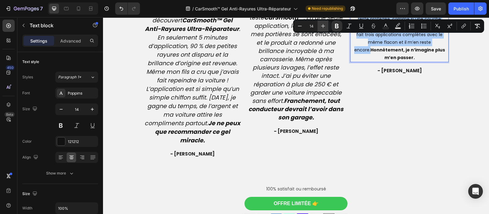
click at [323, 27] on icon "Editor contextual toolbar" at bounding box center [323, 26] width 4 height 4
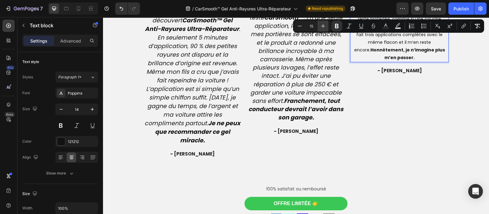
click at [323, 27] on icon "Editor contextual toolbar" at bounding box center [323, 26] width 4 height 4
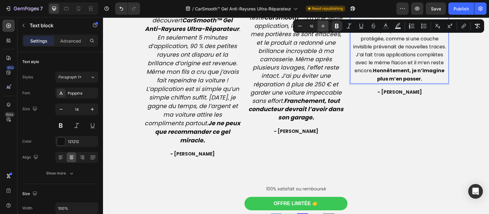
click at [323, 27] on icon "Editor contextual toolbar" at bounding box center [323, 26] width 4 height 4
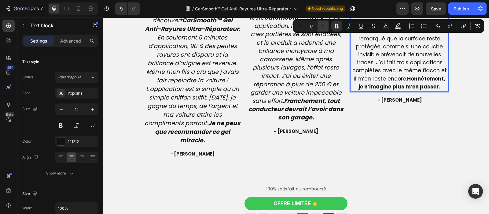
click at [323, 27] on icon "Editor contextual toolbar" at bounding box center [323, 26] width 4 height 4
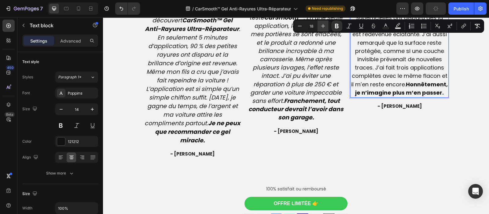
click at [323, 27] on icon "Editor contextual toolbar" at bounding box center [323, 26] width 4 height 4
type input "19"
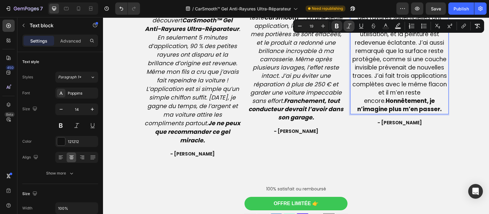
click at [347, 25] on icon "Editor contextual toolbar" at bounding box center [349, 26] width 6 height 6
click at [429, 40] on p "Ce gel m’a littéralement sauvé des frais inutiles ! Je suis maman de deux enfan…" at bounding box center [400, 22] width 98 height 183
drag, startPoint x: 429, startPoint y: 40, endPoint x: 352, endPoint y: 32, distance: 77.1
click at [352, 32] on p "Ce gel m’a littéralement sauvé des frais inutiles ! Je suis maman de deux enfan…" at bounding box center [400, 22] width 98 height 183
click at [336, 29] on icon "Editor contextual toolbar" at bounding box center [337, 26] width 6 height 6
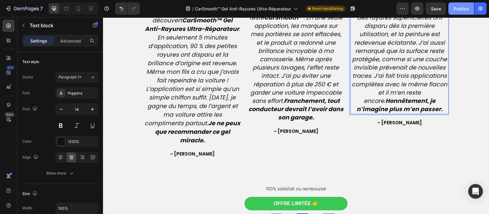
click at [463, 8] on div "Publish" at bounding box center [461, 9] width 15 height 6
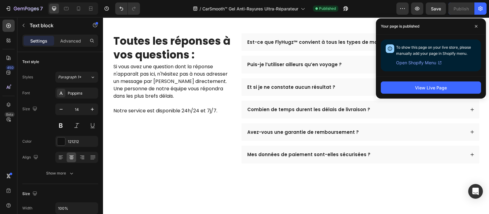
scroll to position [1923, 0]
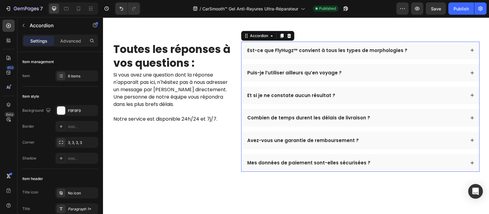
click at [301, 48] on p "Est-ce que FlyHugz™ convient à tous les types de morphologies ?" at bounding box center [327, 50] width 160 height 6
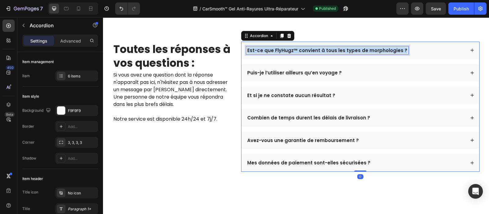
click at [301, 48] on p "Est-ce que FlyHugz™ convient à tous les types de morphologies ?" at bounding box center [327, 50] width 160 height 6
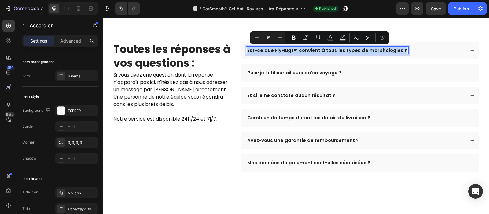
click at [301, 48] on p "Est-ce que FlyHugz™ convient à tous les types de morphologies ?" at bounding box center [327, 50] width 160 height 6
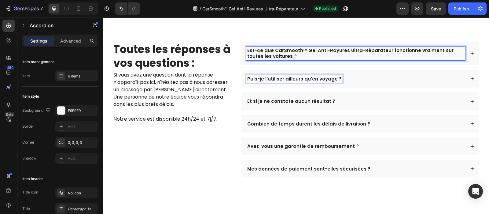
click at [293, 80] on p "Puis-je l’utiliser ailleurs qu’en voyage ?" at bounding box center [294, 79] width 94 height 6
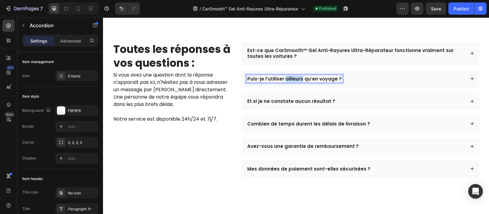
click at [293, 80] on p "Puis-je l’utiliser ailleurs qu’en voyage ?" at bounding box center [294, 79] width 94 height 6
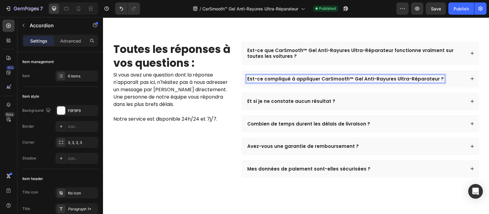
click at [301, 100] on p "Et si je ne constate aucun résultat ?" at bounding box center [291, 101] width 88 height 6
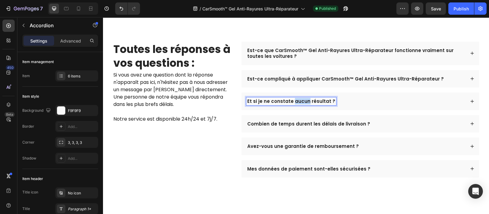
click at [301, 100] on p "Et si je ne constate aucun résultat ?" at bounding box center [291, 101] width 88 height 6
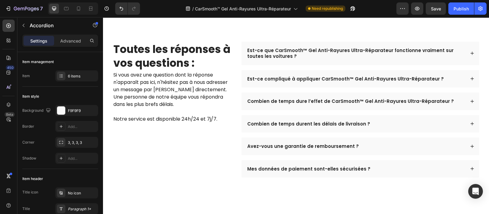
click at [300, 62] on div "Est-ce que CarSmooth™ Gel Anti-Rayures Ultra-Réparateur fonctionne vraiment sur…" at bounding box center [361, 54] width 238 height 24
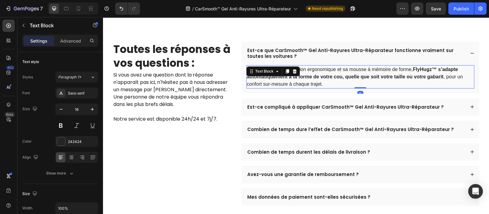
click at [276, 81] on p "Oui. Grâce à sa conception ergonomique et sa mousse à mémoire de forme, FlyHugz…" at bounding box center [360, 77] width 227 height 22
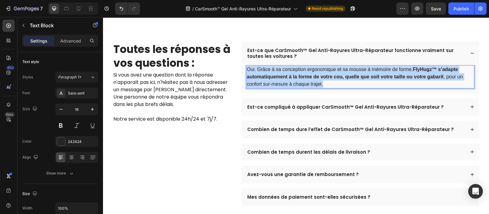
click at [276, 81] on p "Oui. Grâce à sa conception ergonomique et sa mousse à mémoire de forme, FlyHugz…" at bounding box center [360, 77] width 227 height 22
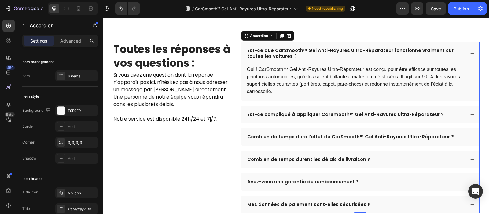
click at [442, 115] on div "Est-ce compliqué à appliquer CarSmooth™ Gel Anti-Rayures Ultra-Réparateur ?" at bounding box center [355, 114] width 219 height 8
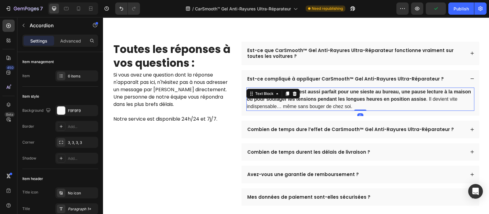
click at [356, 99] on strong "FlyHugz™ est aussi parfait pour une sieste au bureau, une pause lecture à la ma…" at bounding box center [359, 95] width 224 height 13
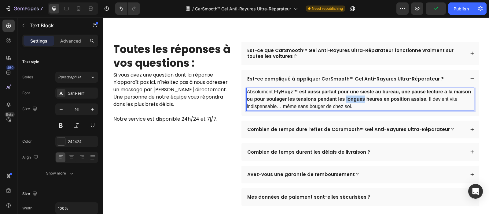
click at [356, 99] on strong "FlyHugz™ est aussi parfait pour une sieste au bureau, une pause lecture à la ma…" at bounding box center [359, 95] width 224 height 13
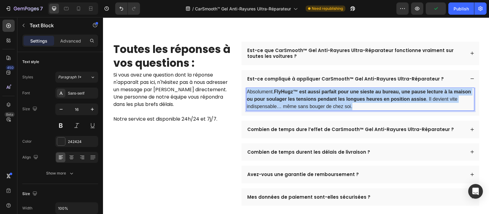
click at [356, 99] on strong "FlyHugz™ est aussi parfait pour une sieste au bureau, une pause lecture à la ma…" at bounding box center [359, 95] width 224 height 13
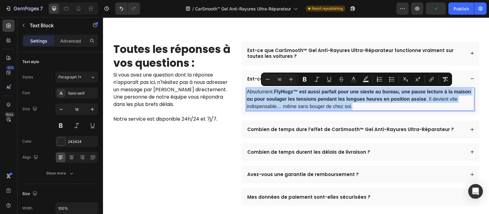
click at [356, 99] on strong "FlyHugz™ est aussi parfait pour une sieste au bureau, une pause lecture à la ma…" at bounding box center [359, 95] width 224 height 13
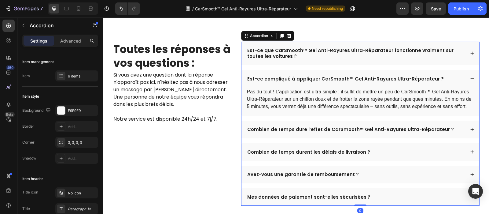
click at [450, 133] on div "Combien de temps dure l’effet de CarSmooth™ Gel Anti-Rayures Ultra-Réparateur ?" at bounding box center [361, 129] width 238 height 18
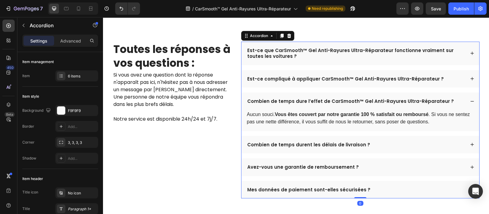
click at [450, 133] on div "Est-ce que CarSmooth™ Gel Anti-Rayures Ultra-Réparateur fonctionne vraiment sur…" at bounding box center [360, 120] width 239 height 157
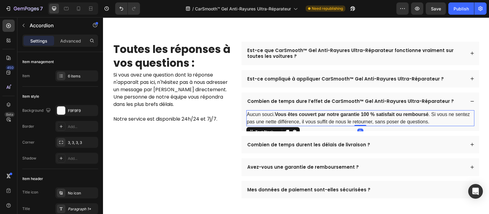
click at [372, 120] on p "Aucun souci. Vous êtes couvert par notre garantie 100 % satisfait ou remboursé …" at bounding box center [360, 118] width 227 height 15
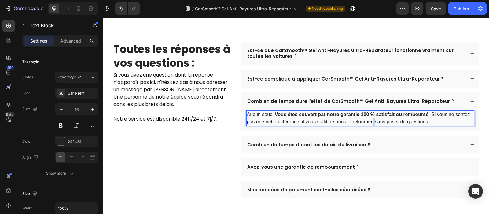
click at [372, 120] on p "Aucun souci. Vous êtes couvert par notre garantie 100 % satisfait ou remboursé …" at bounding box center [360, 118] width 227 height 15
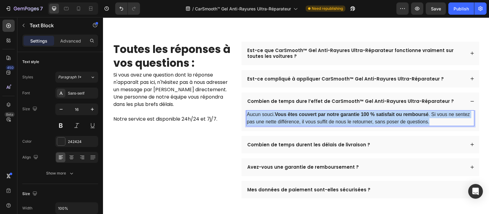
click at [372, 120] on p "Aucun souci. Vous êtes couvert par notre garantie 100 % satisfait ou remboursé …" at bounding box center [360, 118] width 227 height 15
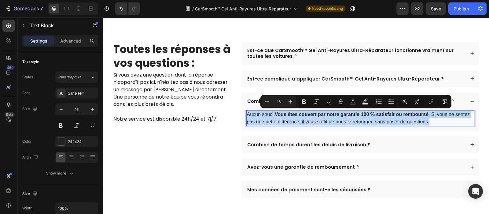
click at [372, 120] on p "Aucun souci. Vous êtes couvert par notre garantie 100 % satisfait ou remboursé …" at bounding box center [360, 118] width 227 height 15
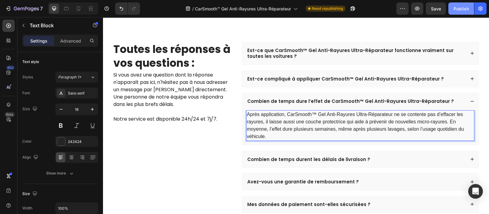
click at [459, 9] on div "Publish" at bounding box center [461, 9] width 15 height 6
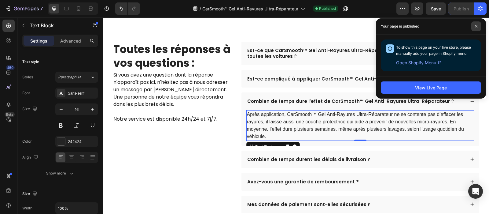
click at [478, 28] on span at bounding box center [477, 26] width 10 height 10
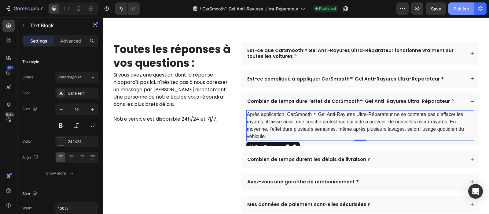
click at [452, 9] on button "Publish" at bounding box center [462, 8] width 26 height 12
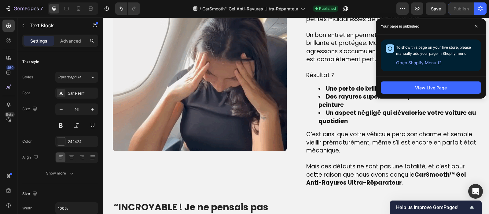
scroll to position [530, 0]
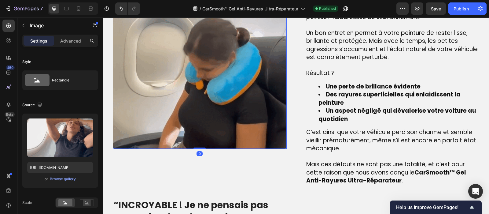
click at [193, 100] on img at bounding box center [200, 62] width 174 height 174
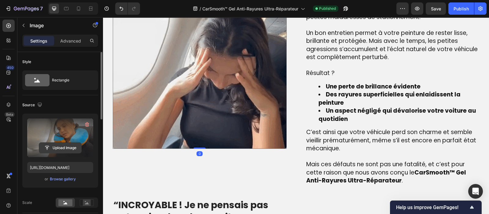
click at [62, 143] on input "file" at bounding box center [60, 147] width 42 height 10
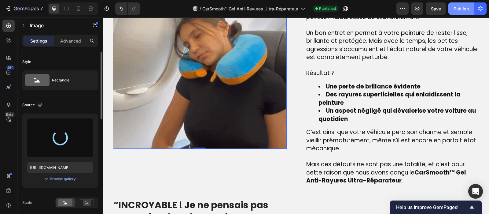
click at [458, 8] on div "Publish" at bounding box center [461, 9] width 15 height 6
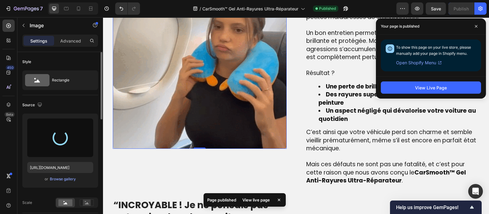
type input "https://cdn.shopify.com/s/files/1/0810/9329/6452/files/gempages_540190890933617…"
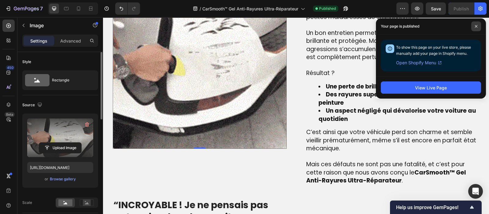
click at [476, 27] on icon at bounding box center [476, 26] width 3 height 3
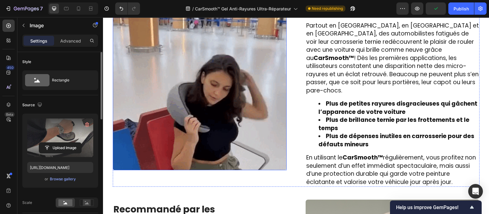
scroll to position [974, 0]
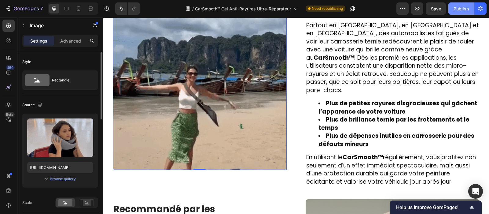
click at [458, 13] on button "Publish" at bounding box center [462, 8] width 26 height 12
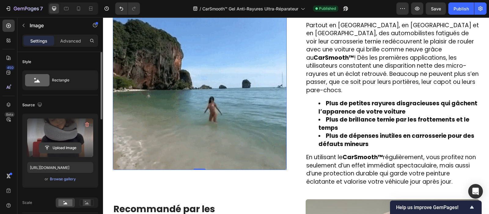
click at [57, 143] on input "file" at bounding box center [60, 147] width 42 height 10
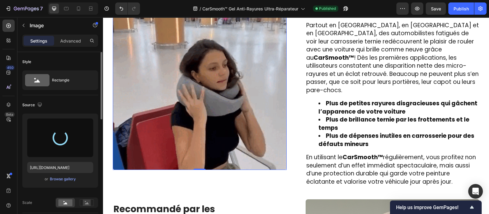
type input "https://cdn.shopify.com/s/files/1/0810/9329/6452/files/gempages_540190890933617…"
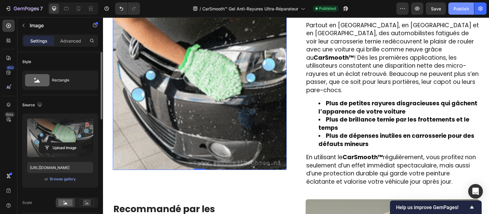
click at [466, 9] on div "Publish" at bounding box center [461, 9] width 15 height 6
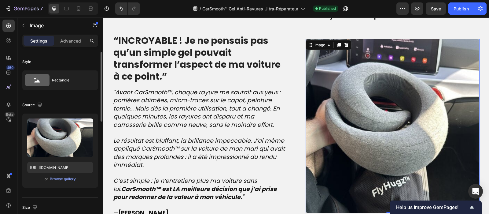
scroll to position [693, 0]
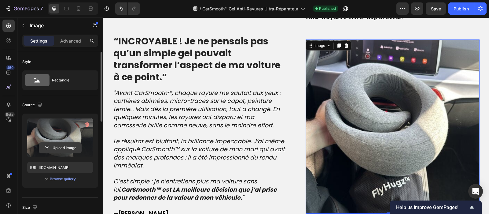
click at [52, 146] on input "file" at bounding box center [60, 147] width 42 height 10
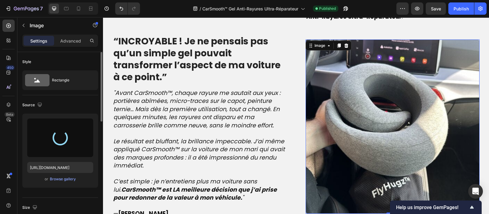
type input "https://cdn.shopify.com/s/files/1/0810/9329/6452/files/gempages_540190890933617…"
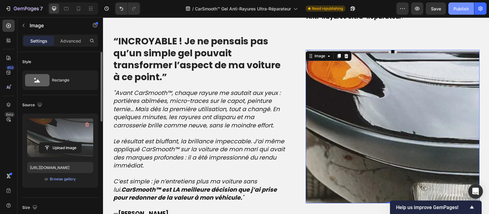
click at [465, 11] on div "Publish" at bounding box center [461, 9] width 15 height 6
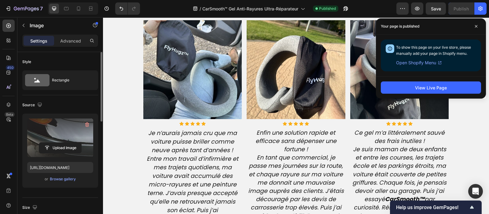
scroll to position [1508, 0]
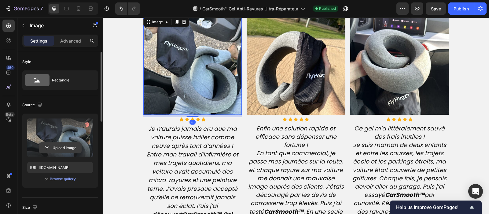
click at [68, 146] on input "file" at bounding box center [60, 147] width 42 height 10
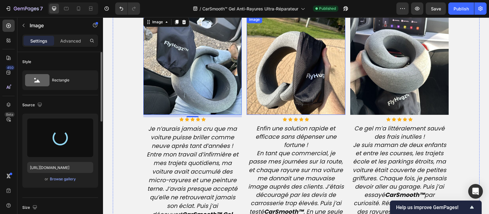
type input "https://cdn.shopify.com/s/files/1/0810/9329/6452/files/gempages_540190890933617…"
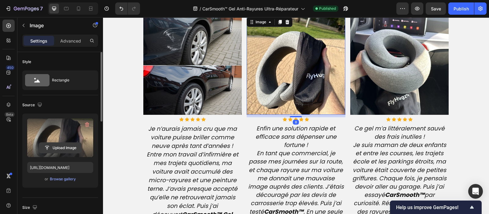
click at [58, 149] on input "file" at bounding box center [60, 147] width 42 height 10
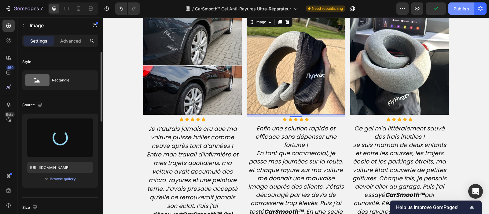
type input "https://cdn.shopify.com/s/files/1/0810/9329/6452/files/gempages_540190890933617…"
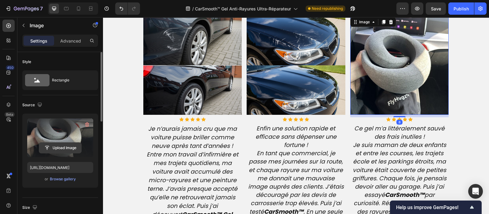
click at [58, 147] on input "file" at bounding box center [60, 147] width 42 height 10
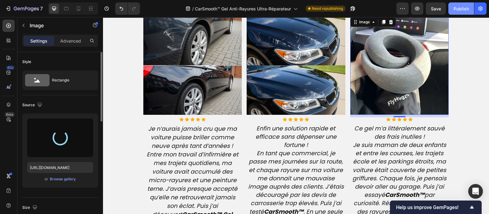
click at [461, 13] on button "Publish" at bounding box center [462, 8] width 26 height 12
type input "https://cdn.shopify.com/s/files/1/0810/9329/6452/files/gempages_540190890933617…"
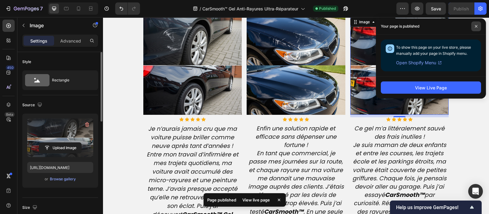
click at [478, 26] on icon at bounding box center [476, 26] width 3 height 3
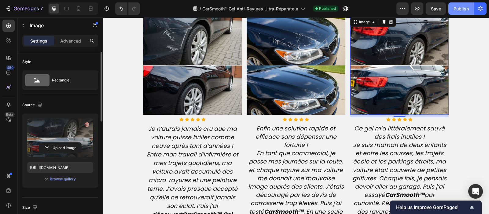
click at [462, 9] on div "Publish" at bounding box center [461, 9] width 15 height 6
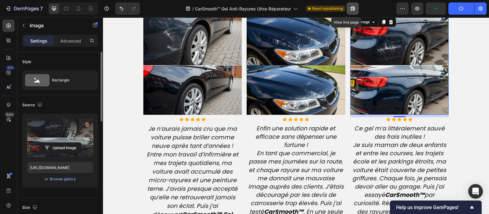
click at [352, 10] on icon "button" at bounding box center [352, 10] width 2 height 2
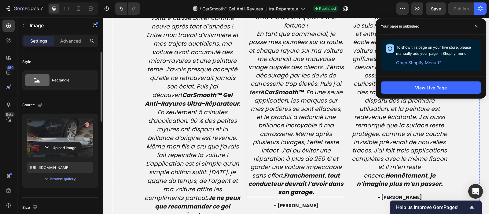
scroll to position [1628, 0]
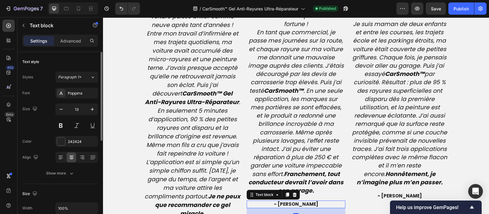
click at [289, 201] on span "- [PERSON_NAME]" at bounding box center [296, 204] width 44 height 6
click at [462, 7] on div "Publish" at bounding box center [461, 9] width 15 height 6
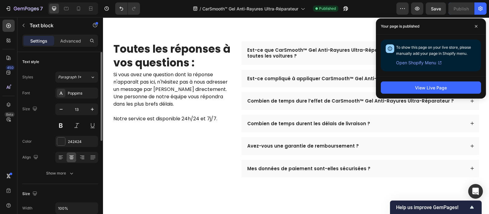
scroll to position [1919, 0]
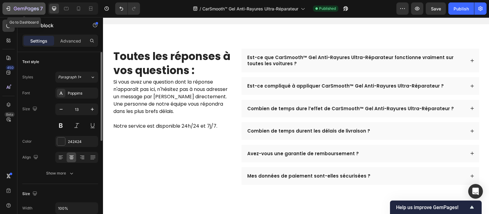
click at [17, 6] on icon "button" at bounding box center [26, 8] width 25 height 5
